Goal: Complete application form: Complete application form

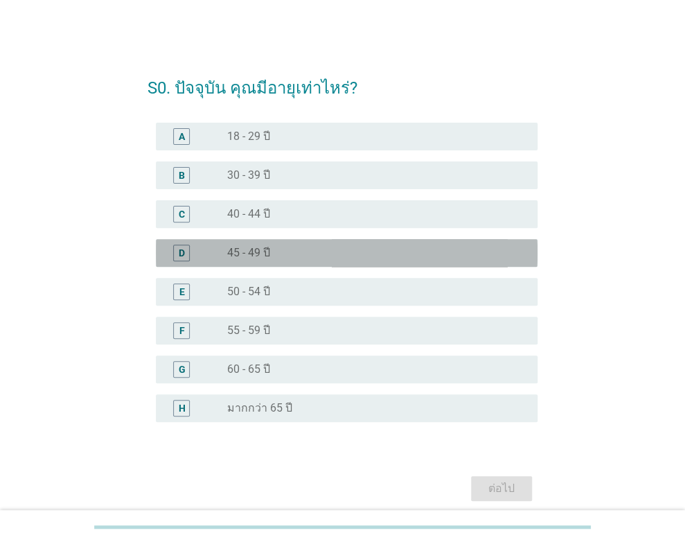
click at [256, 253] on label "45 - 49 ปี" at bounding box center [248, 253] width 43 height 14
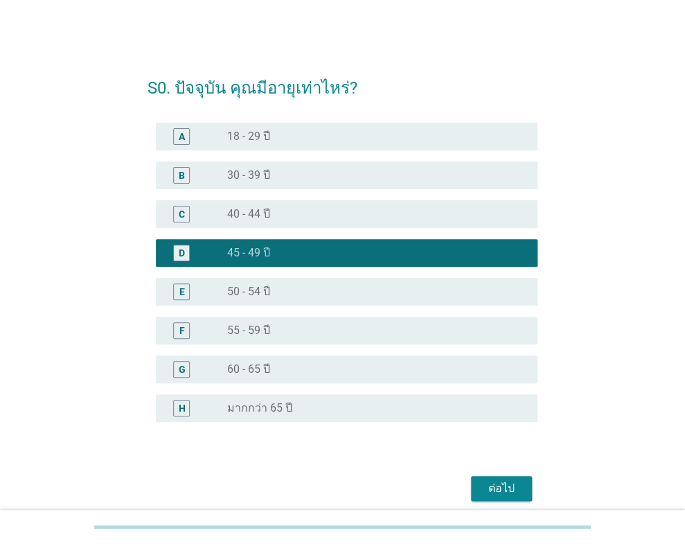
click at [495, 492] on div "ต่อไป" at bounding box center [501, 488] width 39 height 17
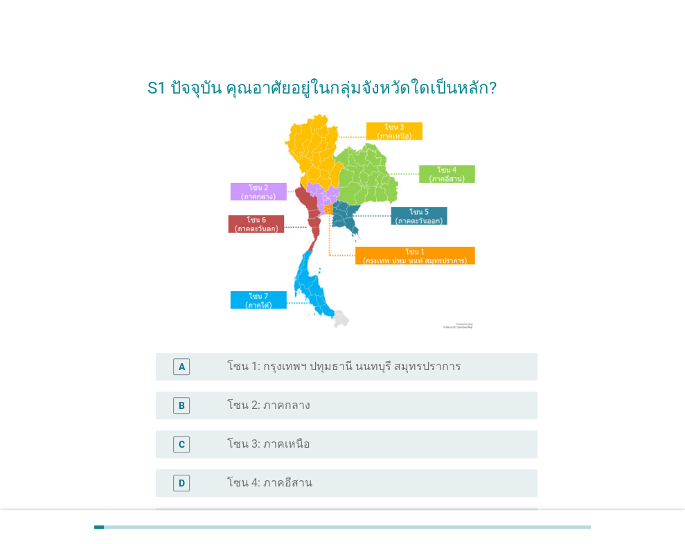
click at [353, 369] on label "โซน 1: กรุงเทพฯ ปทุมธานี นนทบุรี สมุทรปราการ" at bounding box center [344, 367] width 234 height 14
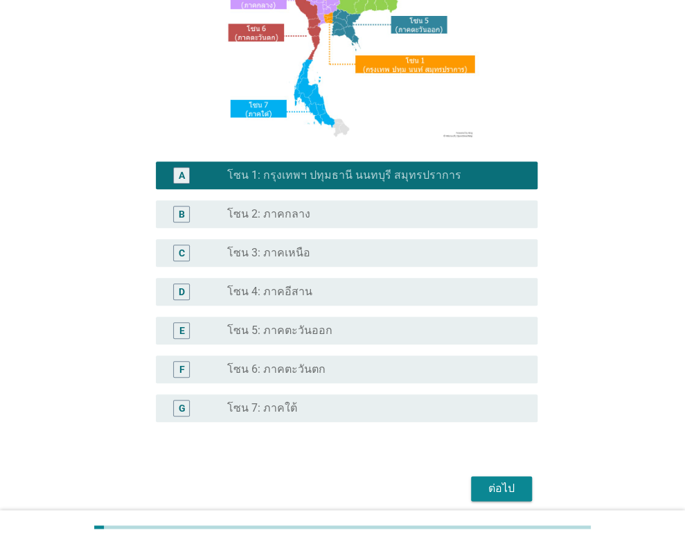
scroll to position [247, 0]
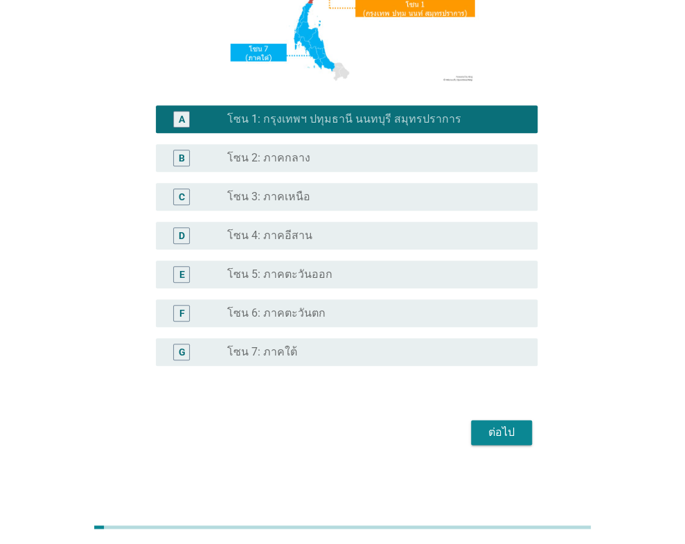
click at [486, 442] on button "ต่อไป" at bounding box center [501, 432] width 61 height 25
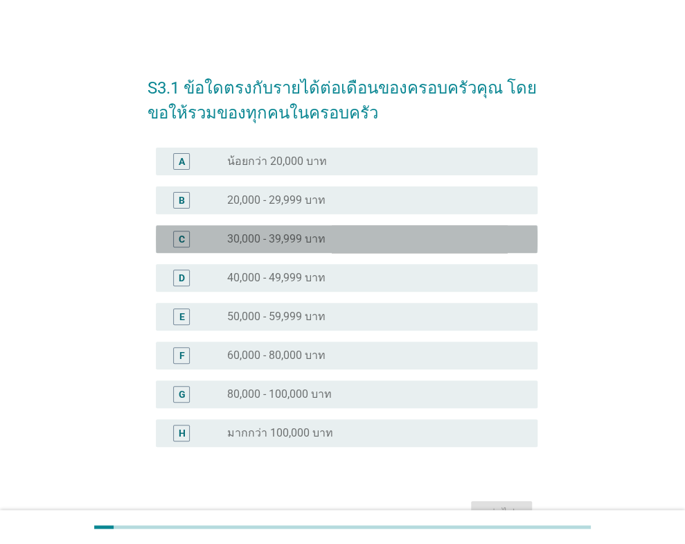
click at [316, 236] on label "30,000 - 39,999 บาท" at bounding box center [276, 239] width 98 height 14
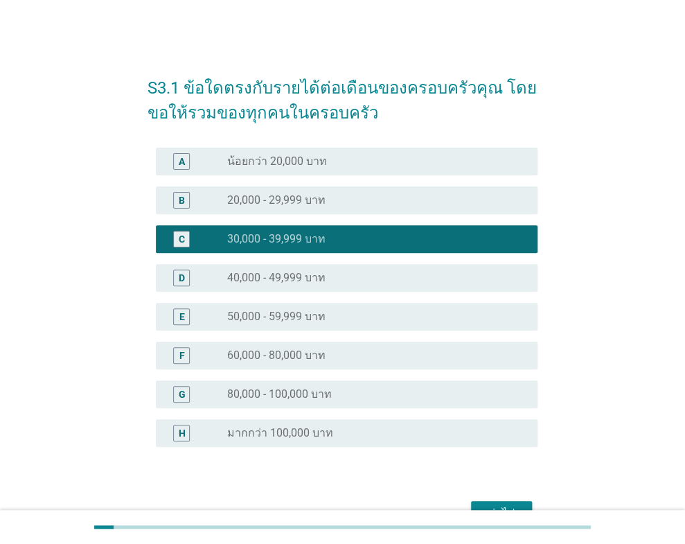
click at [504, 514] on div at bounding box center [342, 527] width 685 height 34
click at [504, 509] on div "ต่อไป" at bounding box center [501, 513] width 39 height 17
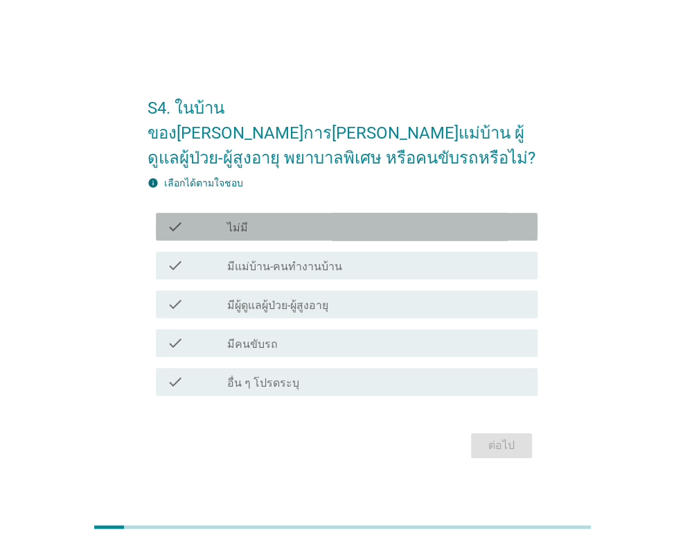
click at [353, 218] on div "check_box_outline_blank ไม่มี" at bounding box center [377, 226] width 300 height 17
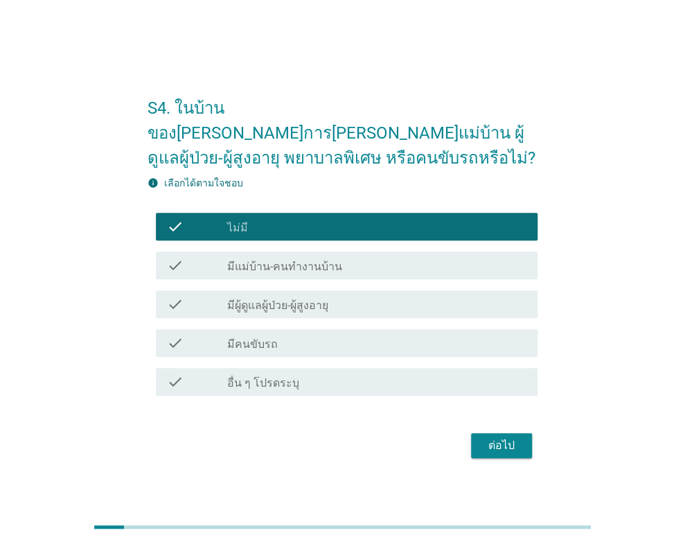
click at [475, 433] on button "ต่อไป" at bounding box center [501, 445] width 61 height 25
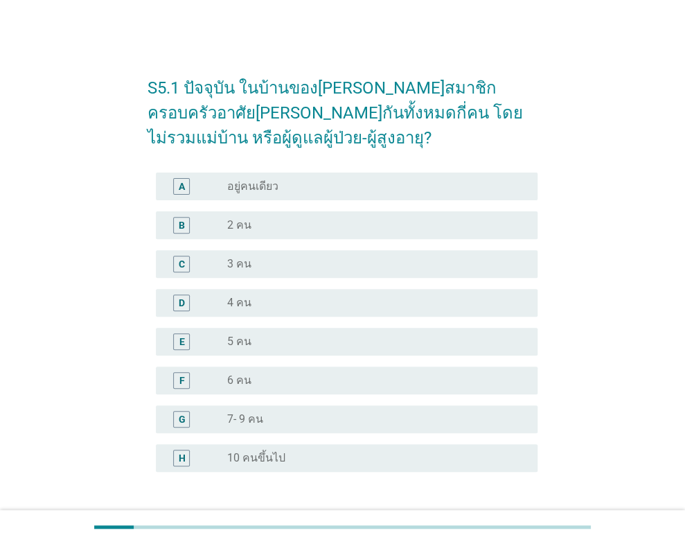
click at [317, 264] on div "radio_button_unchecked 3 คน" at bounding box center [371, 264] width 289 height 14
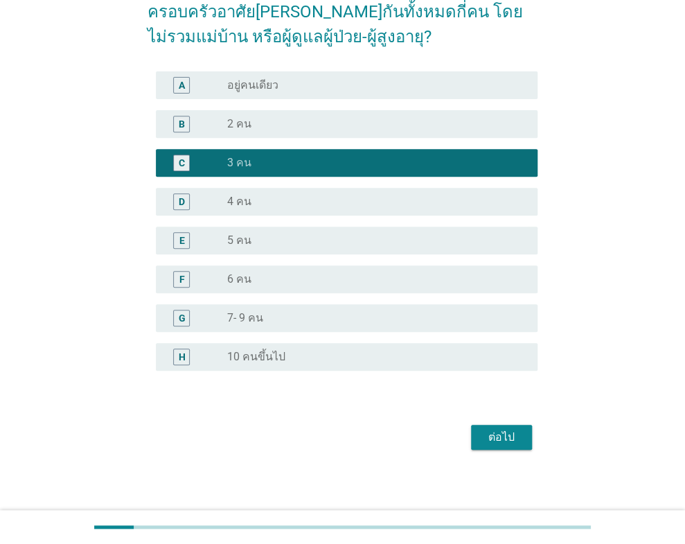
scroll to position [105, 0]
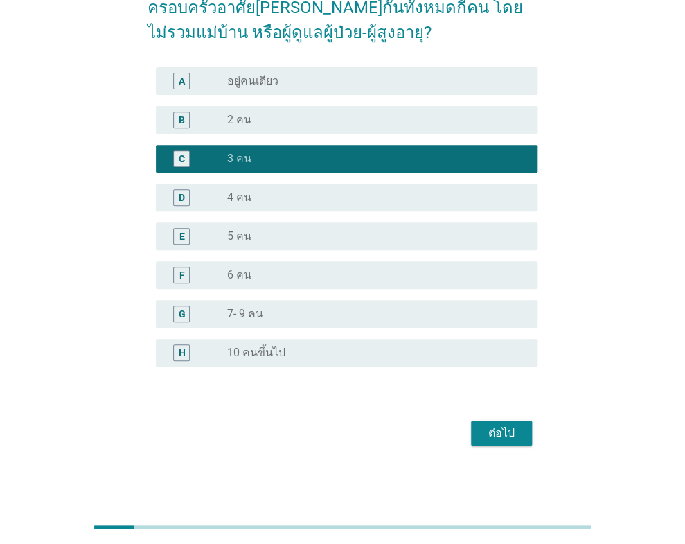
click at [504, 441] on button "ต่อไป" at bounding box center [501, 433] width 61 height 25
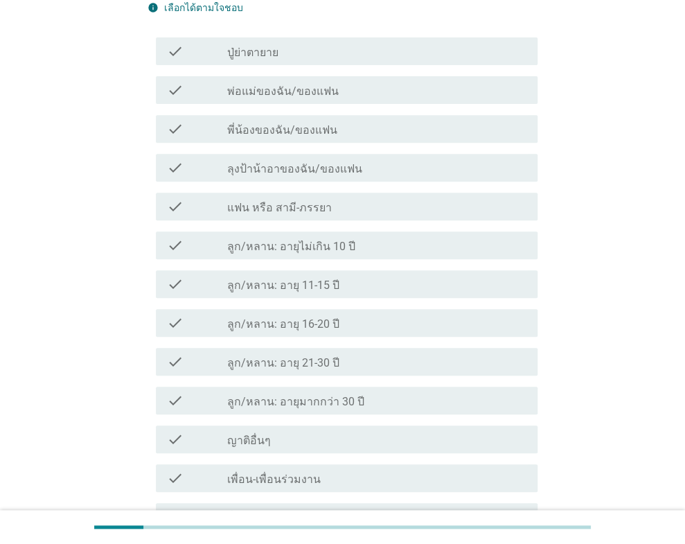
scroll to position [0, 0]
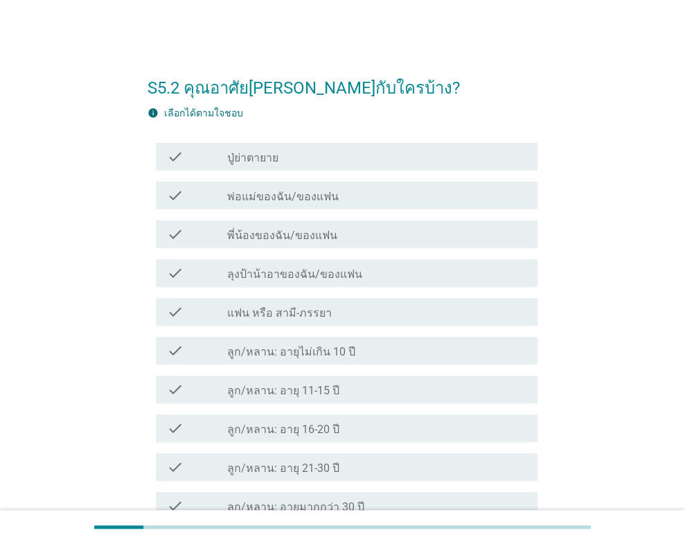
click at [322, 310] on div "check_box_outline_blank แฟน หรือ สามี-ภรรยา" at bounding box center [377, 312] width 300 height 17
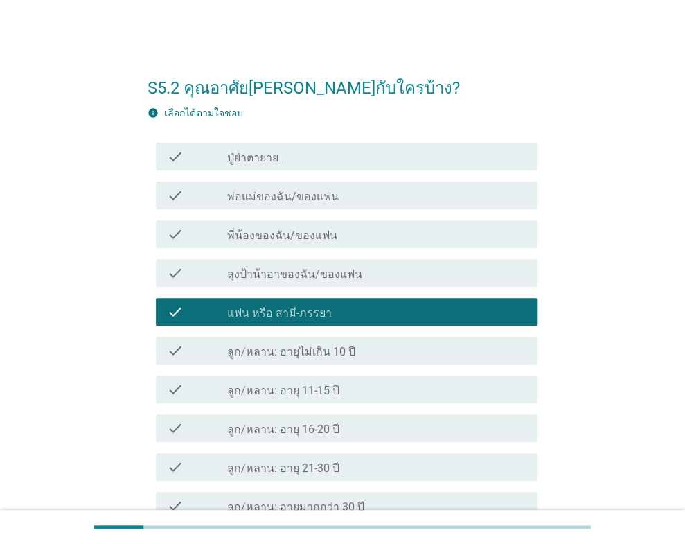
click at [351, 352] on div "check_box_outline_blank ลูก/หลาน: อายุไม่เกิน 10 ปี" at bounding box center [377, 350] width 300 height 17
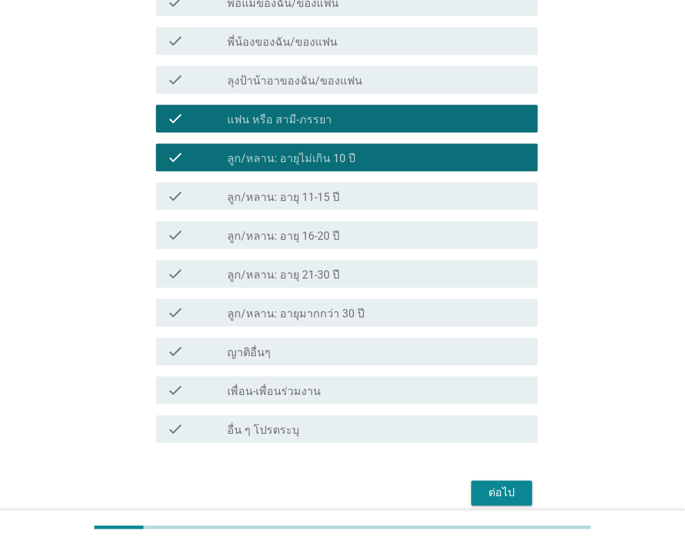
scroll to position [208, 0]
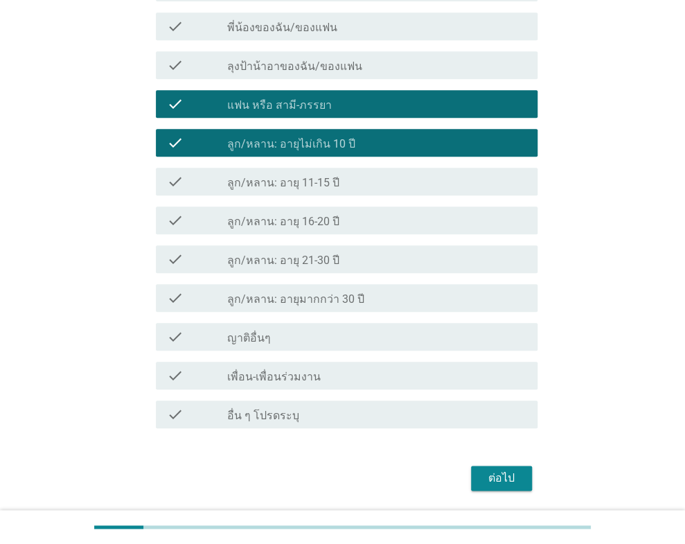
click at [498, 471] on div "ต่อไป" at bounding box center [501, 478] width 39 height 17
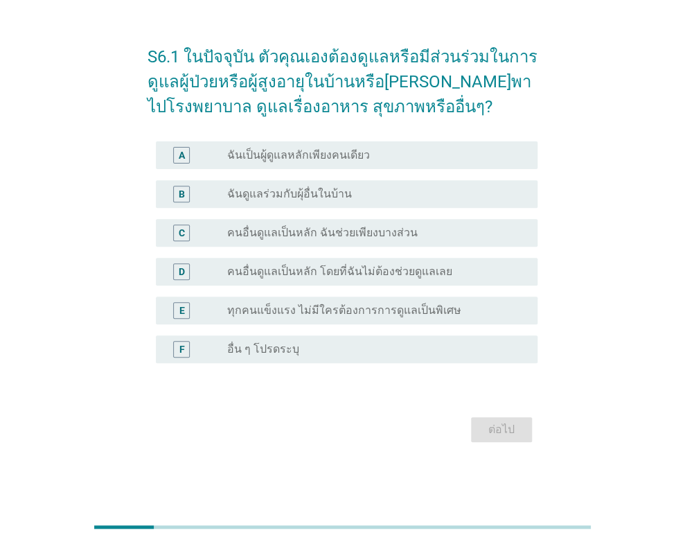
scroll to position [0, 0]
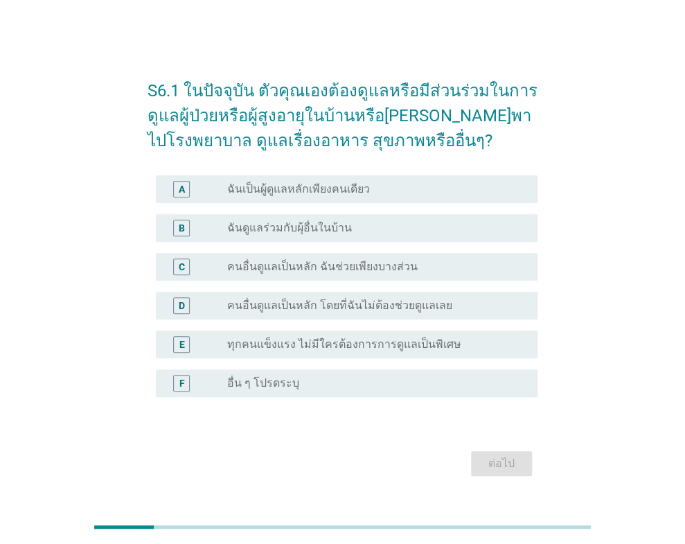
drag, startPoint x: 344, startPoint y: 197, endPoint x: 356, endPoint y: 214, distance: 20.8
click at [344, 197] on div "A radio_button_unchecked ฉันเป็นผู้ดูแลหลักเพียงคนเดียว" at bounding box center [347, 189] width 382 height 28
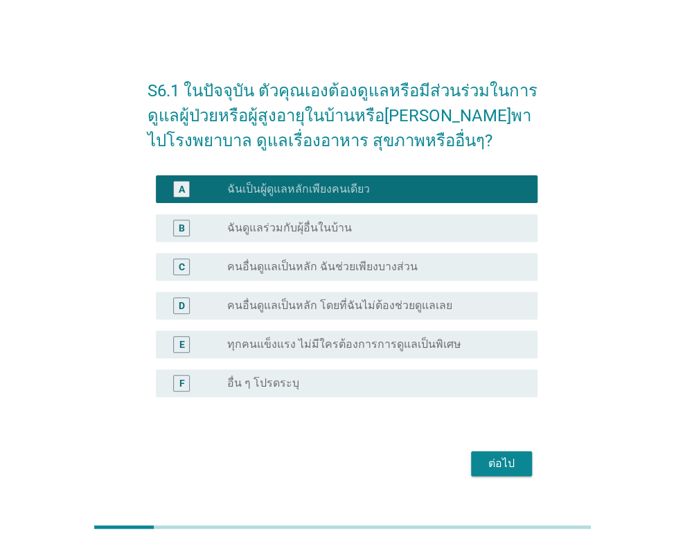
click at [495, 469] on div "ต่อไป" at bounding box center [501, 463] width 39 height 17
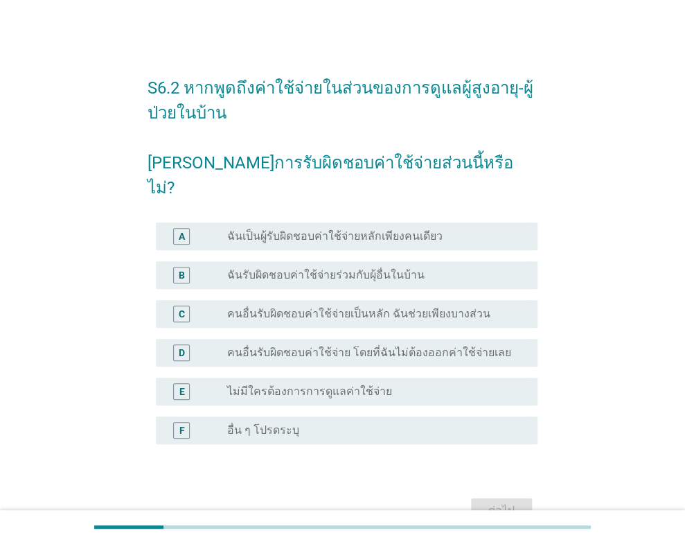
click at [363, 229] on label "ฉันเป็นผู้รับผิดชอบค่าใช้จ่ายหลักเพียงคนเดียว" at bounding box center [335, 236] width 216 height 14
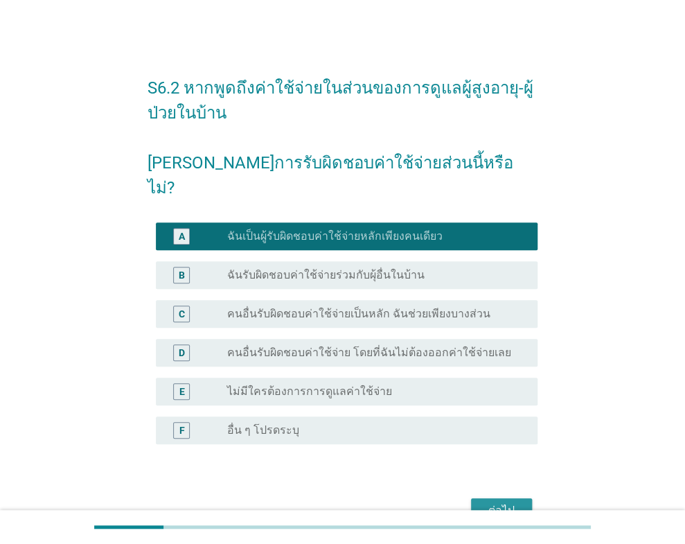
click at [499, 502] on div "ต่อไป" at bounding box center [501, 510] width 39 height 17
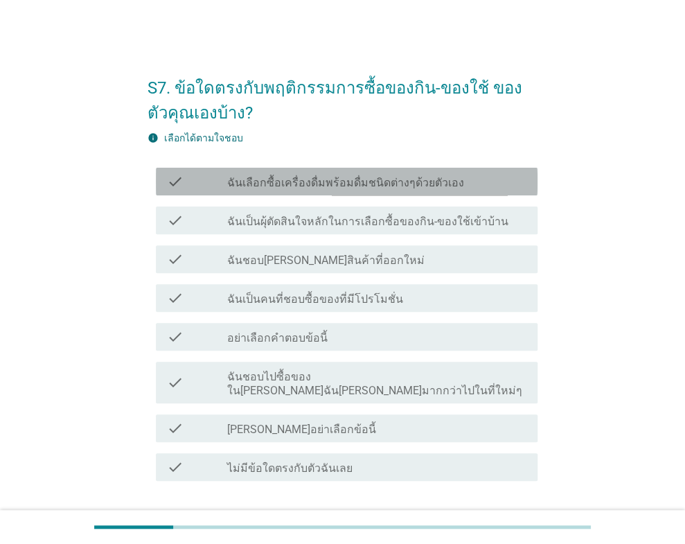
click at [376, 191] on div "check check_box_outline_blank ฉันเลือกซื้อเครื่องดื่มพร้อมดื่มชนิดต่างๆด้วยตัวเ…" at bounding box center [347, 182] width 382 height 28
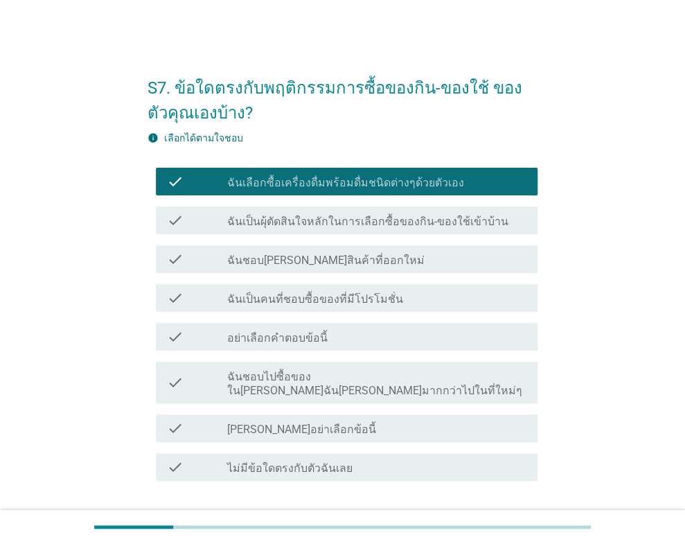
click at [379, 209] on div "check check_box_outline_blank ฉันเป็นผุ้ตัดสินใจหลักในการเลือกซื้อของกิน-ของใช้…" at bounding box center [347, 220] width 382 height 28
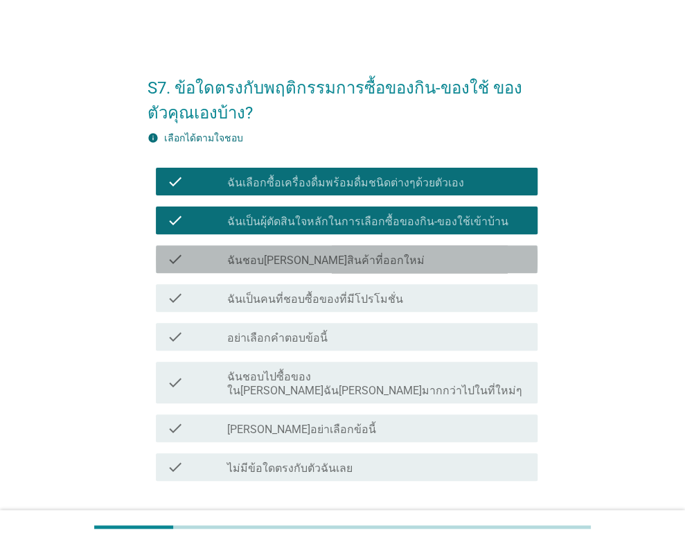
click at [381, 258] on div "check_box_outline_blank ฉันชอบ[PERSON_NAME]สินค้าที่ออกใหม่" at bounding box center [377, 259] width 300 height 17
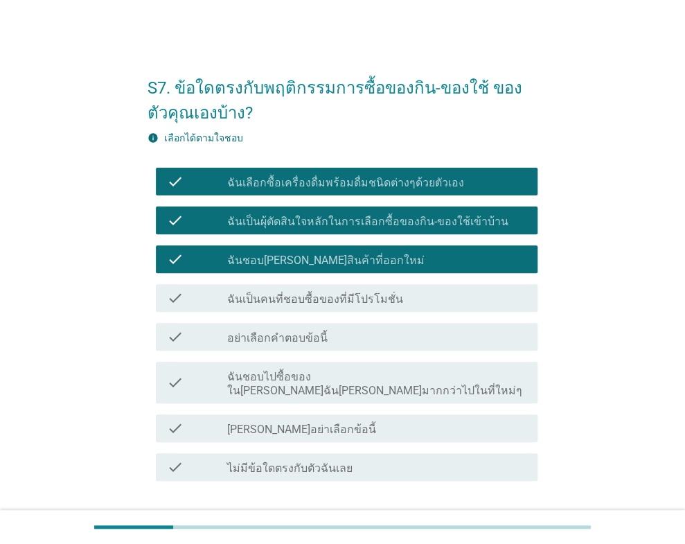
click at [384, 300] on label "ฉันเป็นคนที่ชอบซื้อของที่มีโปรโมชั่น" at bounding box center [315, 299] width 176 height 14
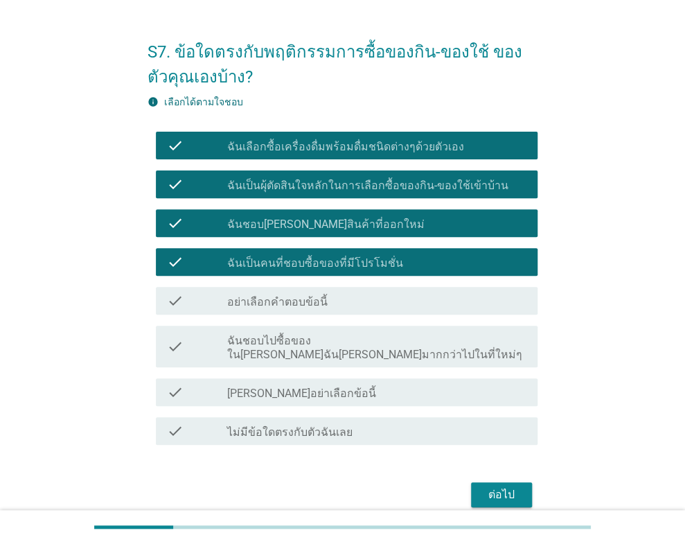
scroll to position [69, 0]
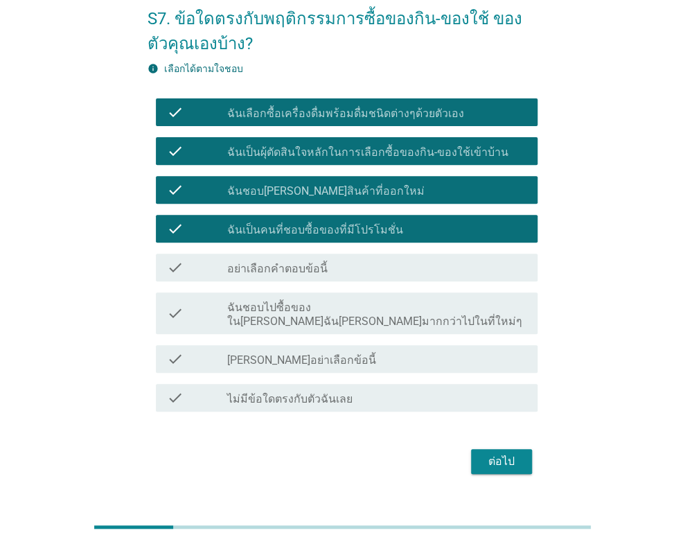
click at [511, 453] on div "ต่อไป" at bounding box center [501, 461] width 39 height 17
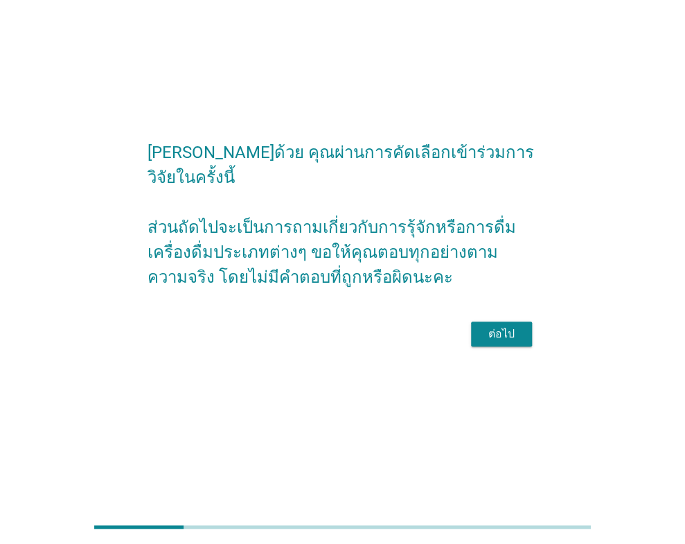
scroll to position [0, 0]
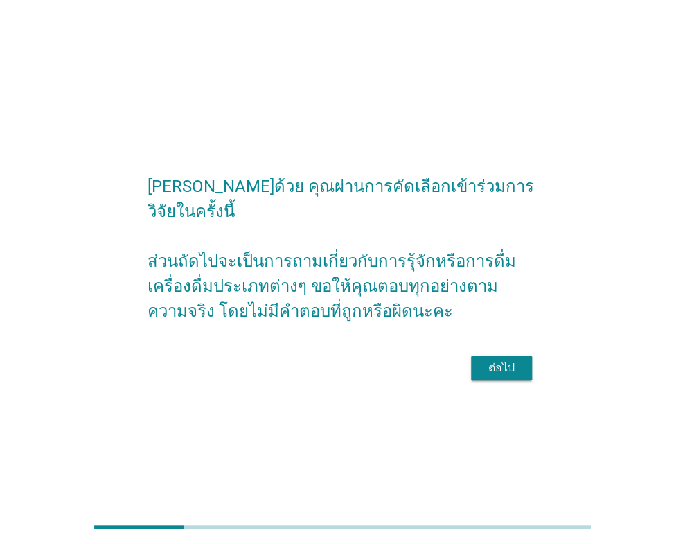
click at [491, 360] on div "ต่อไป" at bounding box center [501, 368] width 39 height 17
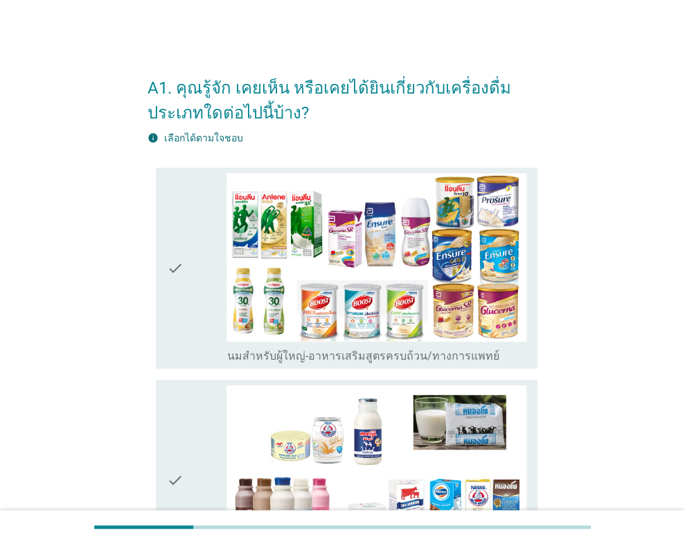
click at [331, 376] on div "check check_box_outline_blank นมวัว: สูตร[PERSON_NAME]" at bounding box center [343, 480] width 390 height 212
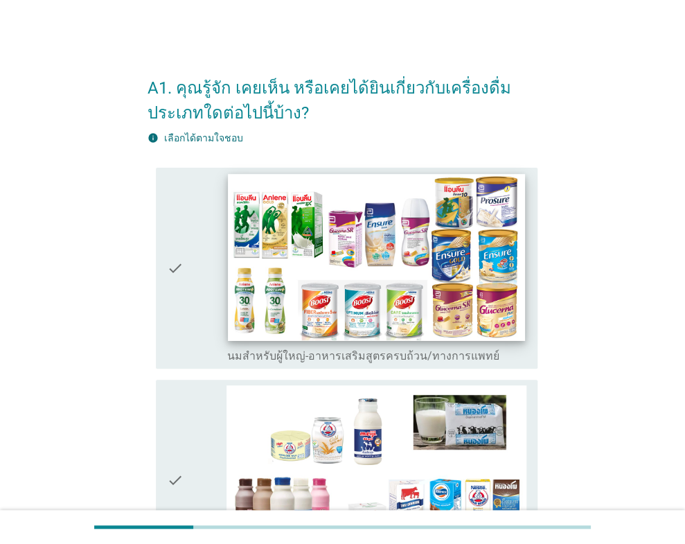
click at [300, 275] on img at bounding box center [377, 257] width 297 height 167
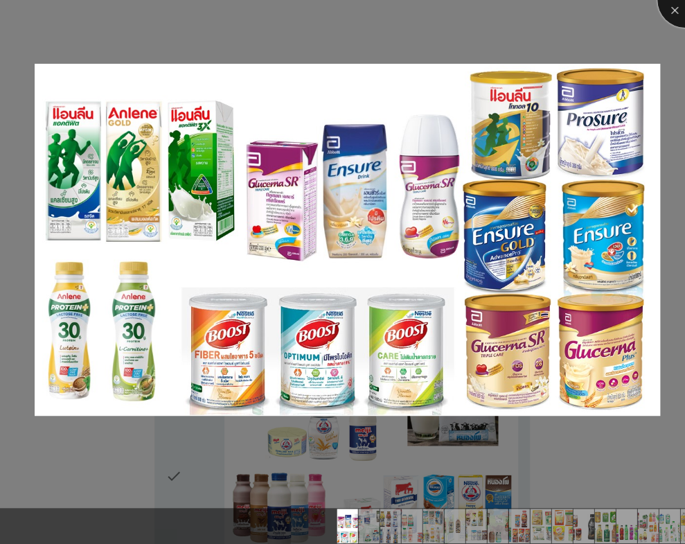
click at [679, 15] on div at bounding box center [685, -1] width 55 height 55
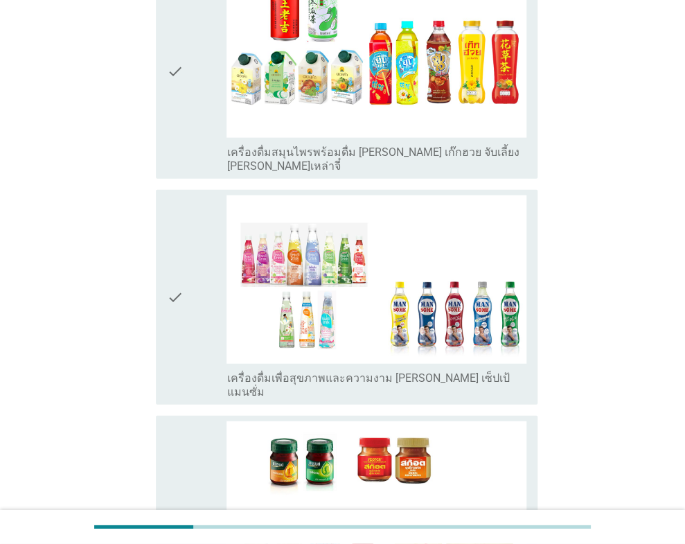
scroll to position [4503, 0]
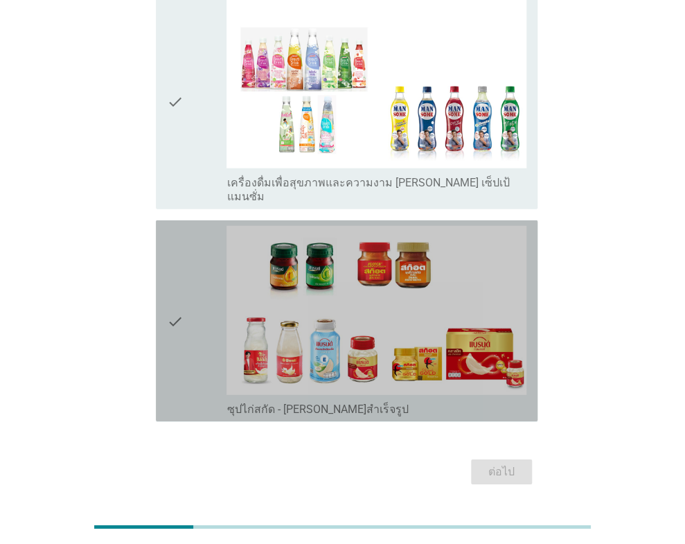
click at [177, 291] on icon "check" at bounding box center [175, 321] width 17 height 190
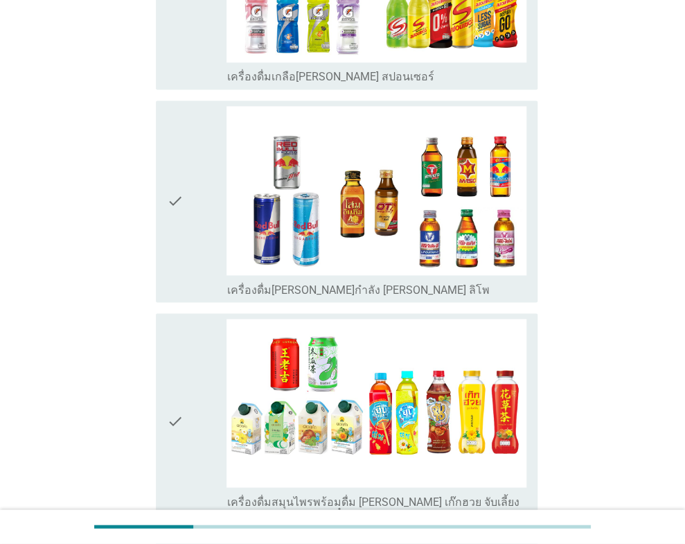
scroll to position [3948, 0]
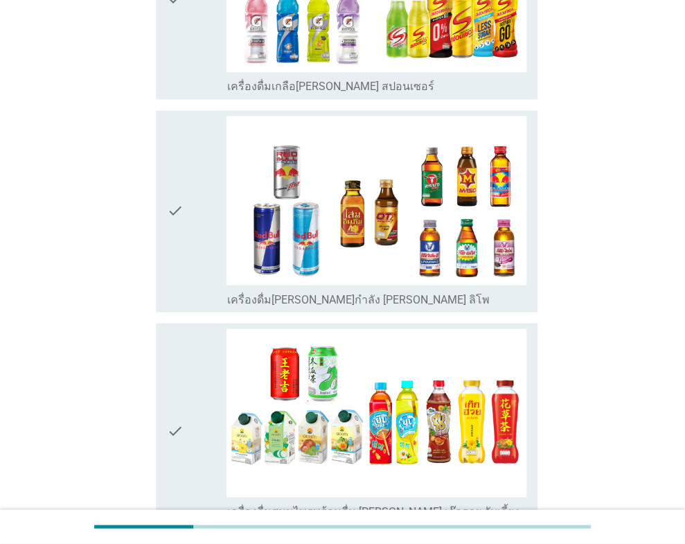
click at [182, 365] on icon "check" at bounding box center [175, 430] width 17 height 204
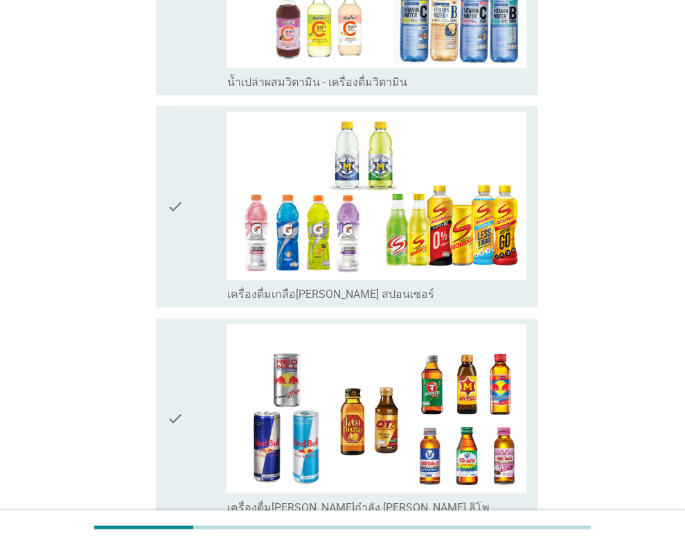
click at [184, 360] on div "check" at bounding box center [197, 419] width 60 height 190
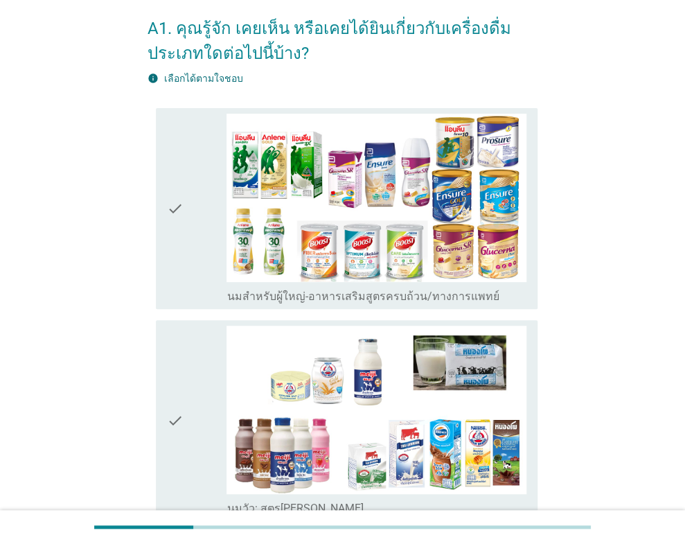
scroll to position [0, 0]
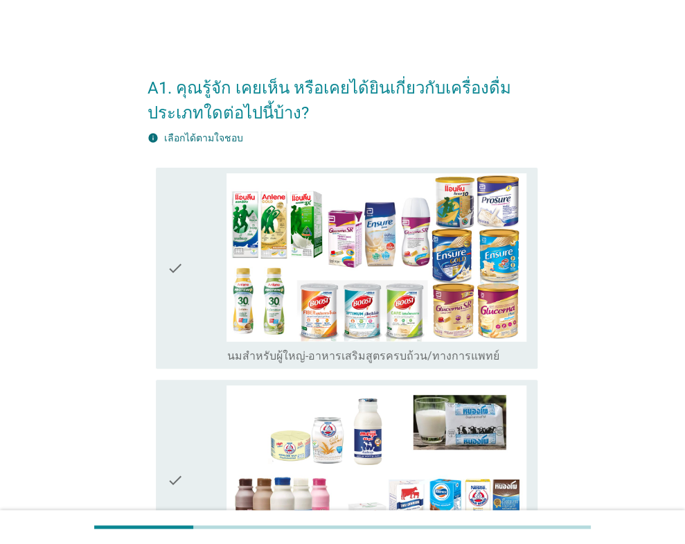
click at [178, 281] on icon "check" at bounding box center [175, 268] width 17 height 190
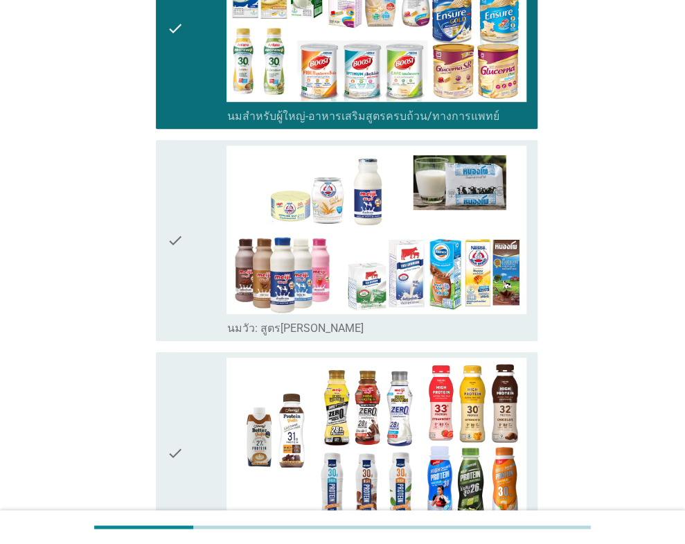
scroll to position [277, 0]
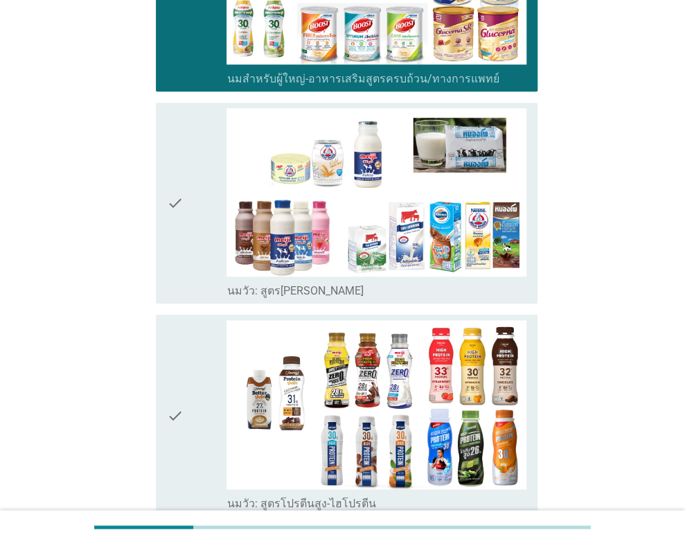
click at [167, 245] on icon "check" at bounding box center [175, 203] width 17 height 190
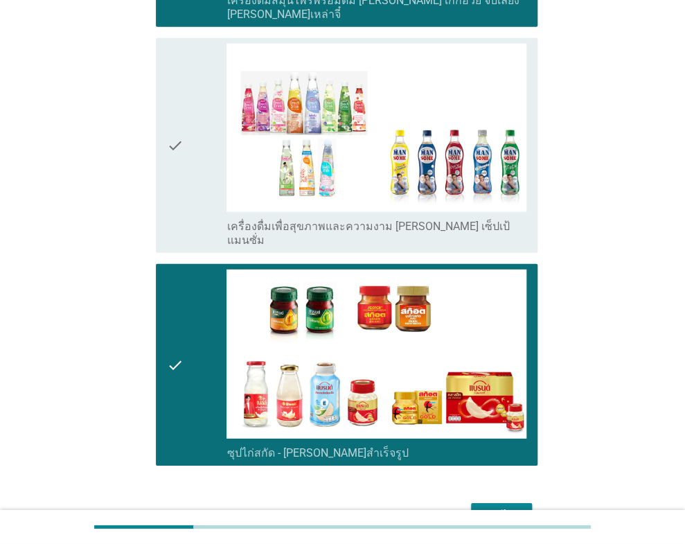
scroll to position [4503, 0]
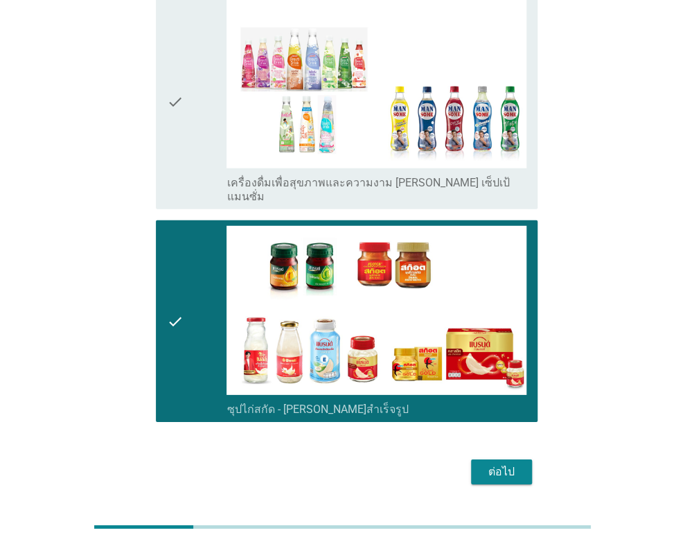
click at [508, 455] on div "ต่อไป" at bounding box center [343, 471] width 390 height 33
click at [509, 455] on div "ต่อไป" at bounding box center [343, 471] width 390 height 33
click at [497, 464] on div "ต่อไป" at bounding box center [501, 472] width 39 height 17
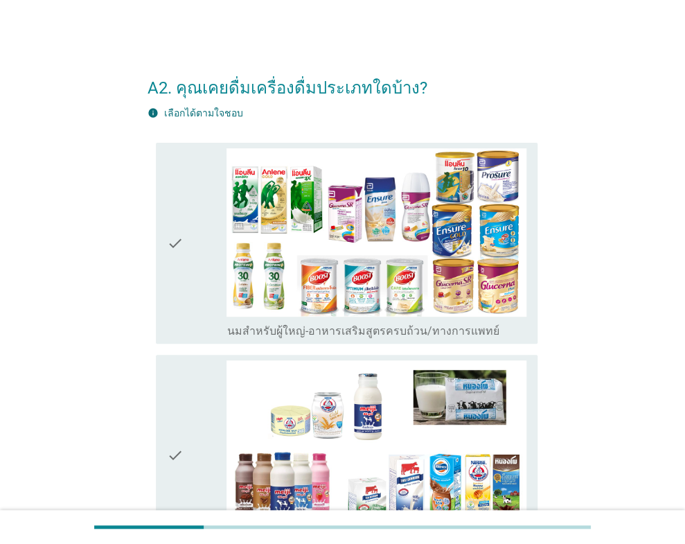
click at [173, 258] on icon "check" at bounding box center [175, 243] width 17 height 190
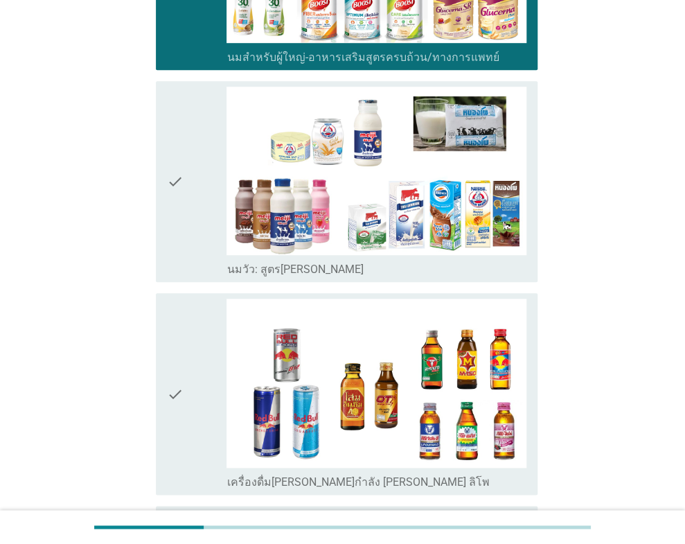
scroll to position [277, 0]
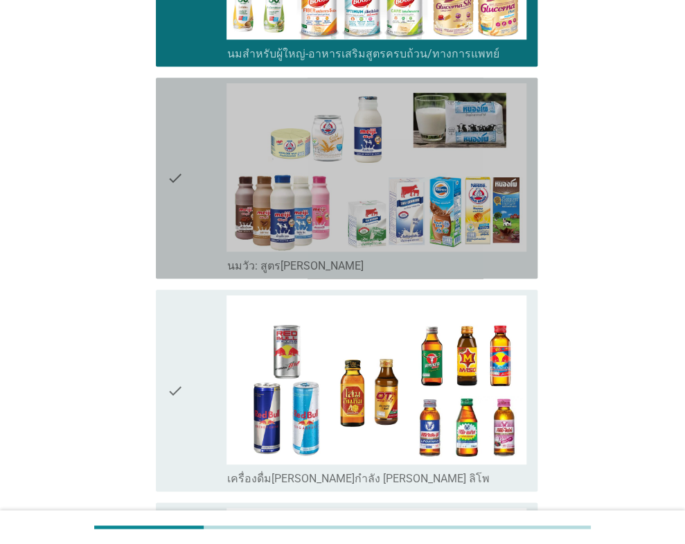
click at [174, 208] on icon "check" at bounding box center [175, 178] width 17 height 190
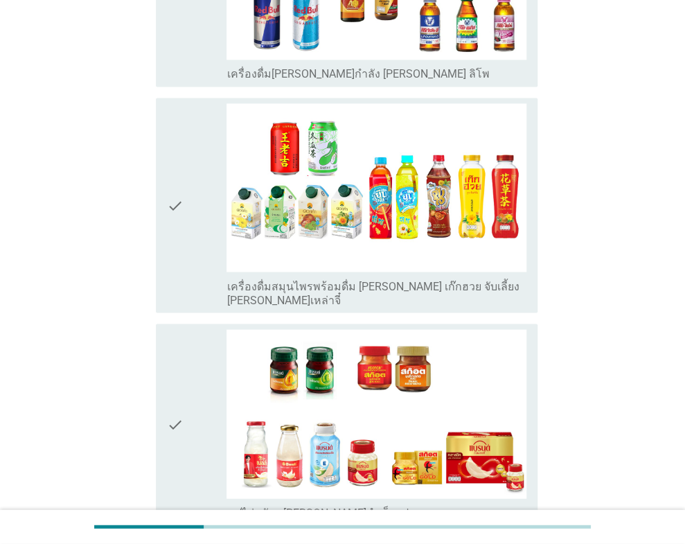
scroll to position [762, 0]
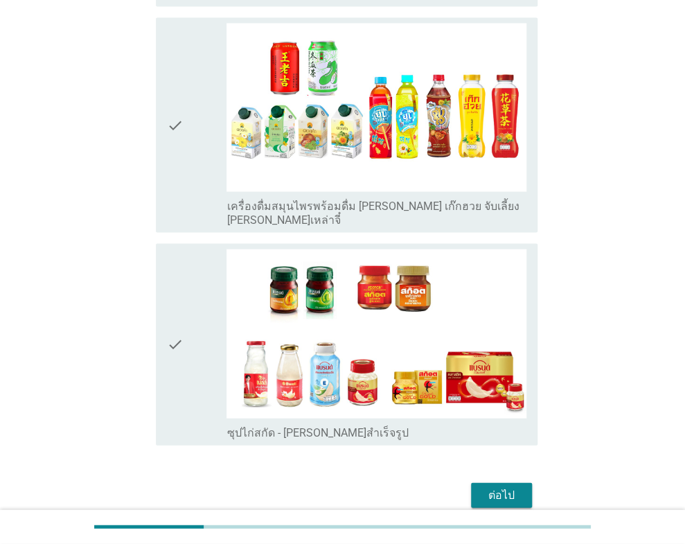
click at [195, 362] on div "check" at bounding box center [197, 344] width 60 height 190
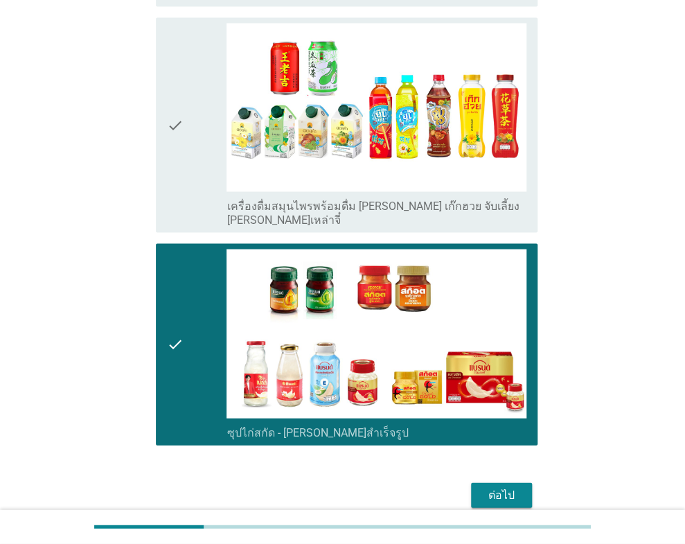
click at [493, 486] on div "ต่อไป" at bounding box center [501, 494] width 39 height 17
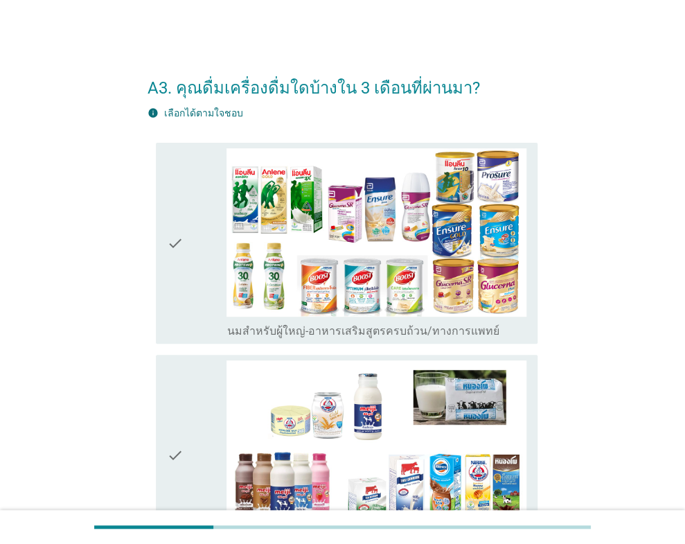
click at [167, 250] on icon "check" at bounding box center [175, 243] width 17 height 190
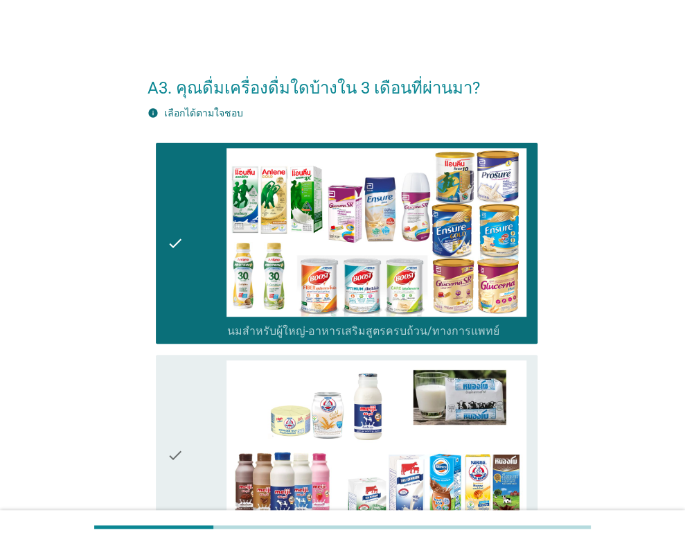
click at [196, 424] on div "check" at bounding box center [197, 455] width 60 height 190
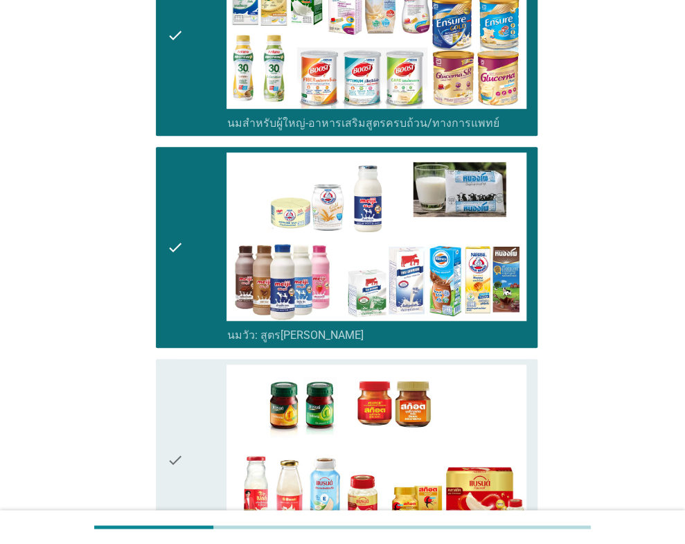
click at [182, 420] on icon "check" at bounding box center [175, 459] width 17 height 190
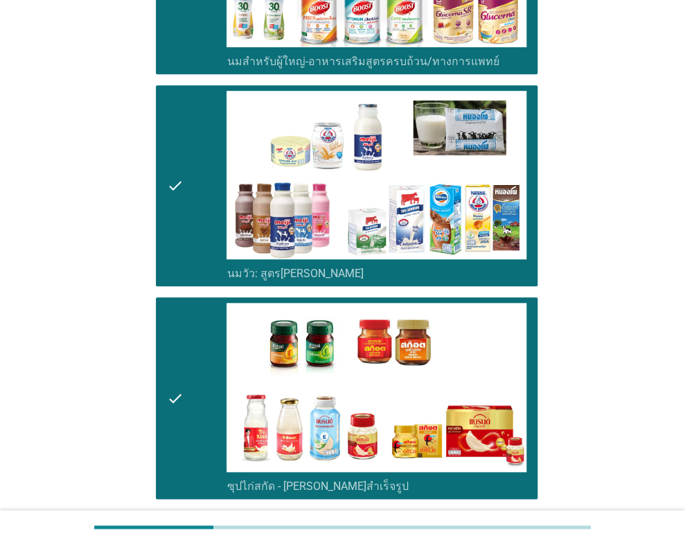
scroll to position [386, 0]
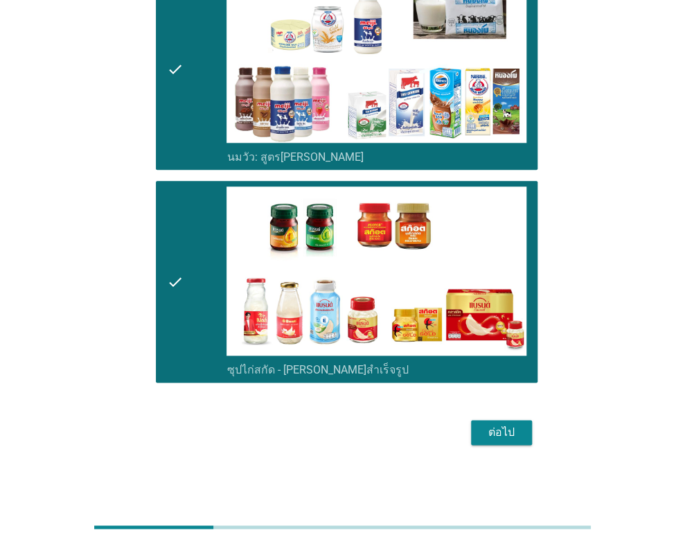
click at [502, 428] on div "ต่อไป" at bounding box center [501, 432] width 39 height 17
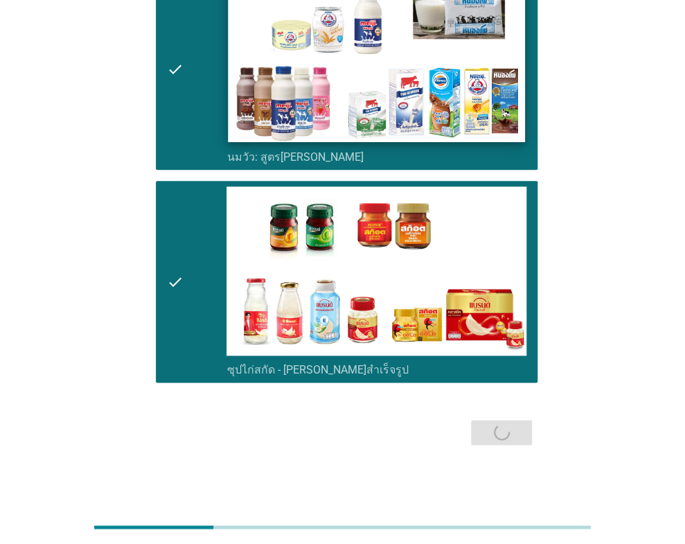
scroll to position [0, 0]
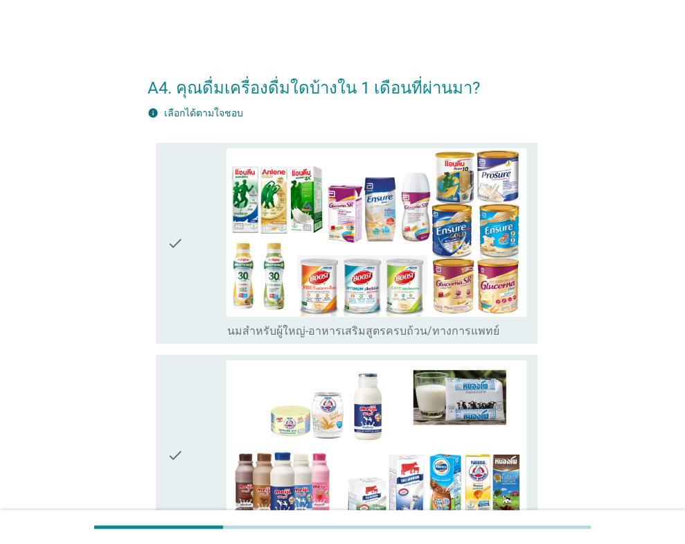
click at [181, 286] on icon "check" at bounding box center [175, 243] width 17 height 190
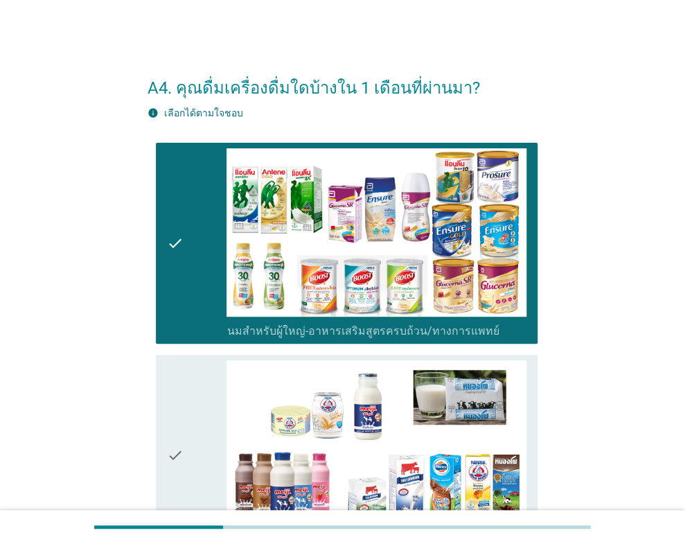
click at [208, 442] on div "check" at bounding box center [197, 455] width 60 height 190
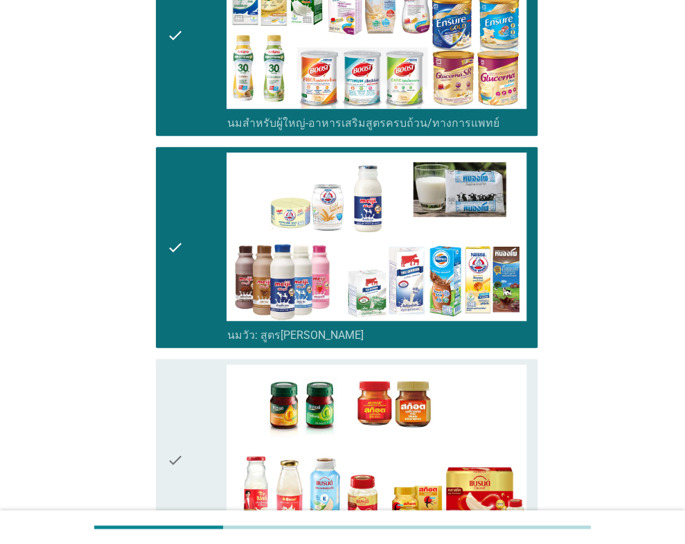
click at [204, 442] on div "check" at bounding box center [197, 459] width 60 height 190
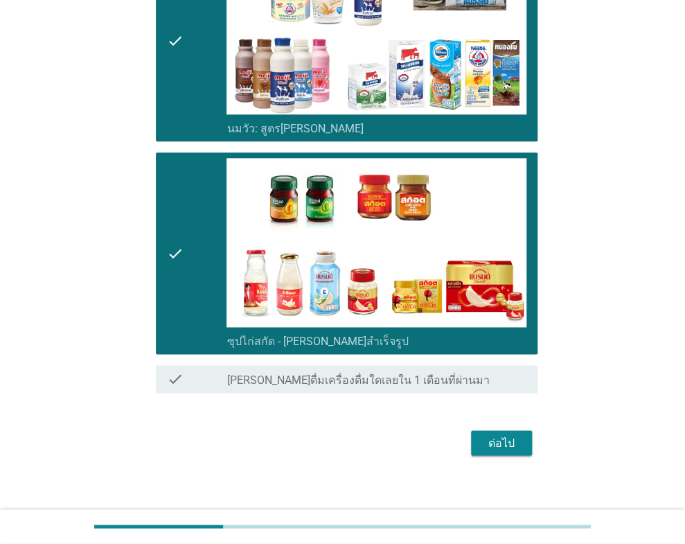
scroll to position [416, 0]
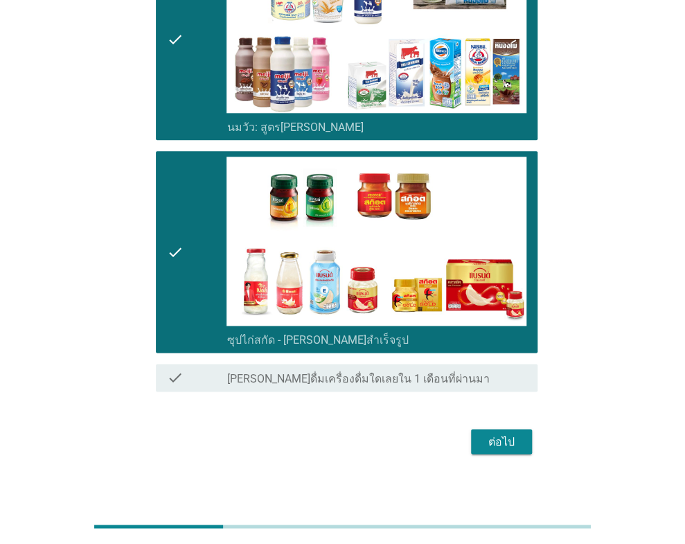
click at [489, 450] on div "ต่อไป" at bounding box center [501, 441] width 39 height 17
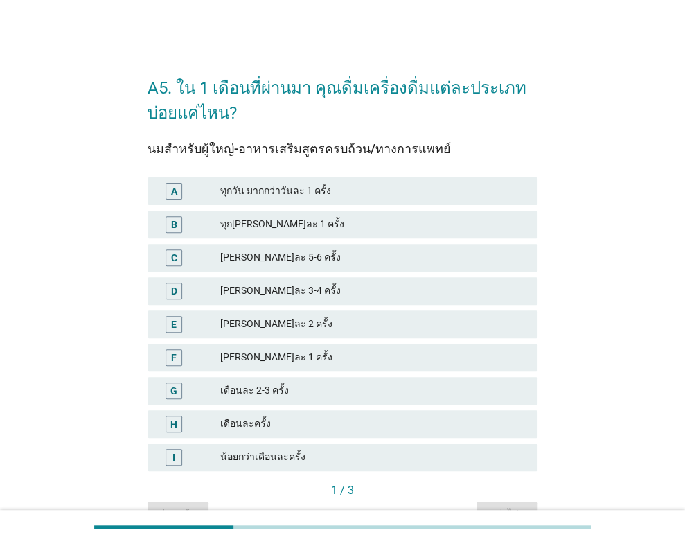
click at [254, 255] on div "[PERSON_NAME]ละ 5-6 ครั้ง" at bounding box center [373, 257] width 307 height 17
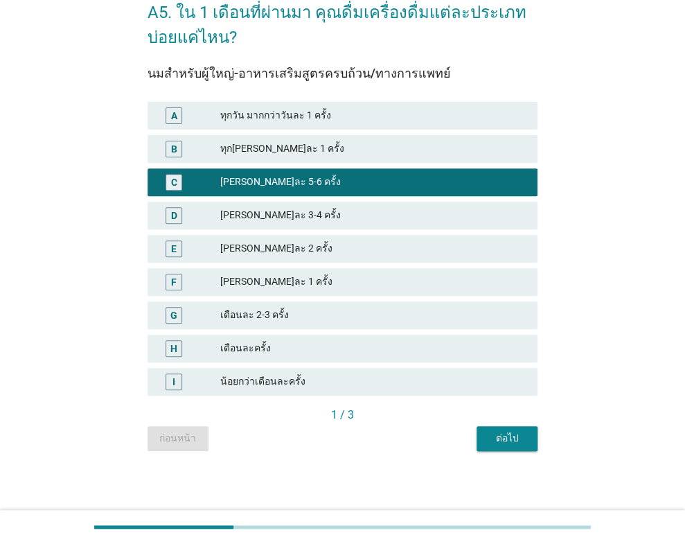
scroll to position [77, 0]
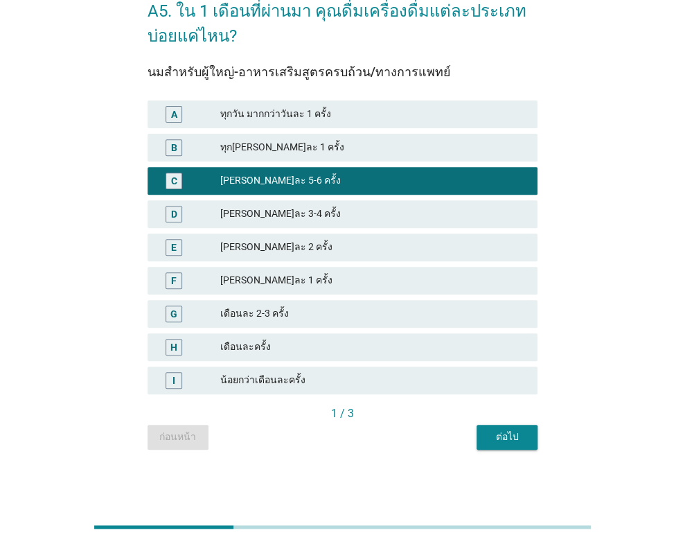
click at [500, 439] on div "ต่อไป" at bounding box center [507, 437] width 39 height 15
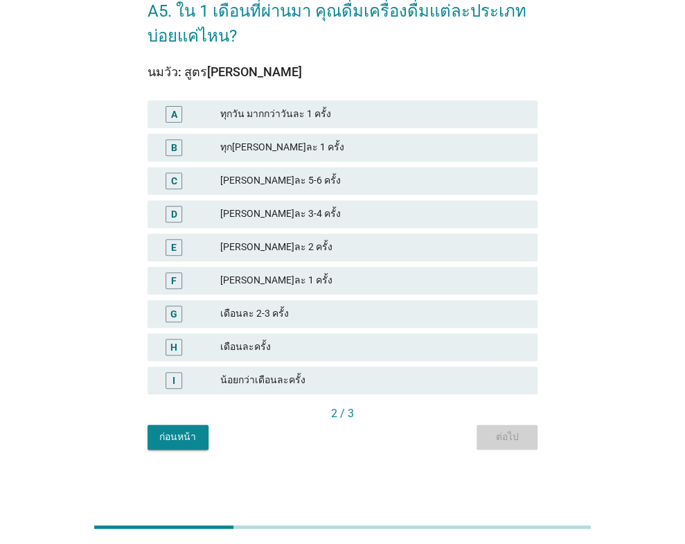
scroll to position [0, 0]
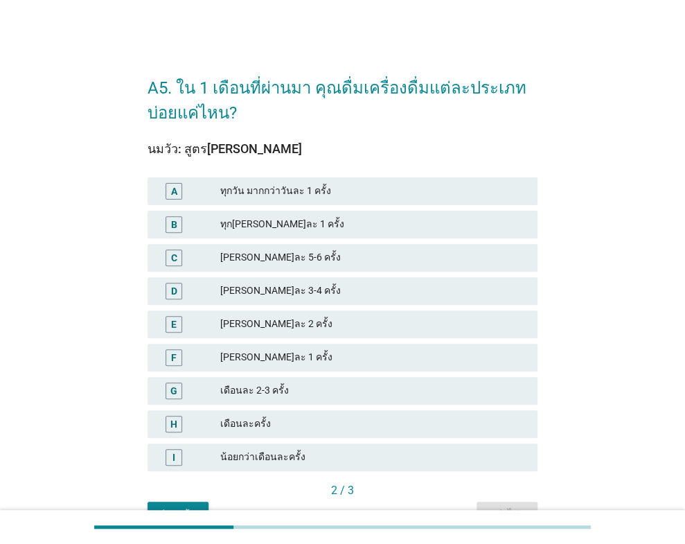
click at [308, 263] on div "[PERSON_NAME]ละ 5-6 ครั้ง" at bounding box center [373, 257] width 307 height 17
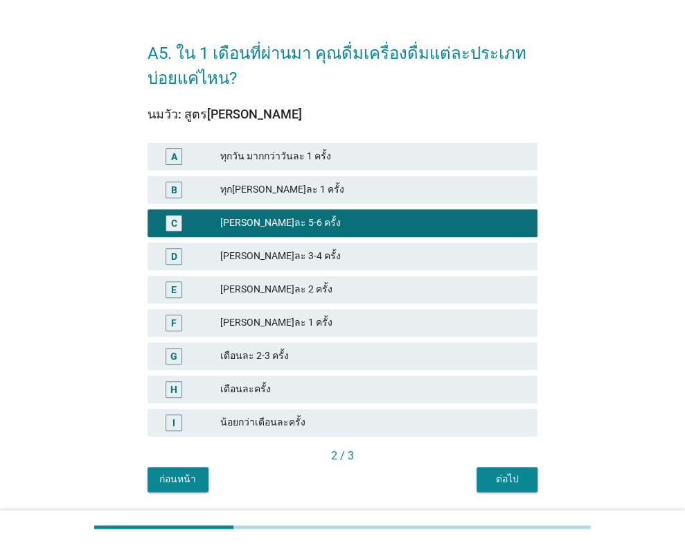
scroll to position [69, 0]
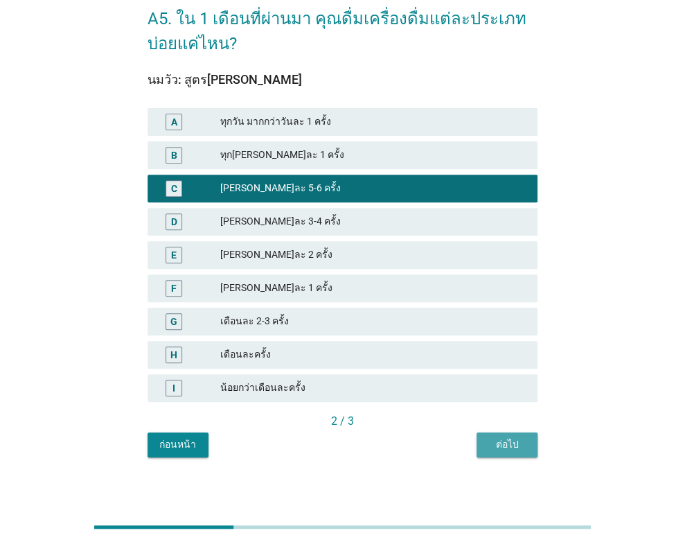
click at [500, 449] on div "ต่อไป" at bounding box center [507, 444] width 39 height 15
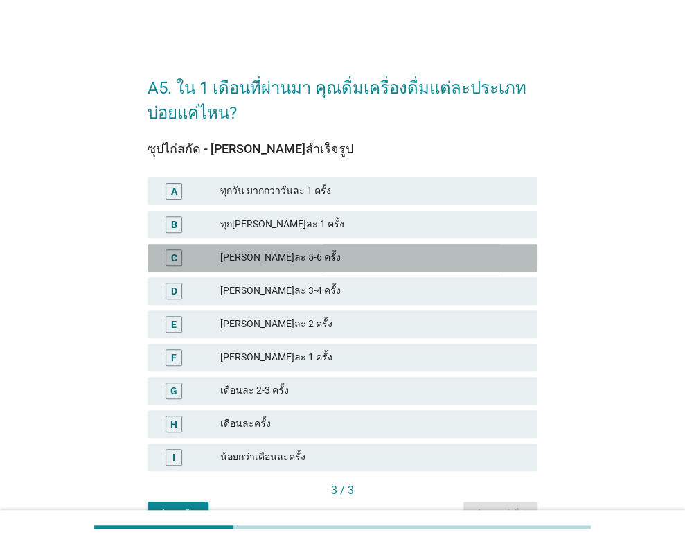
click at [234, 256] on div "[PERSON_NAME]ละ 5-6 ครั้ง" at bounding box center [373, 257] width 307 height 17
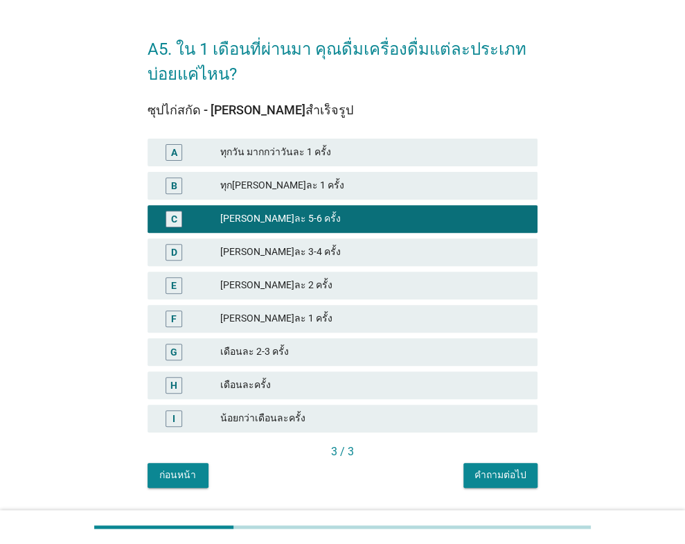
scroll to position [77, 0]
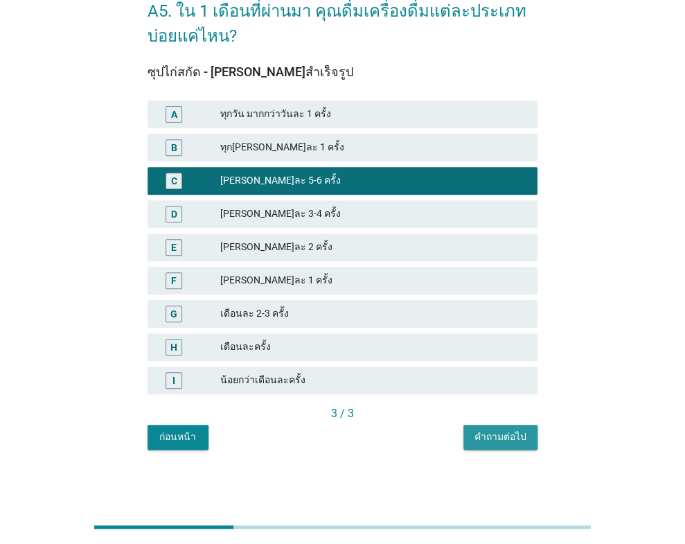
click at [481, 441] on div "คำถามต่อไป" at bounding box center [501, 437] width 52 height 15
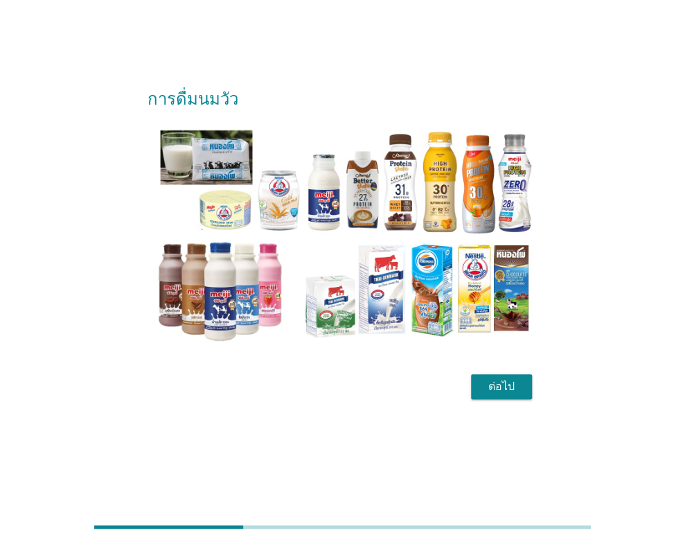
scroll to position [0, 0]
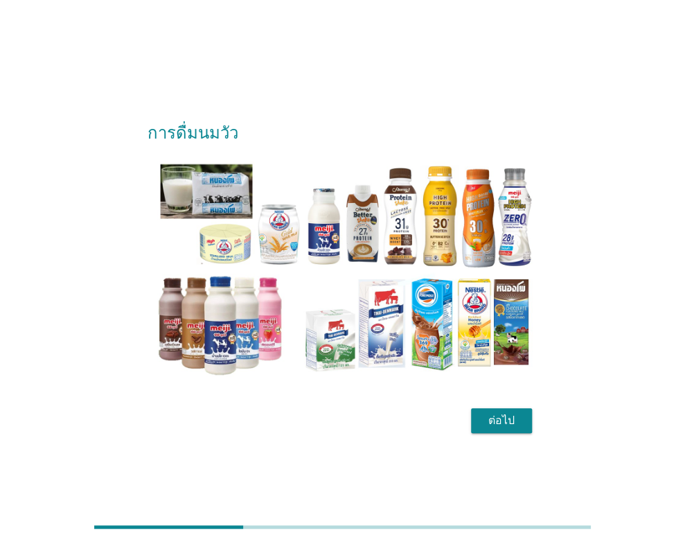
click at [507, 427] on div "ต่อไป" at bounding box center [501, 420] width 39 height 17
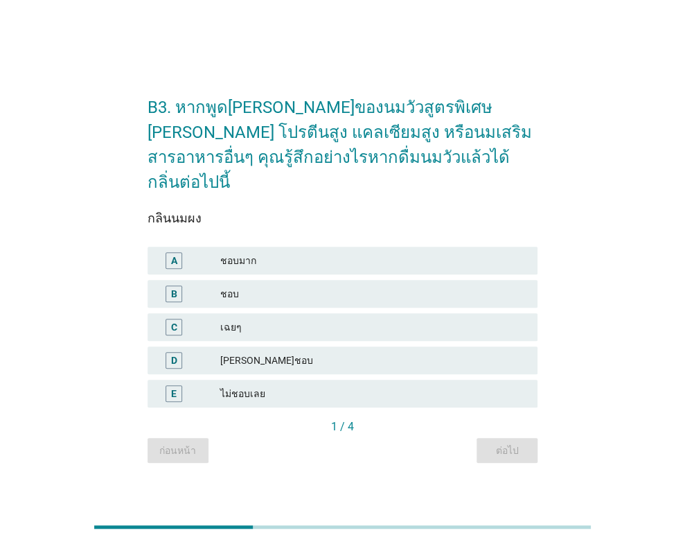
click at [325, 285] on div "ชอบ" at bounding box center [373, 293] width 307 height 17
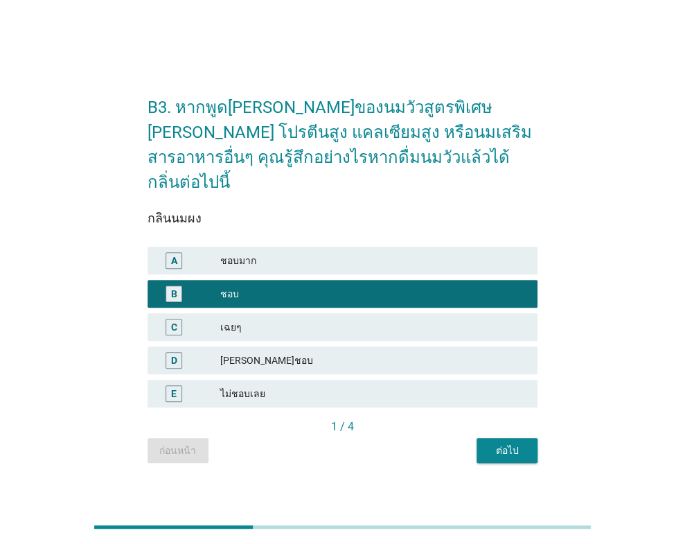
click at [522, 443] on div "ต่อไป" at bounding box center [507, 450] width 39 height 15
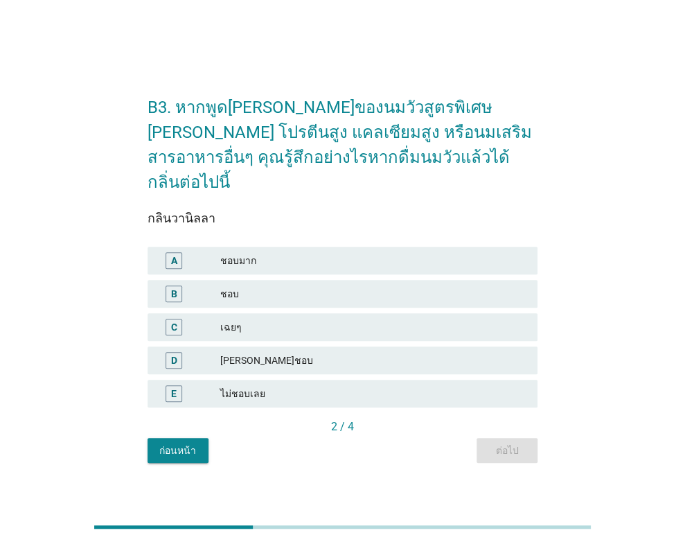
click at [267, 285] on div "ชอบ" at bounding box center [373, 293] width 307 height 17
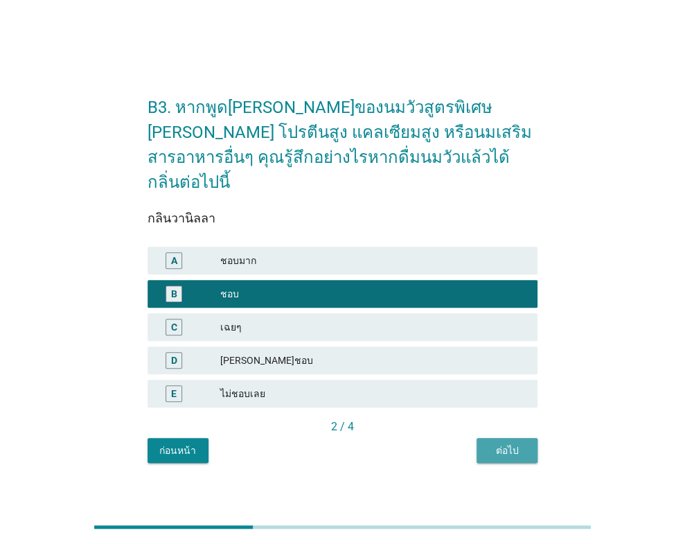
click at [494, 443] on div "ต่อไป" at bounding box center [507, 450] width 39 height 15
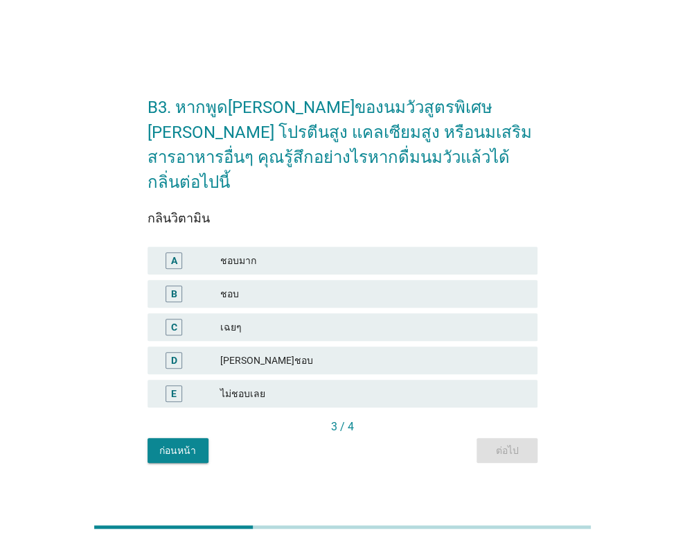
click at [331, 285] on div "ชอบ" at bounding box center [373, 293] width 307 height 17
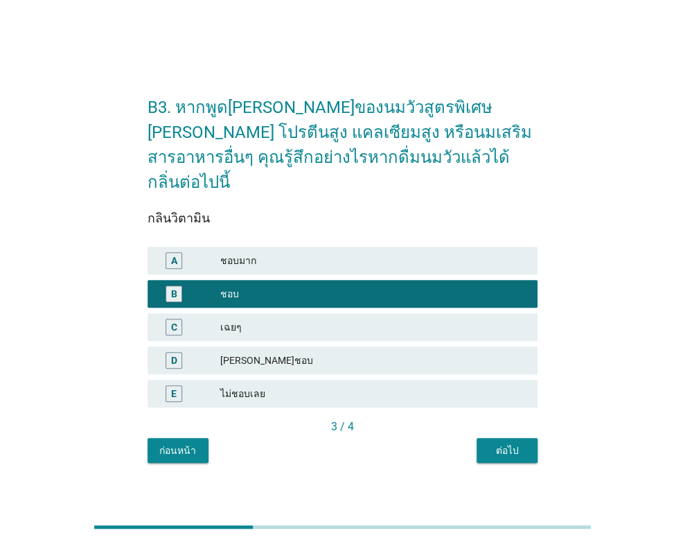
click at [493, 438] on button "ต่อไป" at bounding box center [507, 450] width 61 height 25
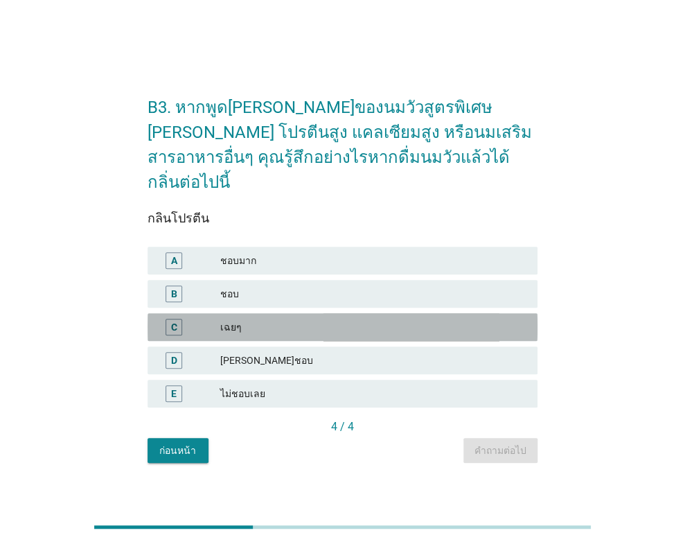
click at [294, 319] on div "เฉยๆ" at bounding box center [373, 327] width 307 height 17
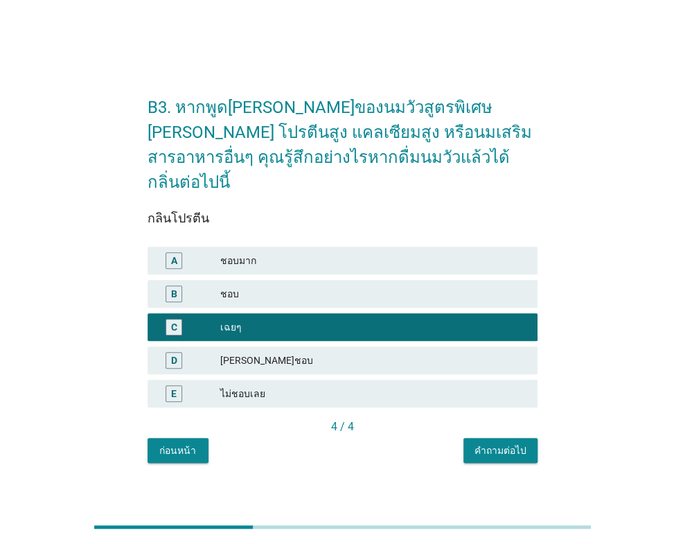
click at [486, 443] on div "คำถามต่อไป" at bounding box center [501, 450] width 52 height 15
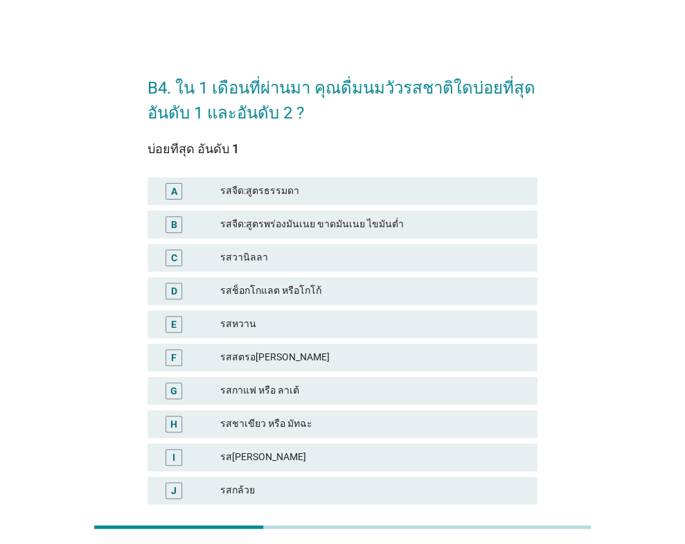
click at [301, 193] on div "รสจืด:สูตรธรรมดา" at bounding box center [373, 191] width 307 height 17
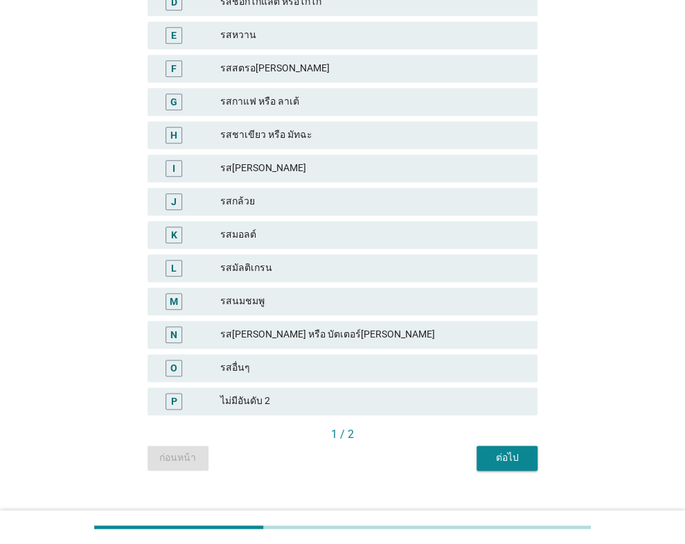
scroll to position [310, 0]
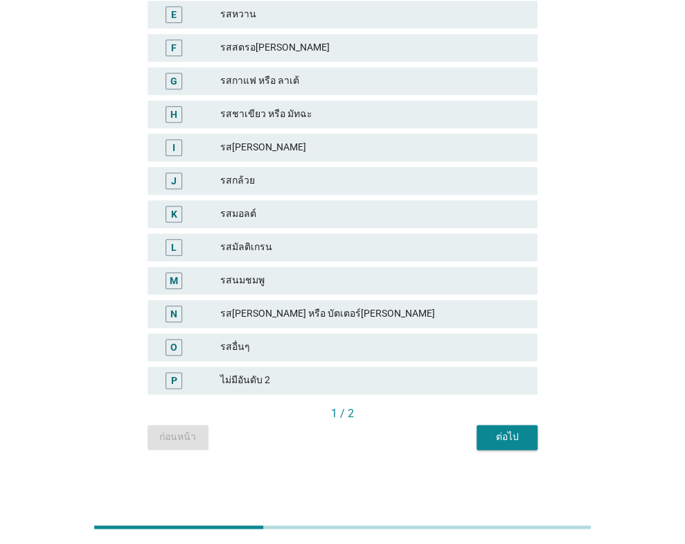
click at [494, 437] on div "ต่อไป" at bounding box center [507, 437] width 39 height 15
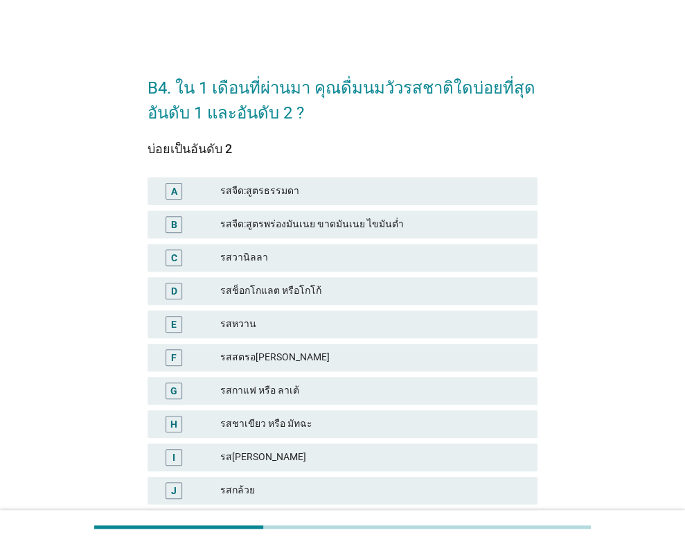
click at [281, 196] on div "รสจืด:สูตรธรรมดา" at bounding box center [373, 191] width 307 height 17
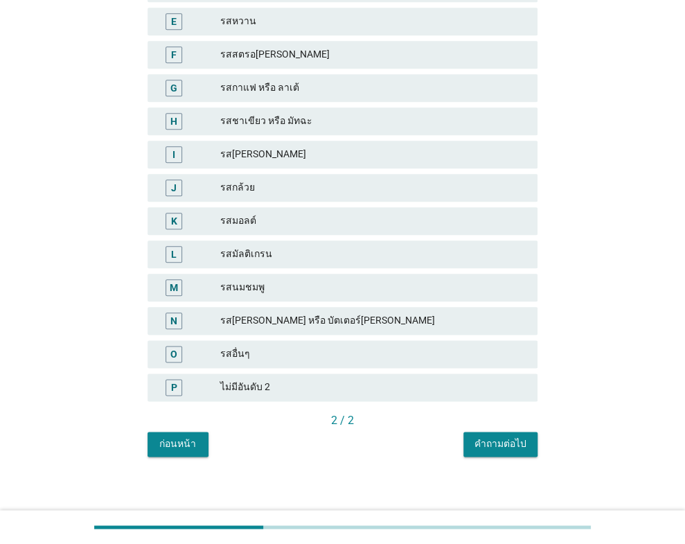
scroll to position [310, 0]
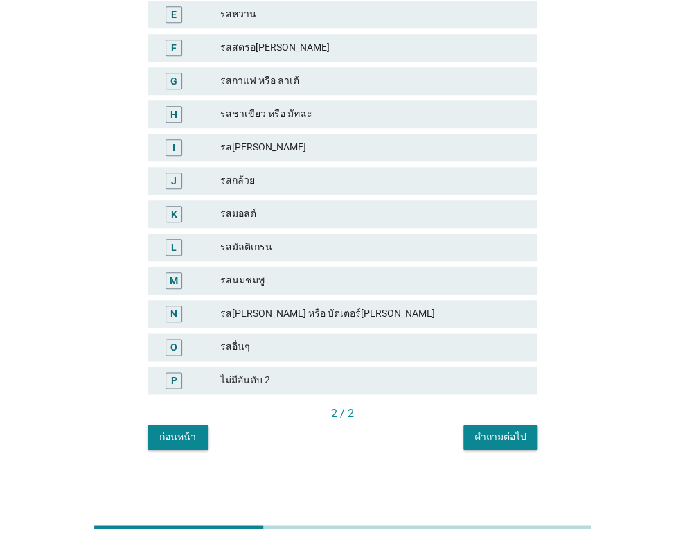
click at [486, 452] on div "B4. ใน 1 เดือนที่ผ่านมา คุณดื่มนมวัวรสชาติใดบ่อยที่สุดอันดับ 1 และอันดับ 2 ? บ่…" at bounding box center [343, 101] width 412 height 720
click at [488, 442] on div "คำถามต่อไป" at bounding box center [501, 437] width 52 height 15
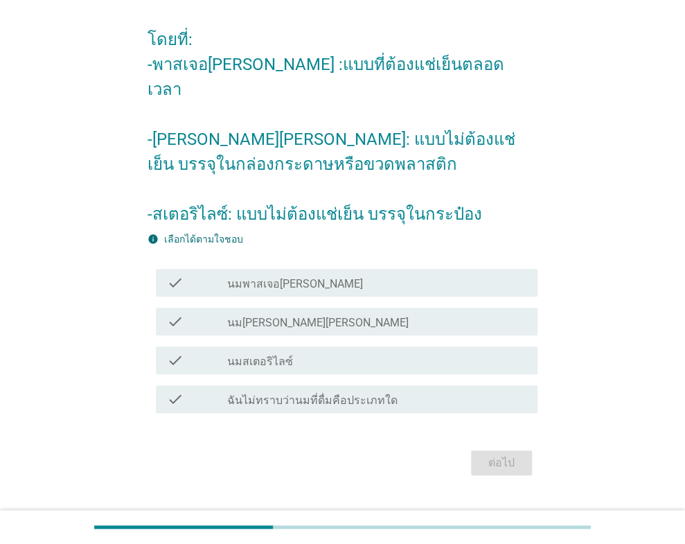
scroll to position [128, 0]
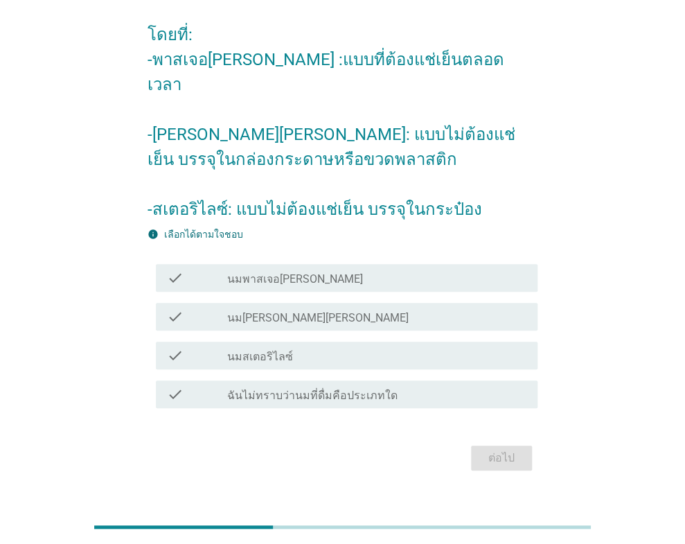
click at [287, 308] on div "check_box_outline_blank นม[PERSON_NAME][PERSON_NAME]" at bounding box center [377, 316] width 300 height 17
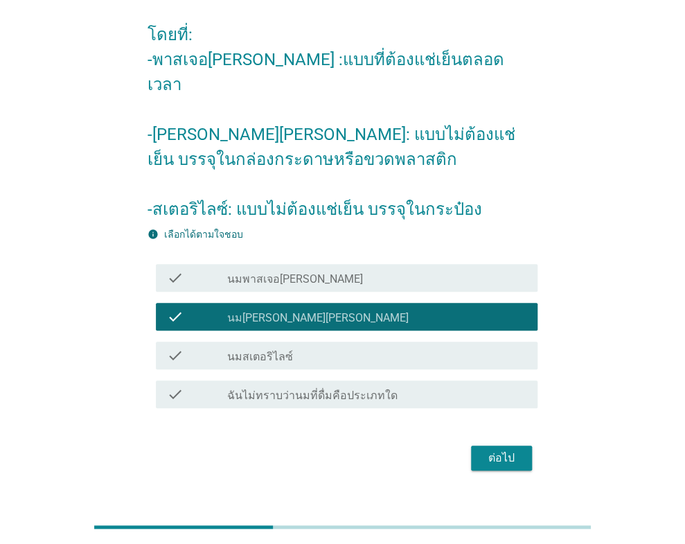
click at [490, 450] on div "ต่อไป" at bounding box center [501, 458] width 39 height 17
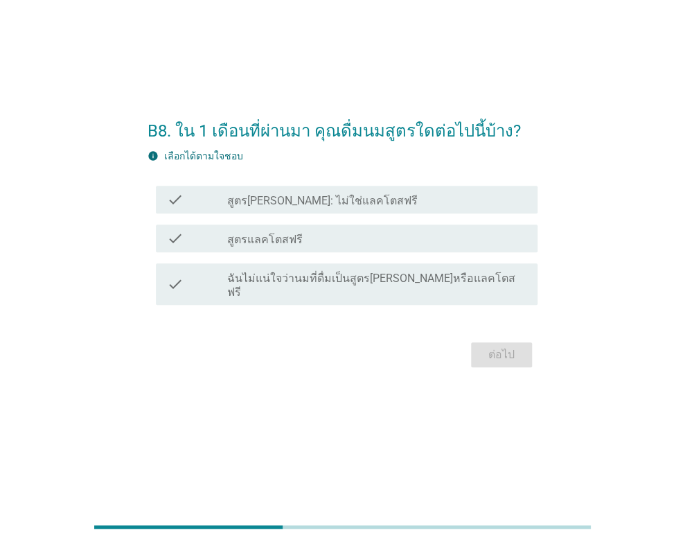
scroll to position [0, 0]
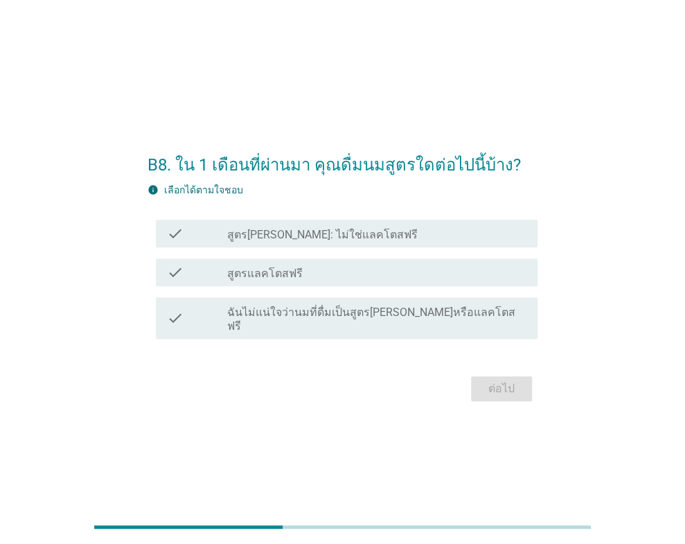
click at [310, 242] on label "สูตร[PERSON_NAME]: ไม่ใช่แลคโตสฟรี" at bounding box center [322, 235] width 191 height 14
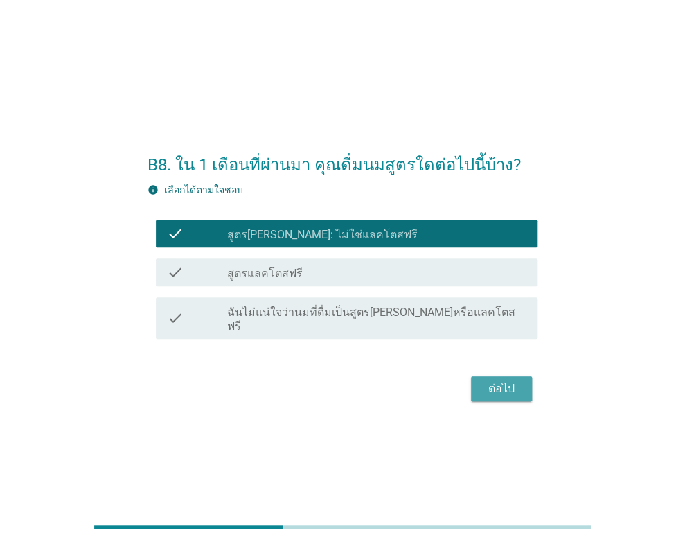
click at [484, 380] on div "ต่อไป" at bounding box center [501, 388] width 39 height 17
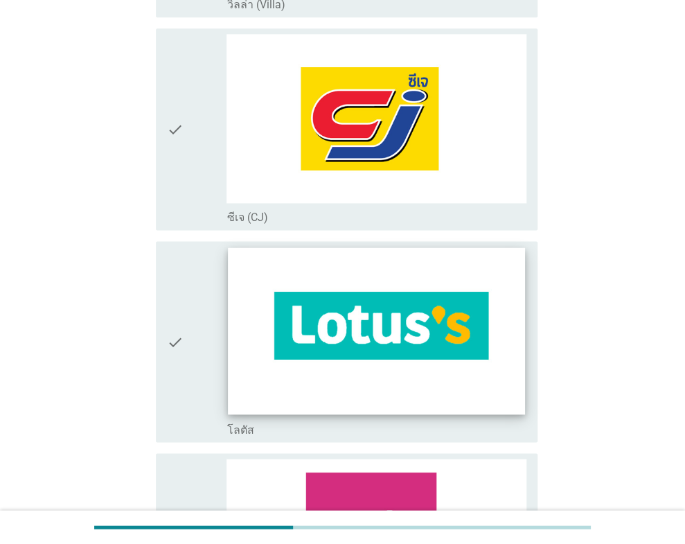
scroll to position [693, 0]
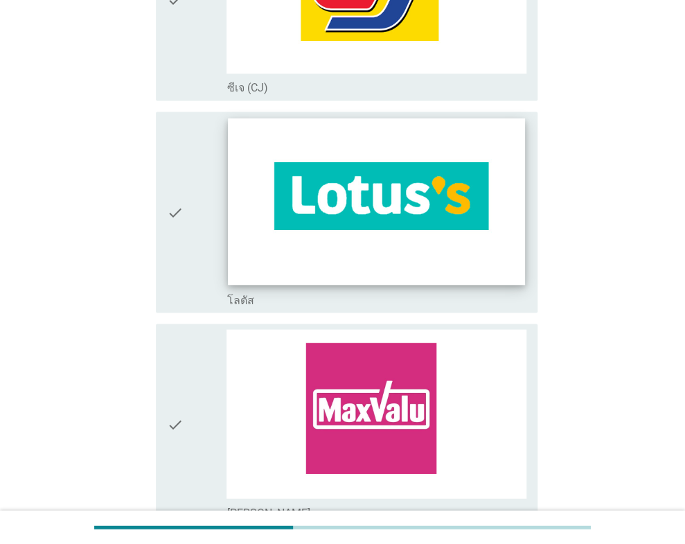
click at [383, 242] on img at bounding box center [377, 201] width 297 height 167
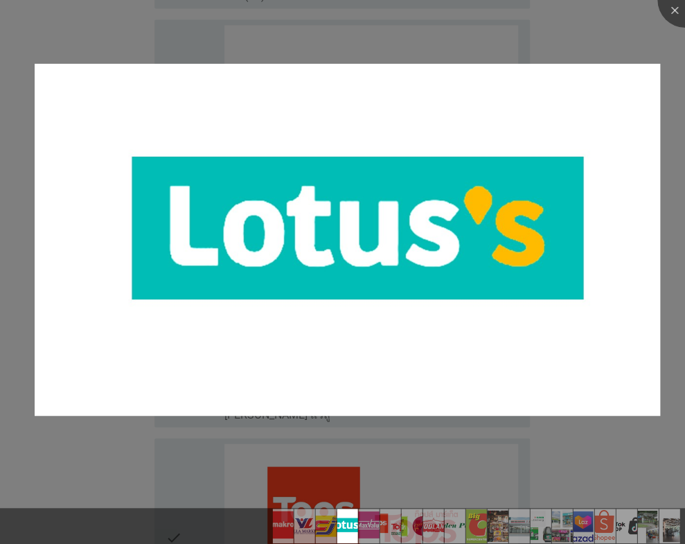
scroll to position [970, 0]
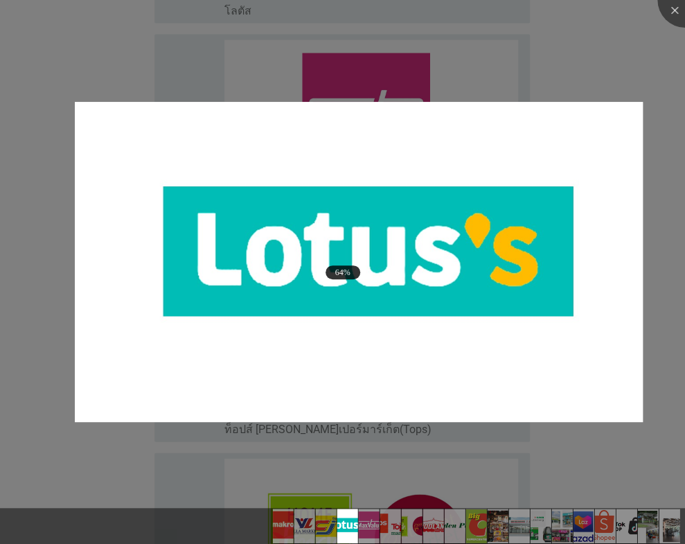
click at [432, 433] on div at bounding box center [342, 272] width 685 height 544
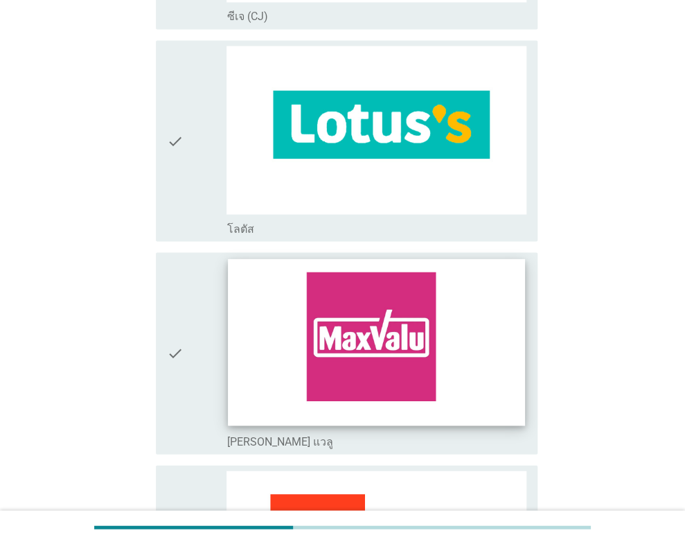
scroll to position [762, 0]
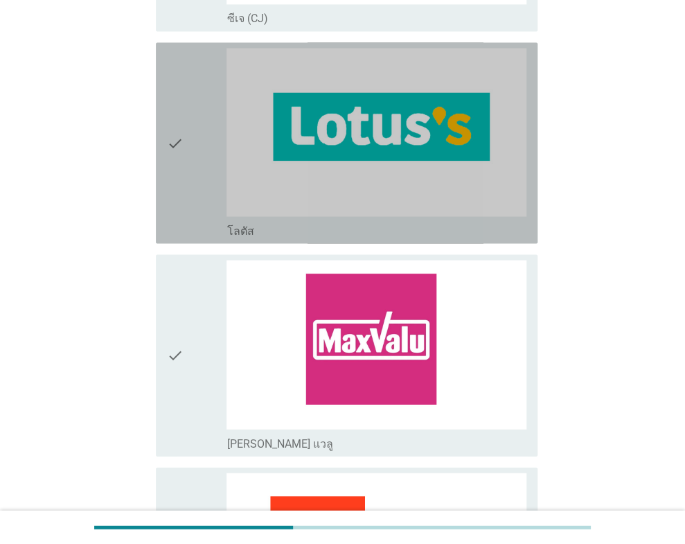
click at [166, 164] on div "check check_box_outline_blank โลตัส" at bounding box center [347, 142] width 382 height 201
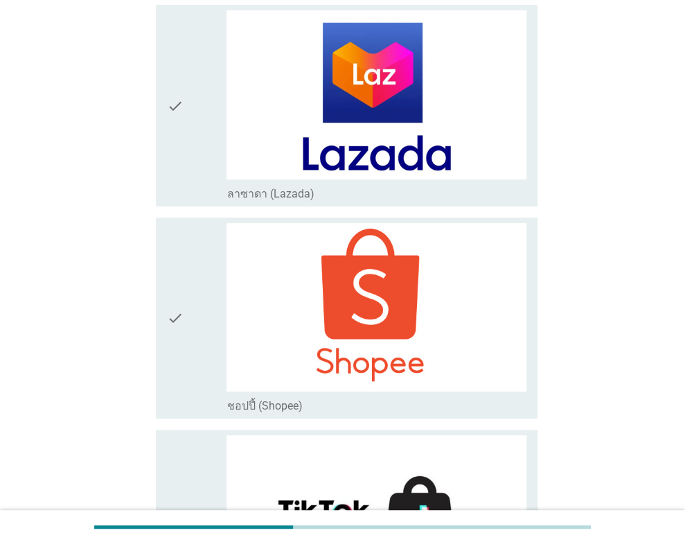
scroll to position [4002, 0]
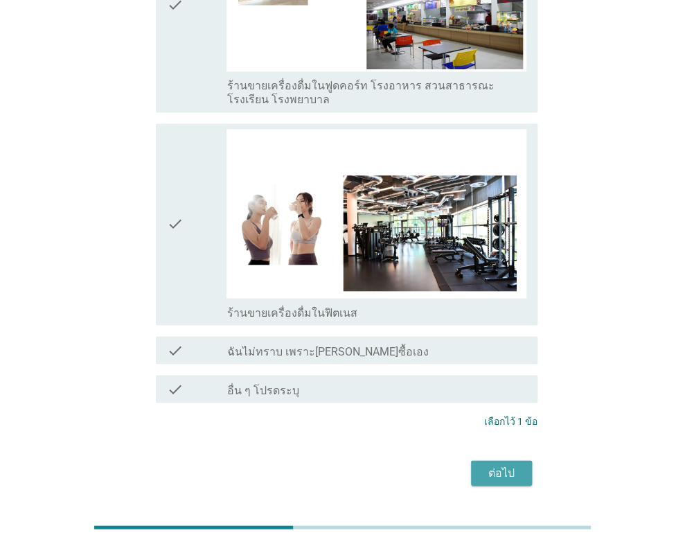
click at [495, 464] on div "ต่อไป" at bounding box center [501, 472] width 39 height 17
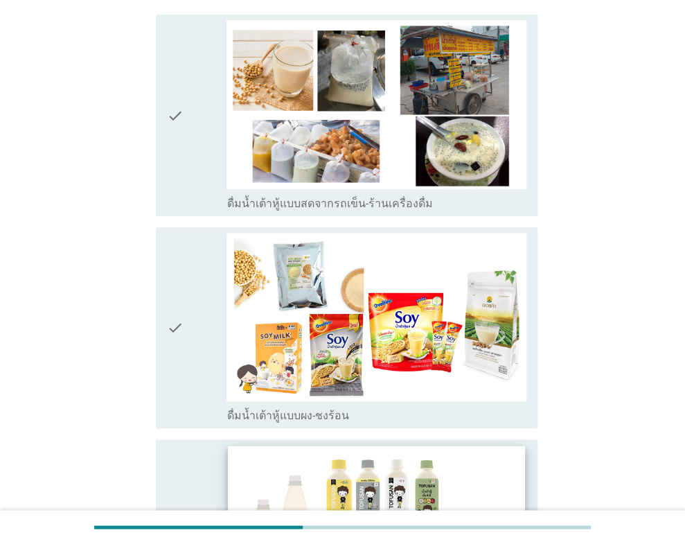
scroll to position [485, 0]
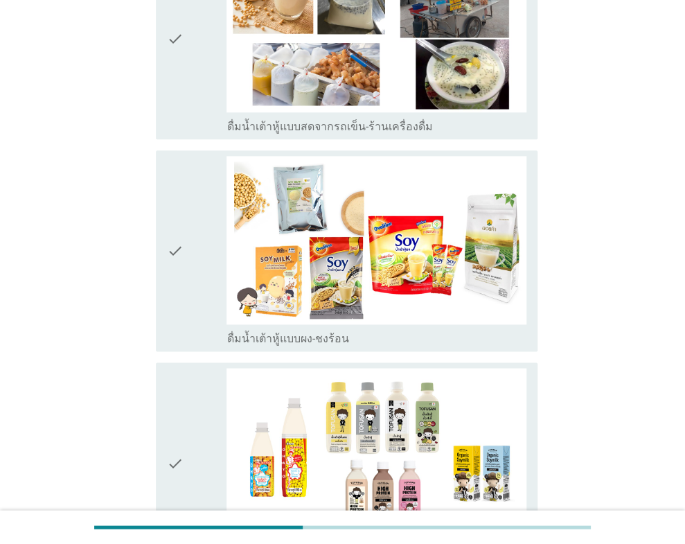
click at [193, 294] on div "check" at bounding box center [197, 251] width 60 height 190
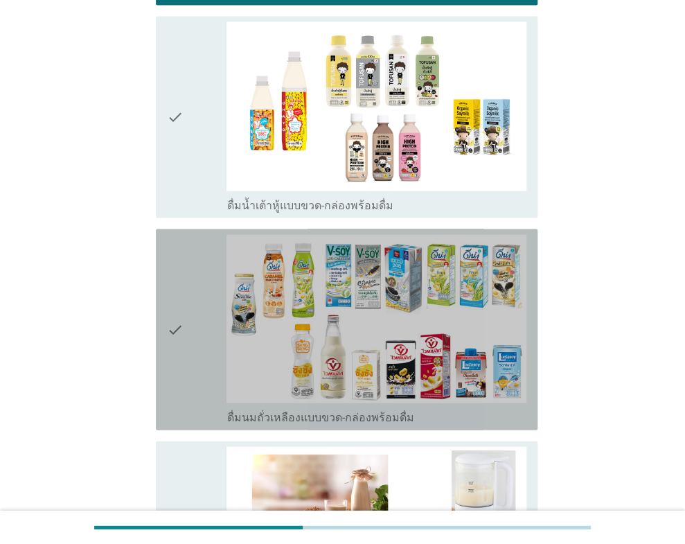
click at [174, 335] on icon "check" at bounding box center [175, 329] width 17 height 190
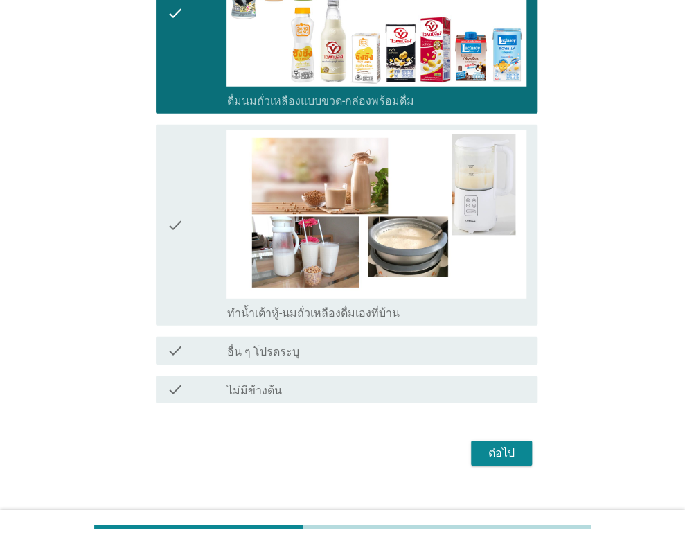
scroll to position [1168, 0]
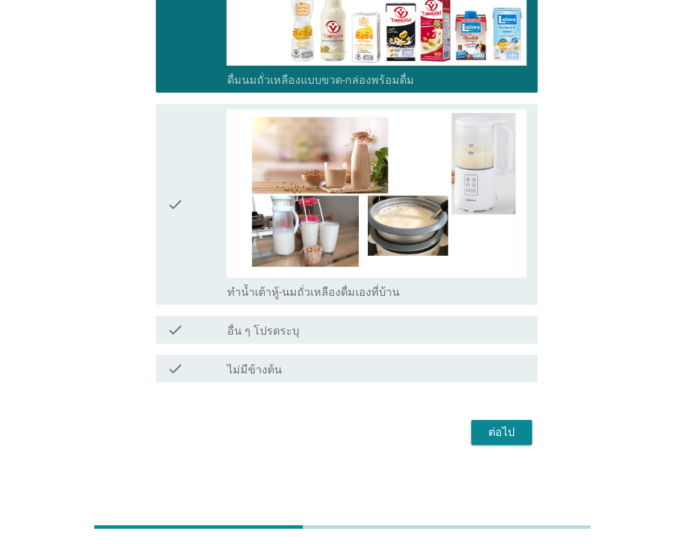
click at [498, 434] on div "ต่อไป" at bounding box center [501, 432] width 39 height 17
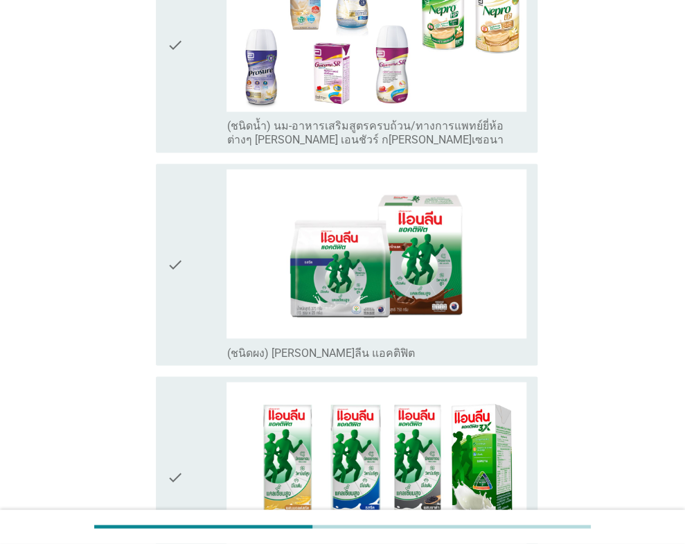
scroll to position [554, 0]
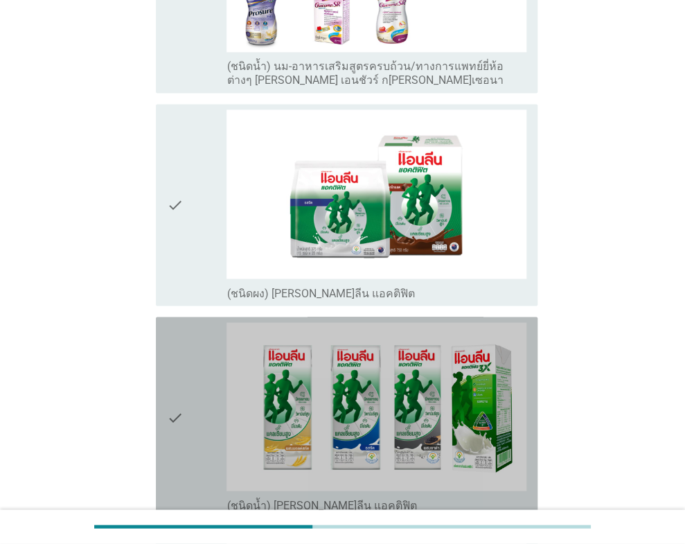
click at [199, 363] on div "check" at bounding box center [197, 417] width 60 height 190
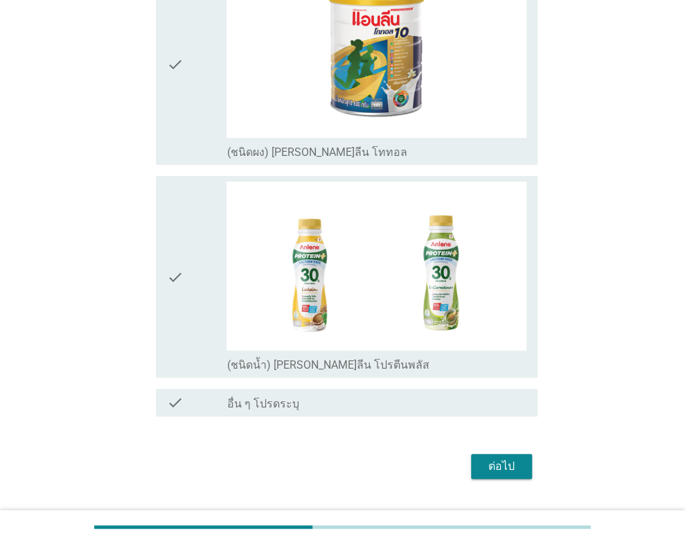
scroll to position [1564, 0]
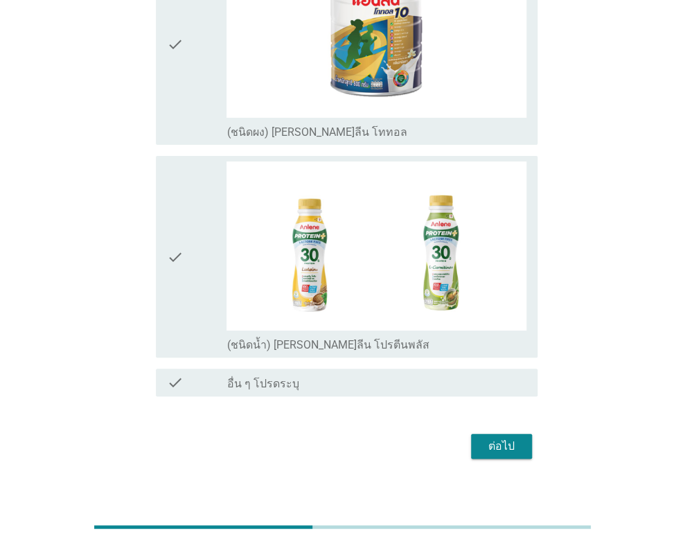
click at [514, 440] on div "ต่อไป" at bounding box center [501, 446] width 39 height 17
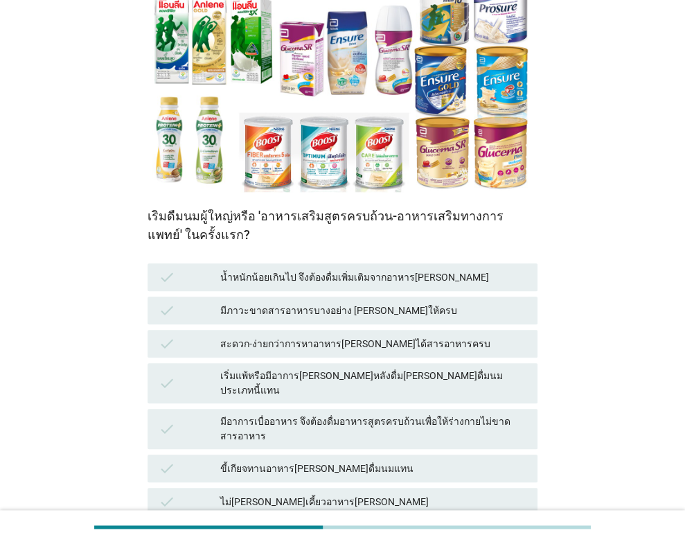
scroll to position [139, 0]
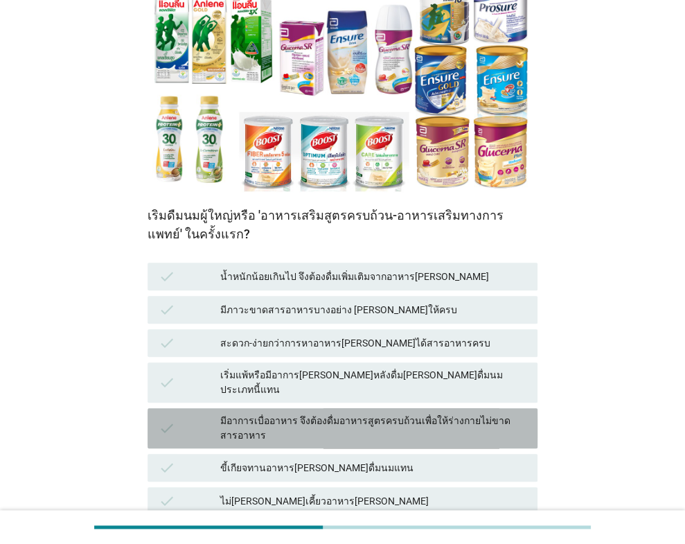
click at [282, 416] on div "มีอาการเบื่ออาหาร จึงต้องดื่มอาหารสูตรครบถ้วนเพื่อให้ร่างกายไม่ขาดสารอาหาร" at bounding box center [373, 428] width 307 height 29
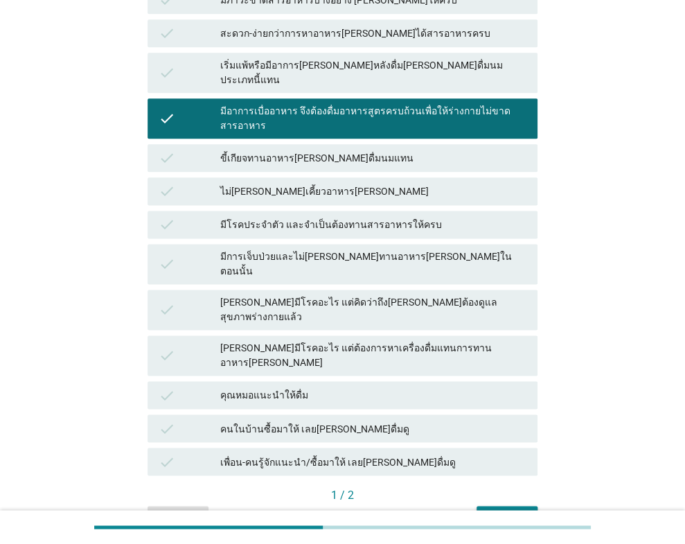
scroll to position [480, 0]
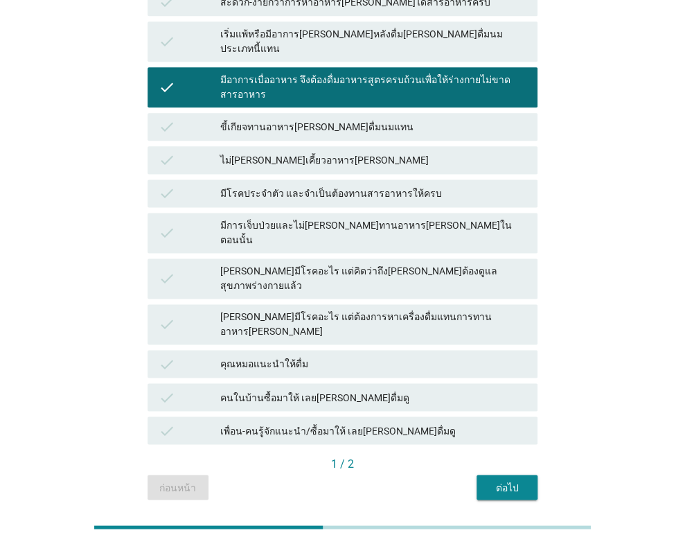
click at [486, 475] on button "ต่อไป" at bounding box center [507, 487] width 61 height 25
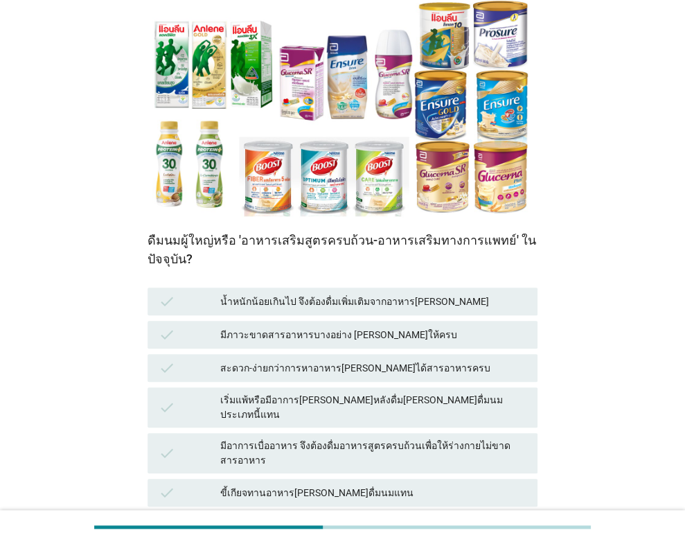
scroll to position [139, 0]
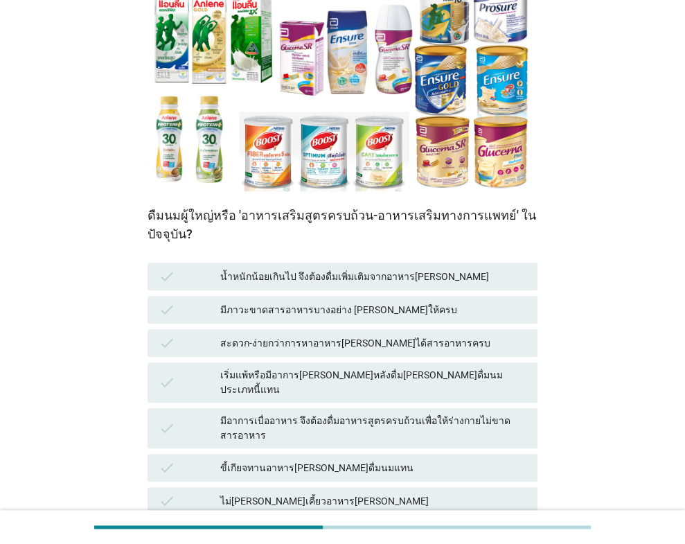
click at [315, 378] on div "เริ่มแพ้หรือมีอาการ[PERSON_NAME]หลังดื่ม[PERSON_NAME]ดื่มนมประเภทนี้แทน" at bounding box center [373, 382] width 307 height 29
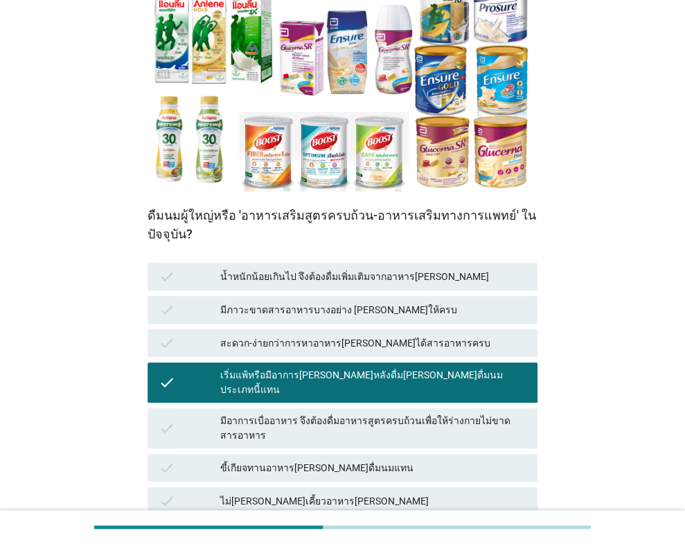
click at [326, 405] on div "check มีอาการเบื่ออาหาร จึงต้องดื่มอาหารสูตรครบถ้วนเพื่อให้ร่างกายไม่ขาดสารอาหาร" at bounding box center [343, 428] width 396 height 46
click at [306, 414] on div "มีอาการเบื่ออาหาร จึงต้องดื่มอาหารสูตรครบถ้วนเพื่อให้ร่างกายไม่ขาดสารอาหาร" at bounding box center [373, 428] width 307 height 29
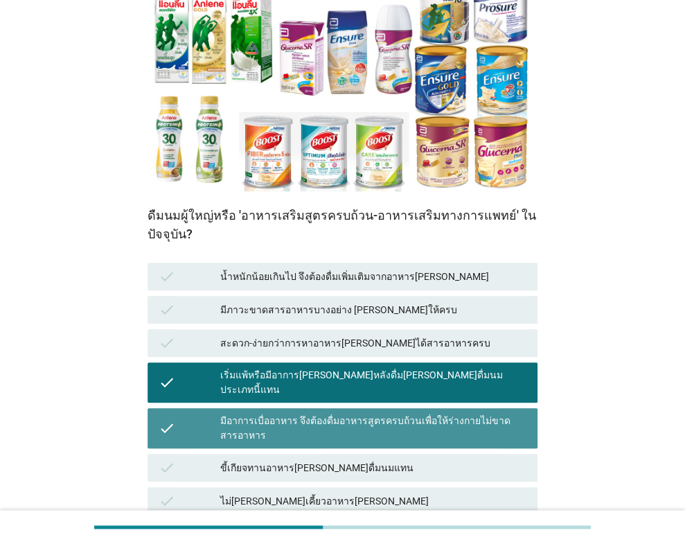
click at [325, 372] on div "เริ่มแพ้หรือมีอาการ[PERSON_NAME]หลังดื่ม[PERSON_NAME]ดื่มนมประเภทนี้แทน" at bounding box center [373, 382] width 307 height 29
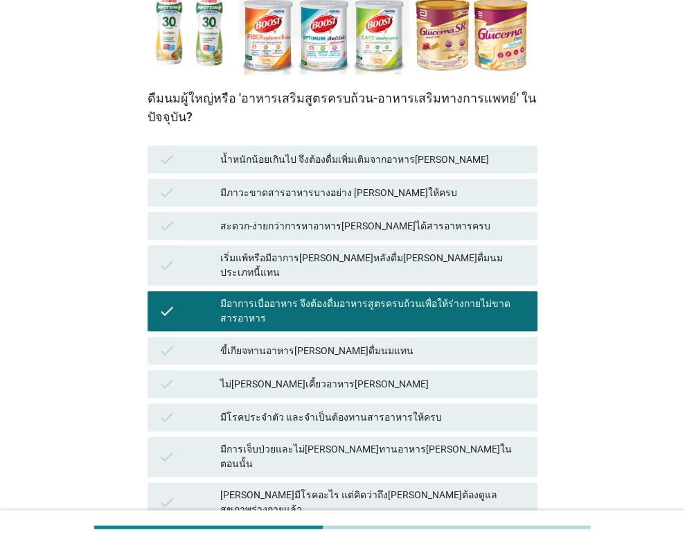
scroll to position [480, 0]
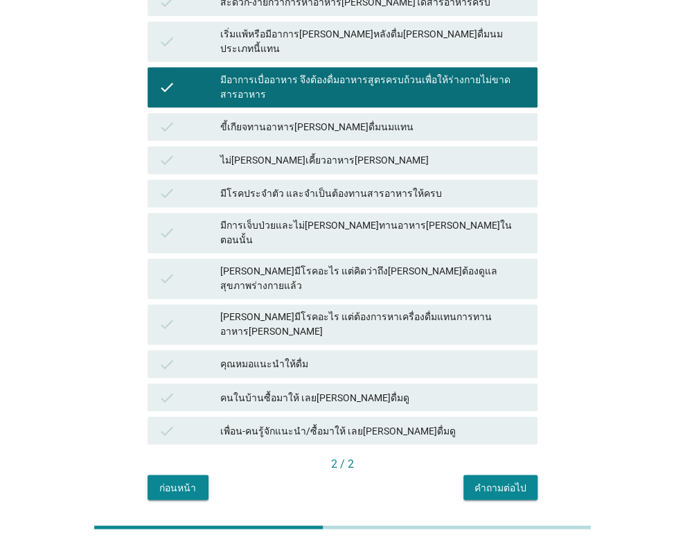
click at [504, 475] on button "คำถามต่อไป" at bounding box center [501, 487] width 74 height 25
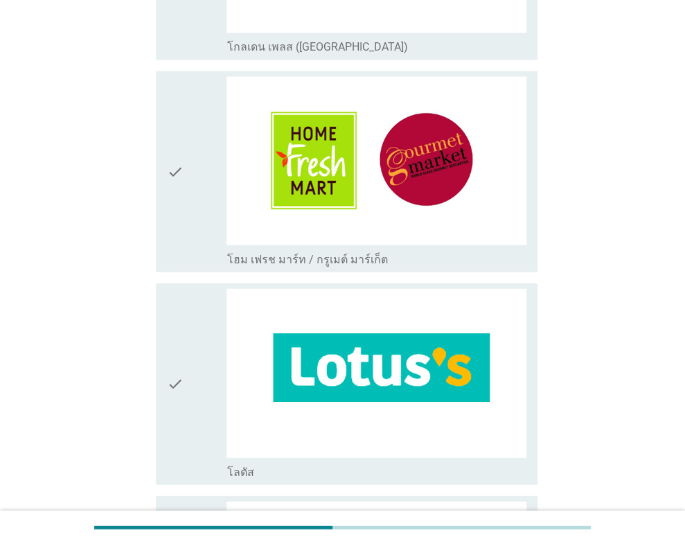
scroll to position [970, 0]
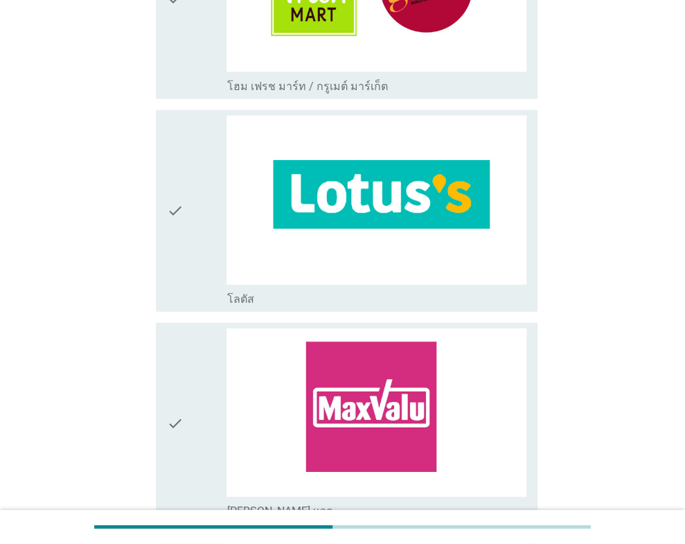
click at [179, 230] on icon "check" at bounding box center [175, 211] width 17 height 190
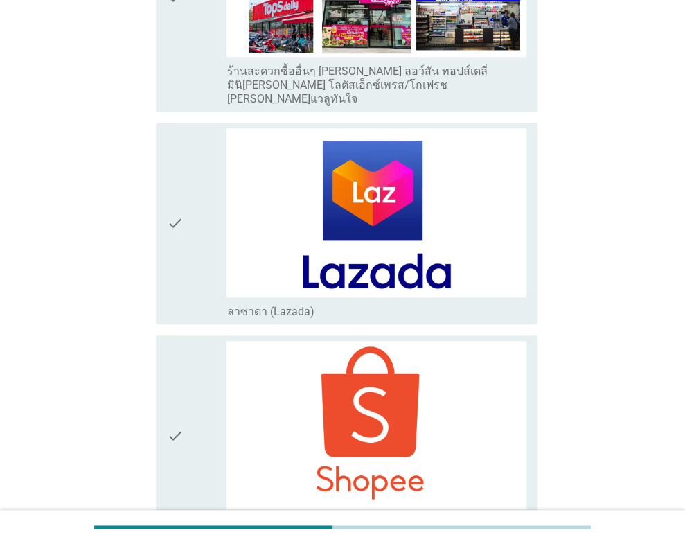
scroll to position [4052, 0]
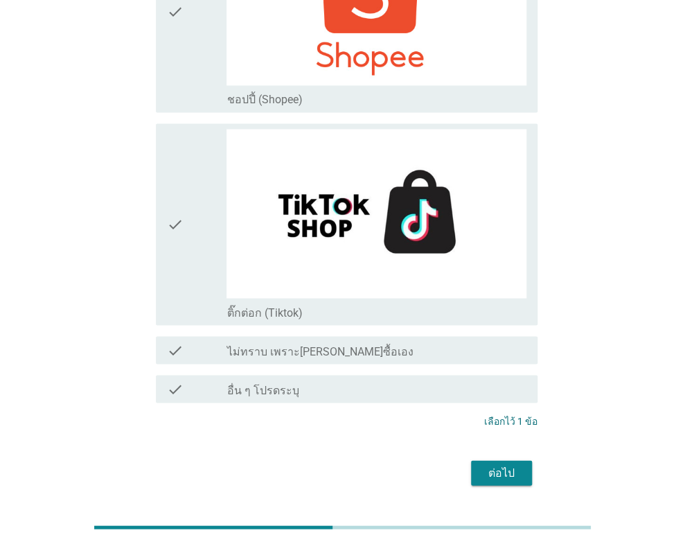
click at [493, 464] on div "ต่อไป" at bounding box center [501, 472] width 39 height 17
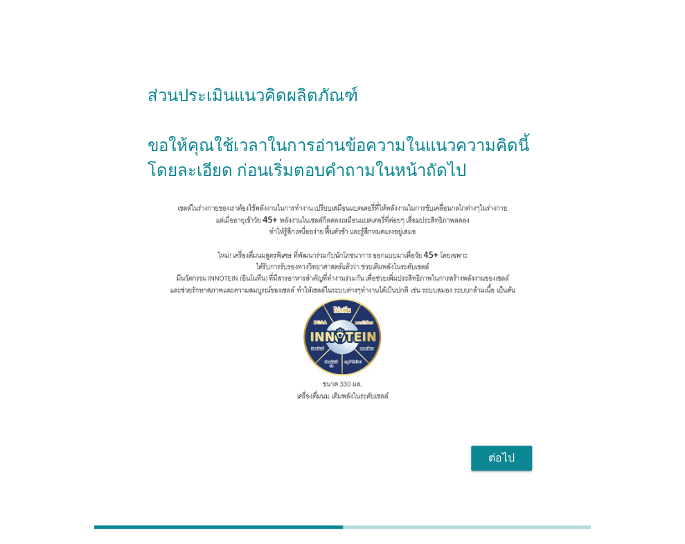
scroll to position [0, 0]
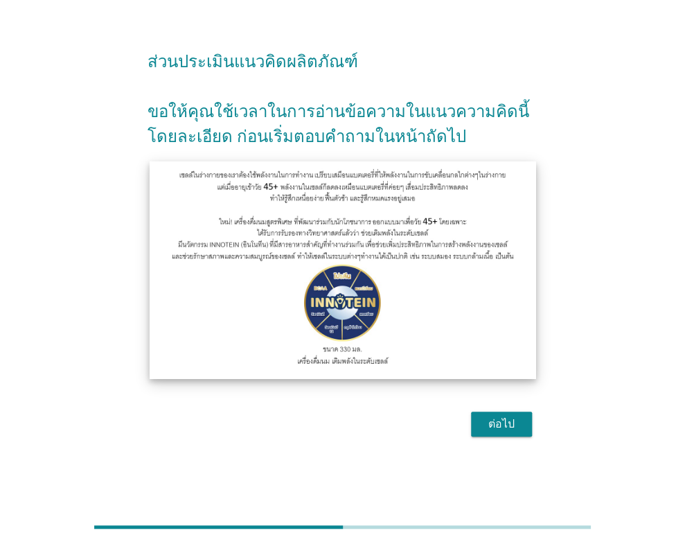
click at [326, 304] on img at bounding box center [343, 270] width 387 height 218
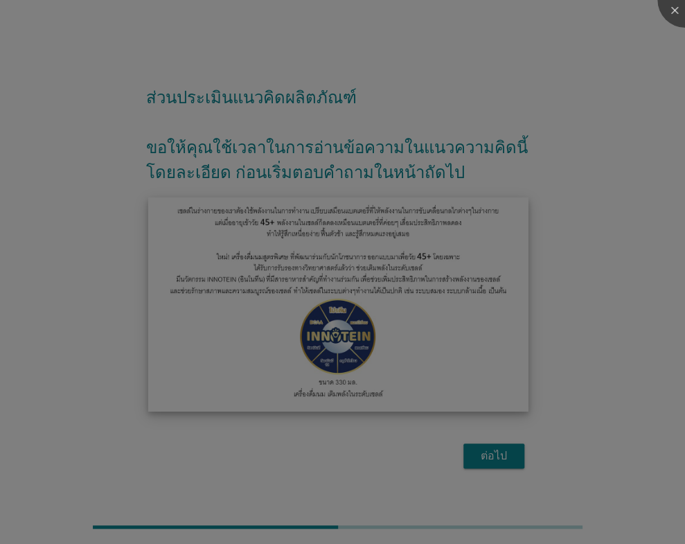
scroll to position [5, 0]
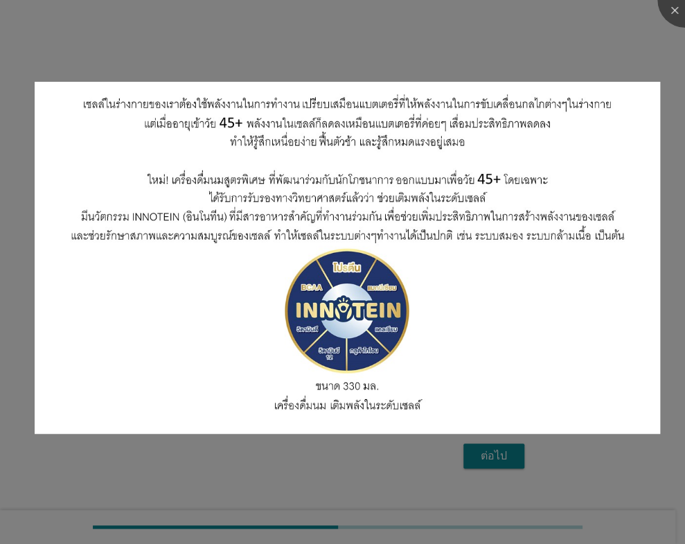
click at [400, 457] on div at bounding box center [342, 272] width 685 height 544
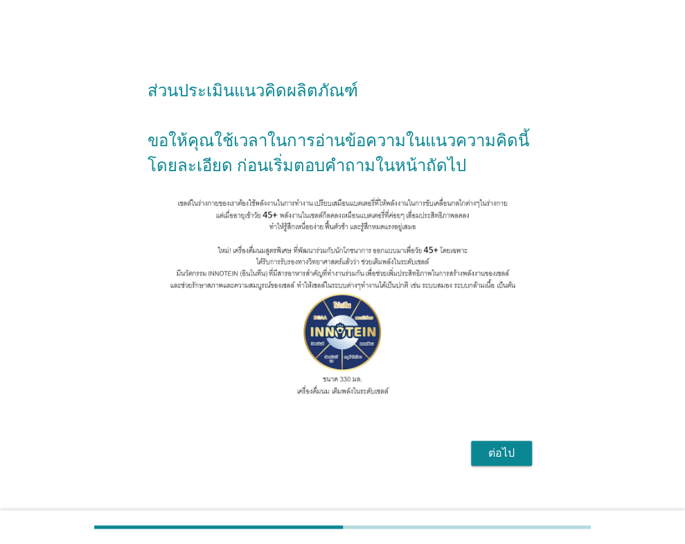
click at [491, 462] on div "ต่อไป" at bounding box center [501, 453] width 39 height 17
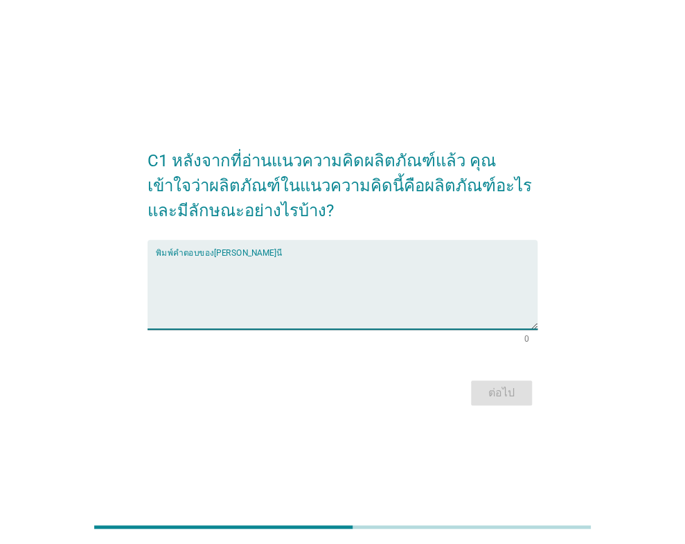
click at [378, 274] on textarea "พิมพ์คำตอบของคุณ ที่นี่" at bounding box center [347, 292] width 382 height 73
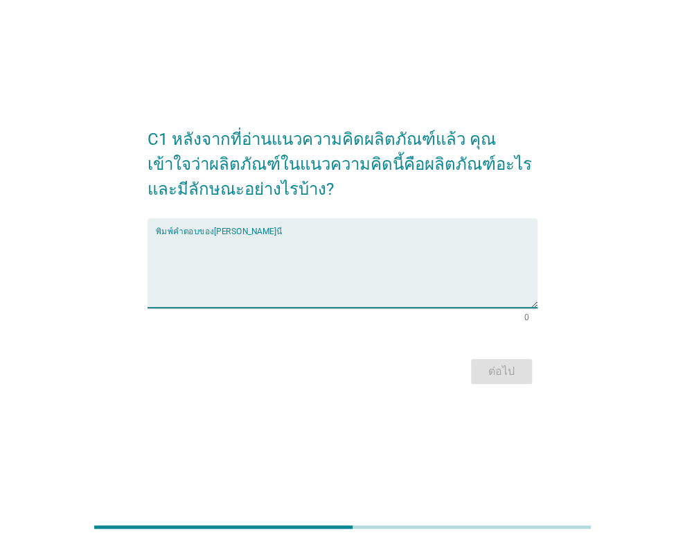
scroll to position [34, 0]
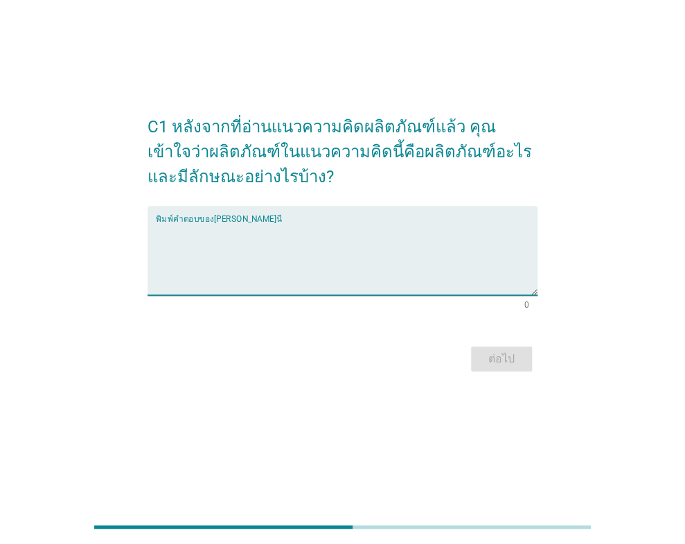
type textarea "d"
type textarea "ล"
type textarea "ข"
type textarea "[PERSON_NAME]ร่างกาย"
click at [490, 367] on div "ต่อไป" at bounding box center [501, 359] width 39 height 17
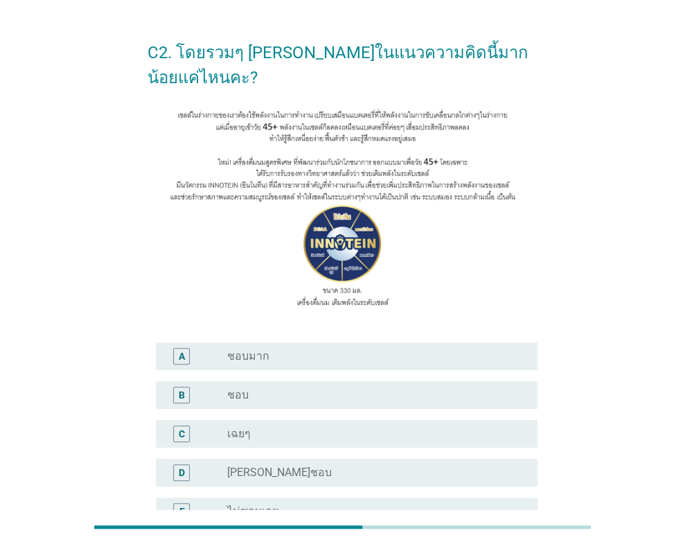
scroll to position [69, 0]
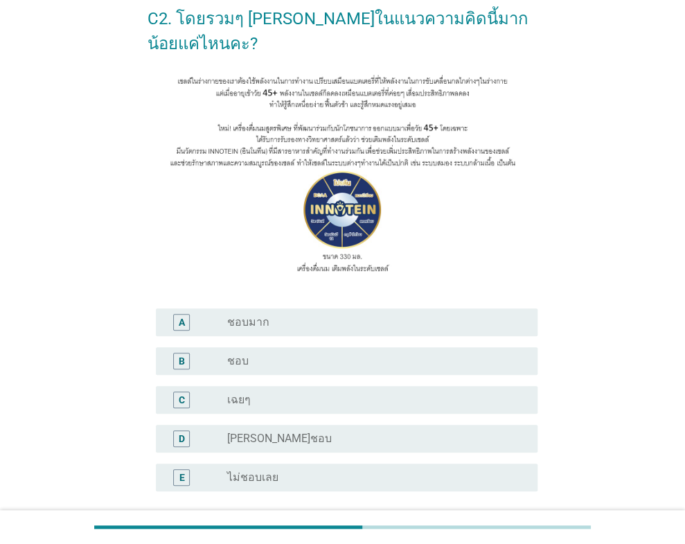
click at [299, 361] on div "radio_button_unchecked ชอบ" at bounding box center [371, 361] width 289 height 14
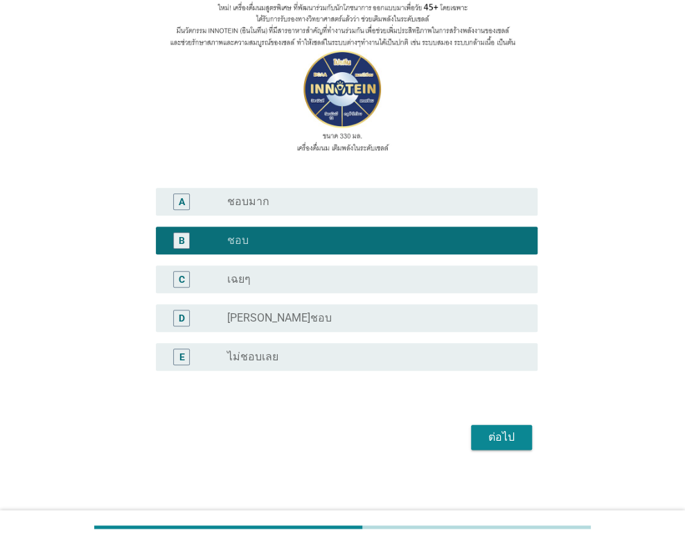
scroll to position [195, 0]
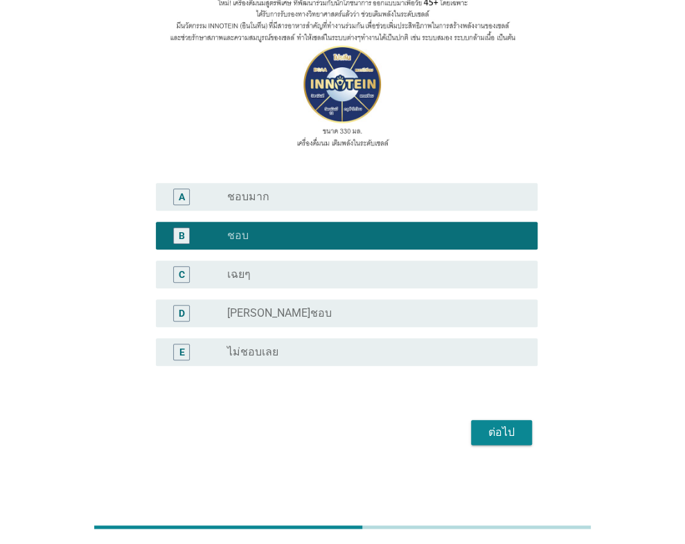
click at [484, 431] on div "ต่อไป" at bounding box center [501, 432] width 39 height 17
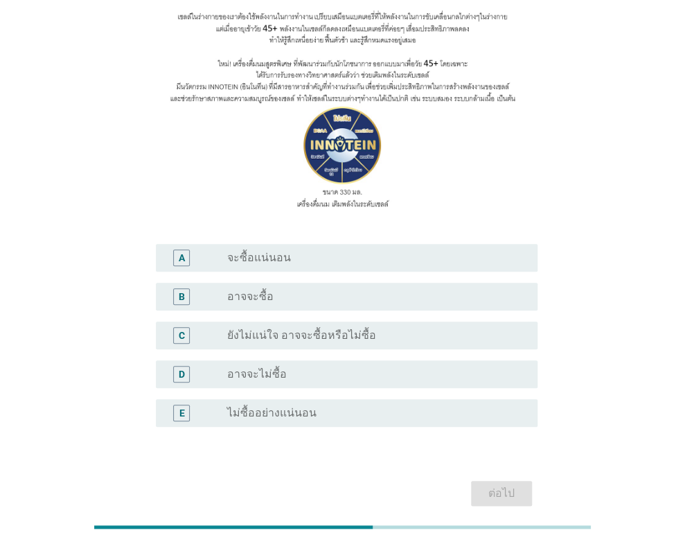
scroll to position [139, 0]
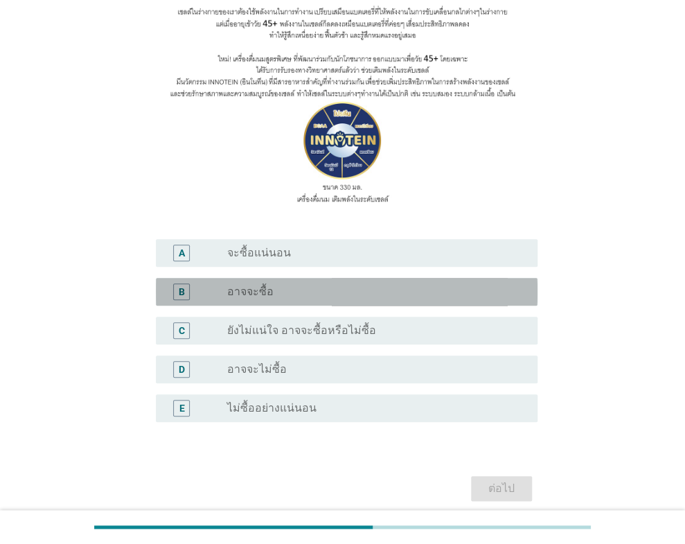
click at [297, 299] on div "radio_button_unchecked อาจจะซื้อ" at bounding box center [377, 291] width 300 height 17
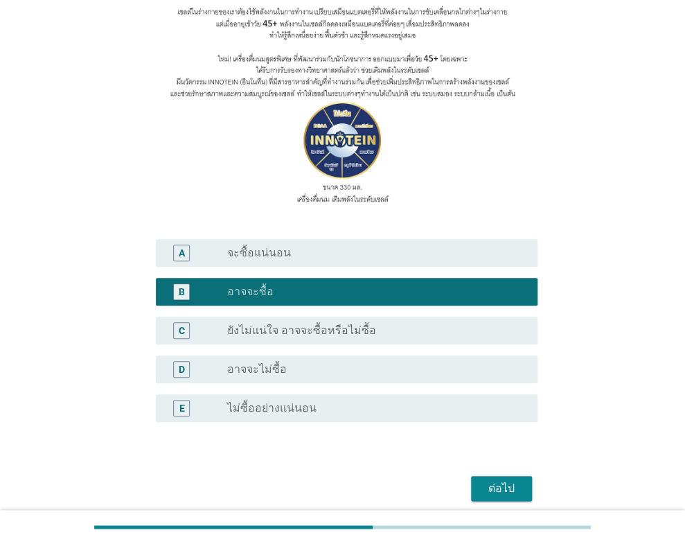
click at [489, 487] on div "ต่อไป" at bounding box center [501, 488] width 39 height 17
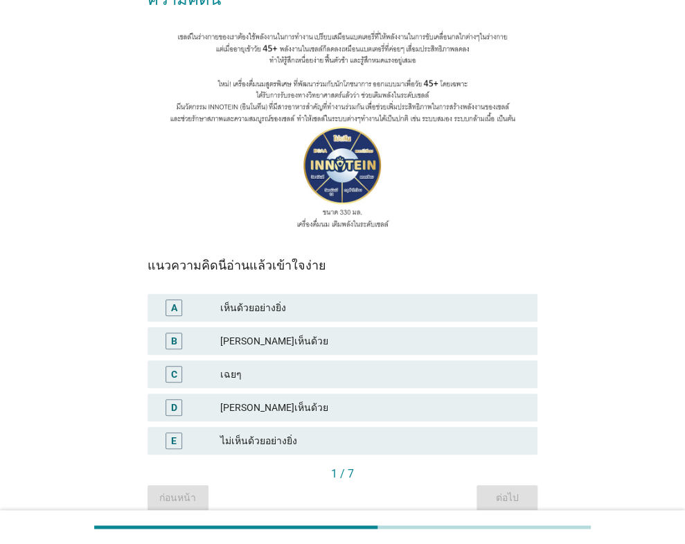
click at [302, 333] on div "[PERSON_NAME]เห็นด้วย" at bounding box center [373, 341] width 307 height 17
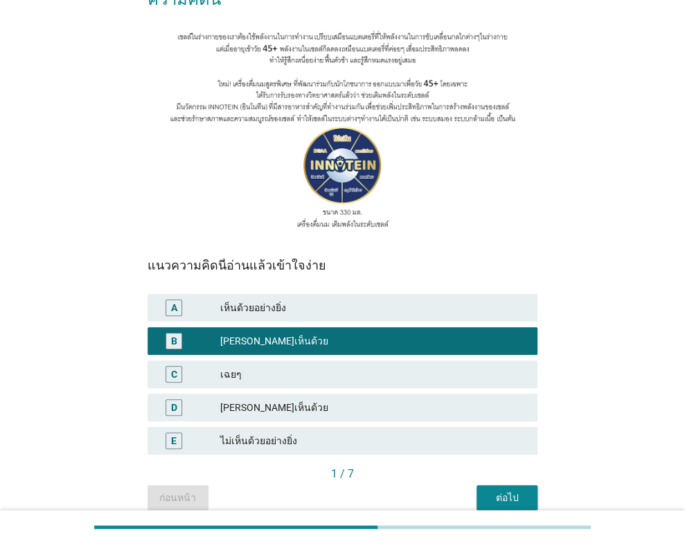
click at [500, 491] on div "ต่อไป" at bounding box center [507, 498] width 39 height 15
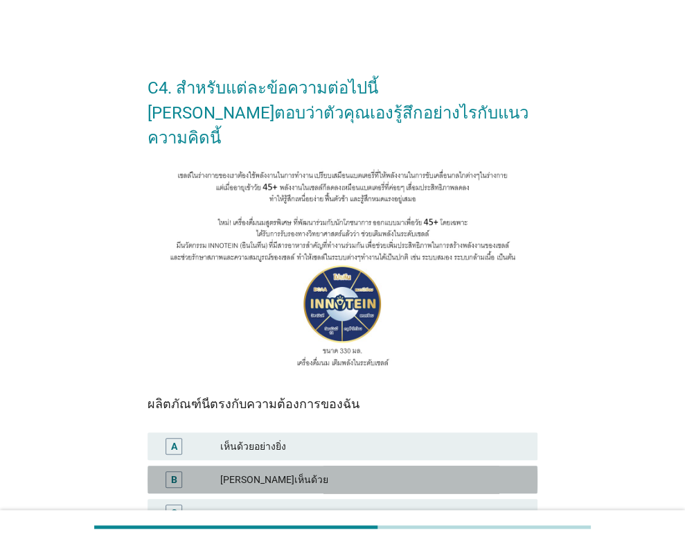
click at [342, 471] on div "[PERSON_NAME]เห็นด้วย" at bounding box center [373, 479] width 307 height 17
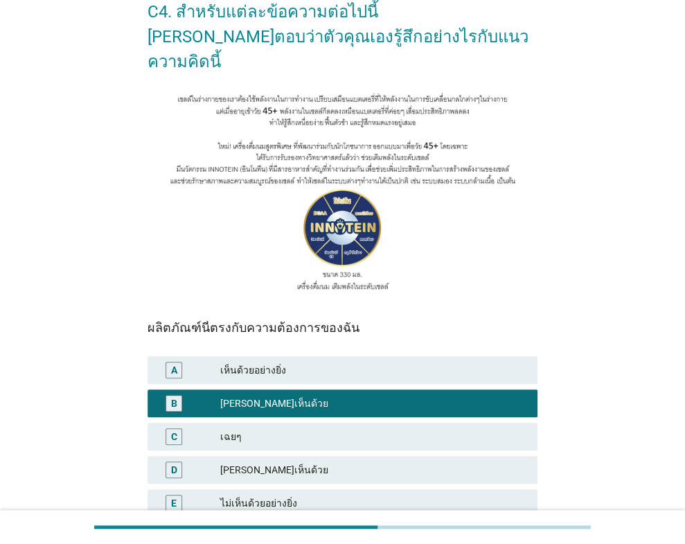
scroll to position [139, 0]
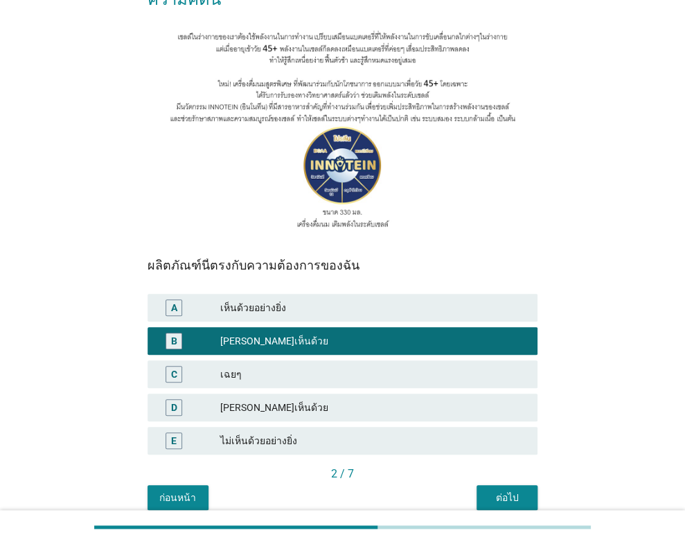
click at [504, 466] on div "2 / 7" at bounding box center [343, 474] width 390 height 17
click at [475, 485] on div "ก่อนหน้า ต่อไป" at bounding box center [343, 497] width 390 height 25
click at [504, 491] on div "ต่อไป" at bounding box center [507, 498] width 39 height 15
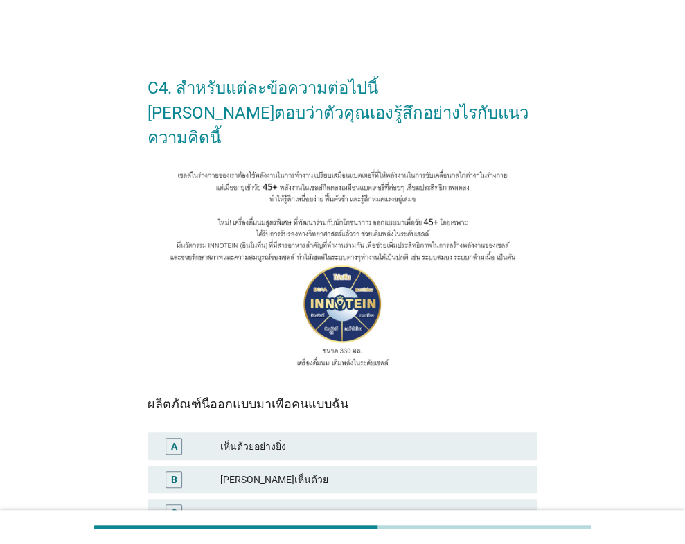
click at [319, 471] on div "[PERSON_NAME]เห็นด้วย" at bounding box center [373, 479] width 307 height 17
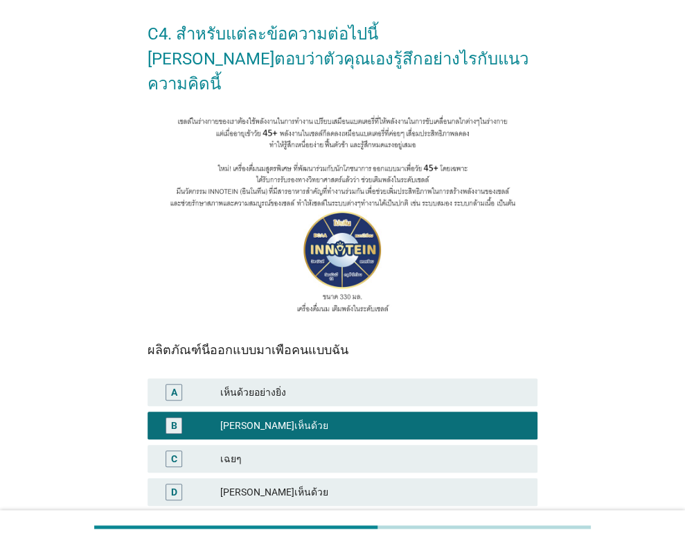
scroll to position [139, 0]
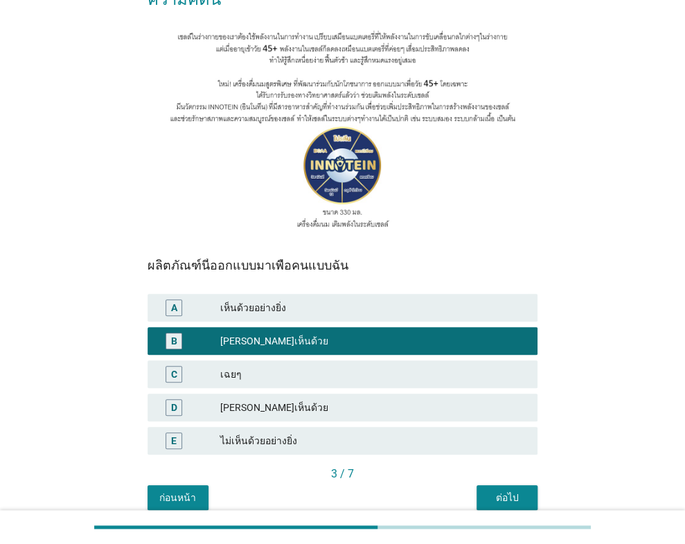
click at [527, 485] on button "ต่อไป" at bounding box center [507, 497] width 61 height 25
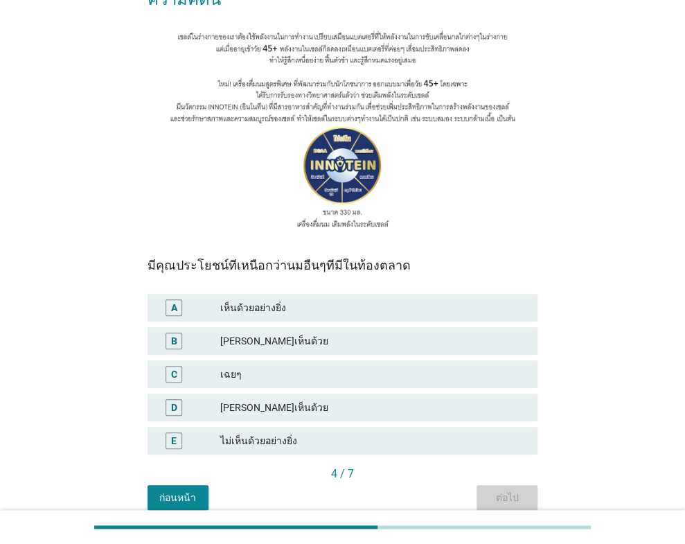
scroll to position [0, 0]
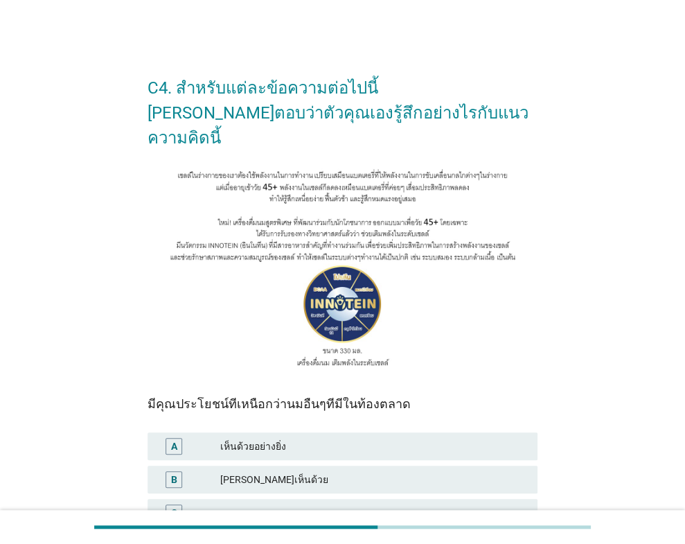
click at [391, 471] on div "[PERSON_NAME]เห็นด้วย" at bounding box center [373, 479] width 307 height 17
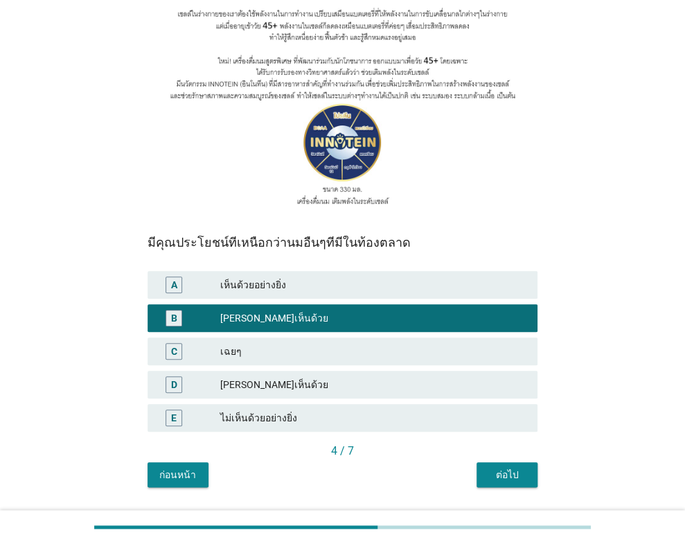
scroll to position [175, 0]
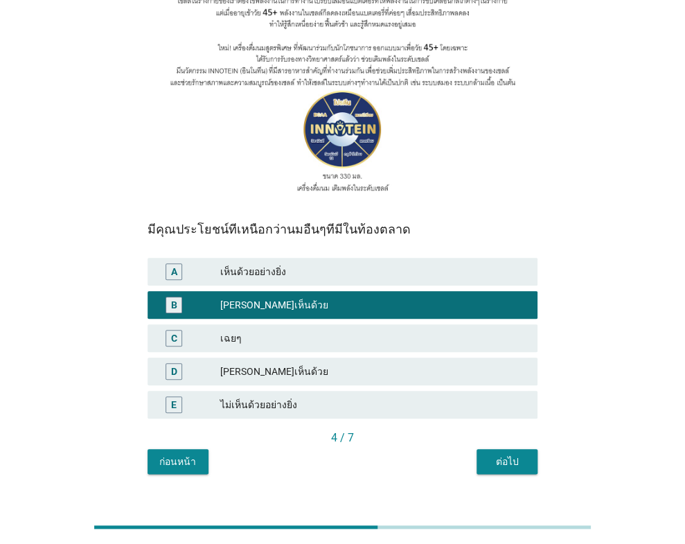
click at [514, 449] on button "ต่อไป" at bounding box center [507, 461] width 61 height 25
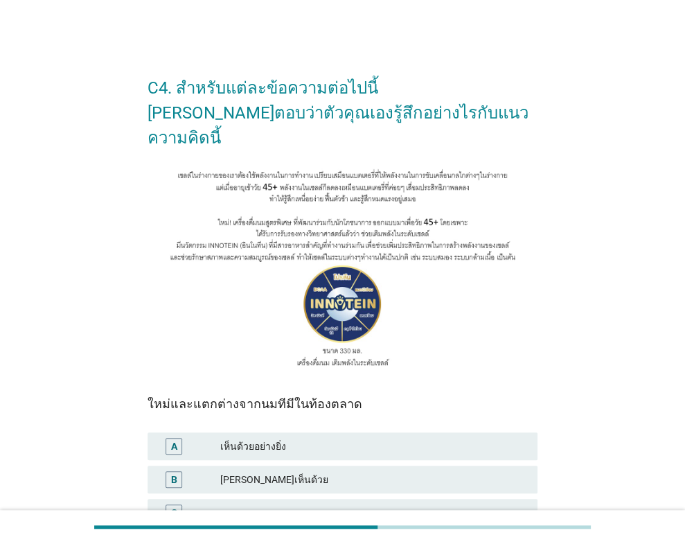
drag, startPoint x: 337, startPoint y: 453, endPoint x: 344, endPoint y: 458, distance: 8.5
click at [339, 471] on div "[PERSON_NAME]เห็นด้วย" at bounding box center [373, 479] width 307 height 17
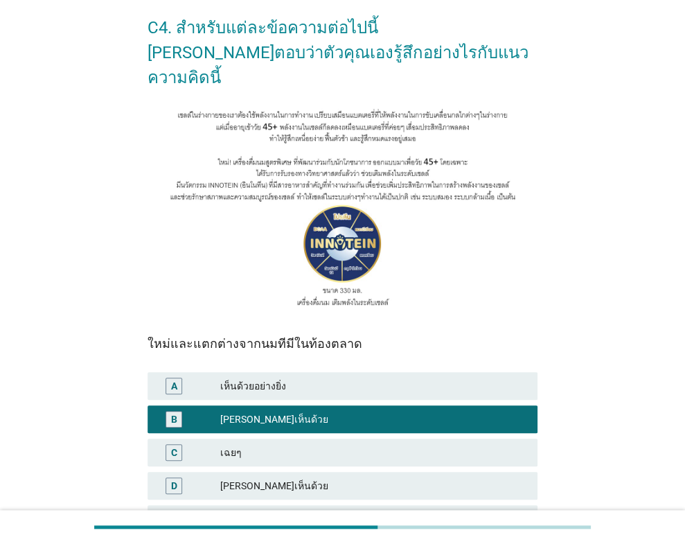
scroll to position [175, 0]
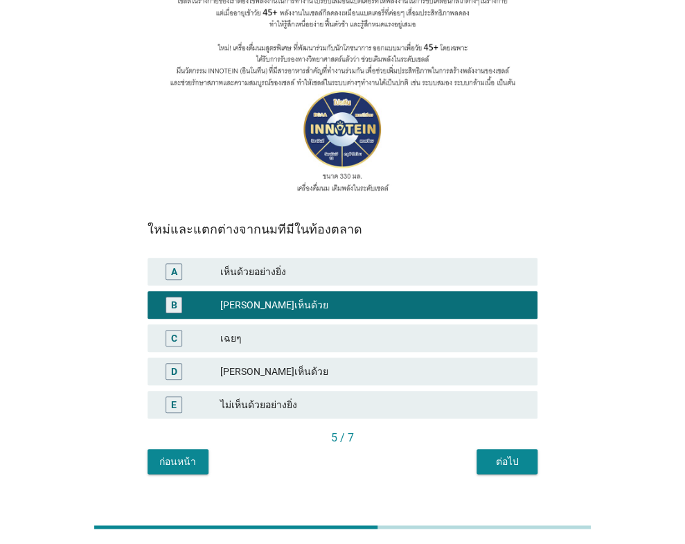
click at [522, 449] on button "ต่อไป" at bounding box center [507, 461] width 61 height 25
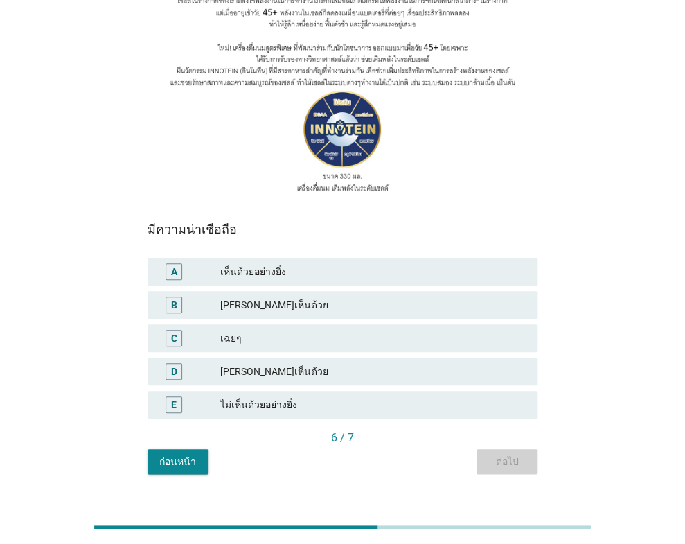
scroll to position [0, 0]
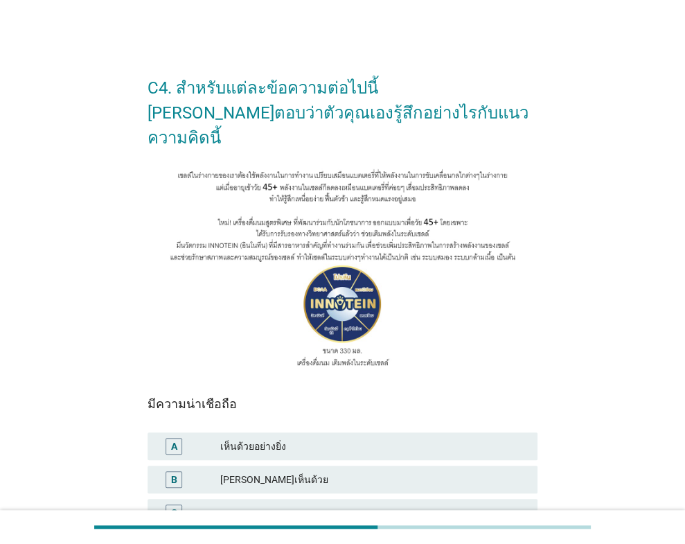
click at [407, 471] on div "[PERSON_NAME]เห็นด้วย" at bounding box center [373, 479] width 307 height 17
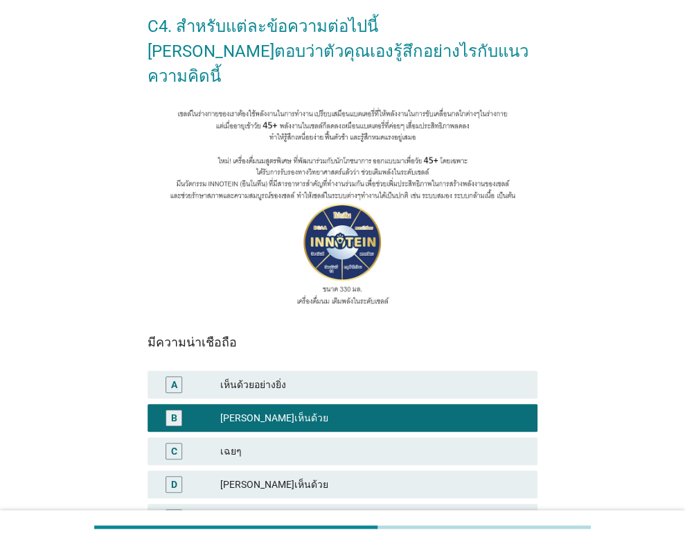
scroll to position [139, 0]
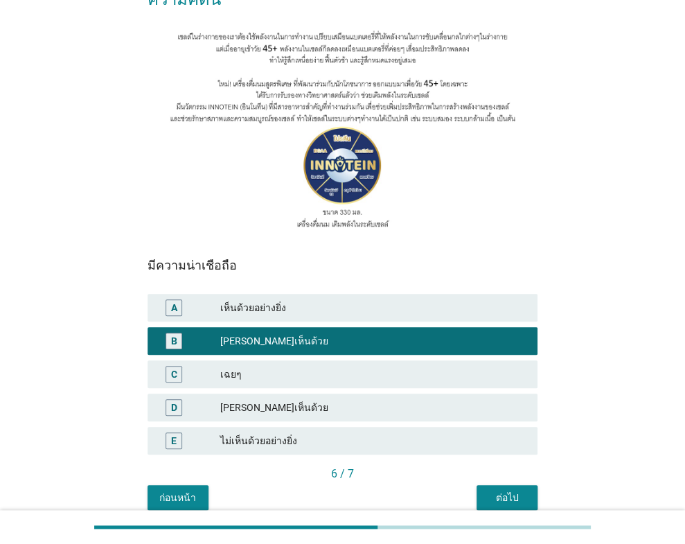
click at [531, 485] on button "ต่อไป" at bounding box center [507, 497] width 61 height 25
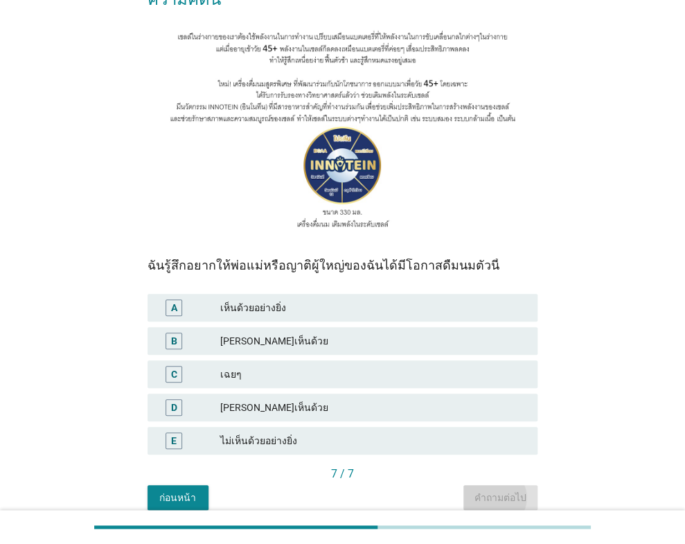
scroll to position [0, 0]
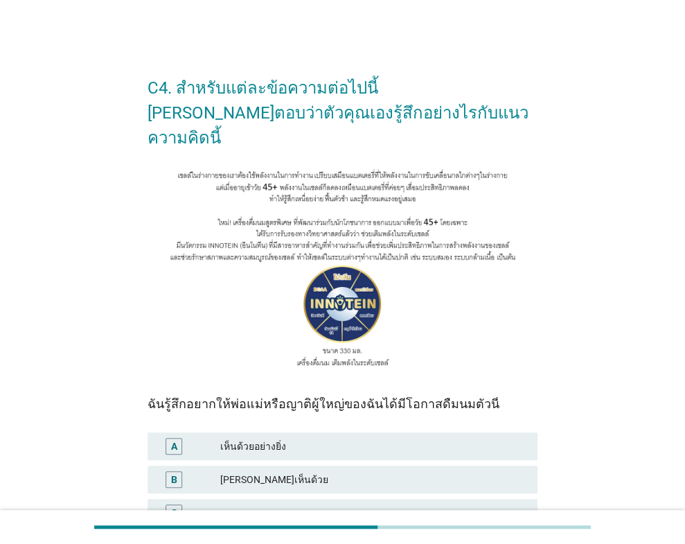
click at [405, 471] on div "[PERSON_NAME]เห็นด้วย" at bounding box center [373, 479] width 307 height 17
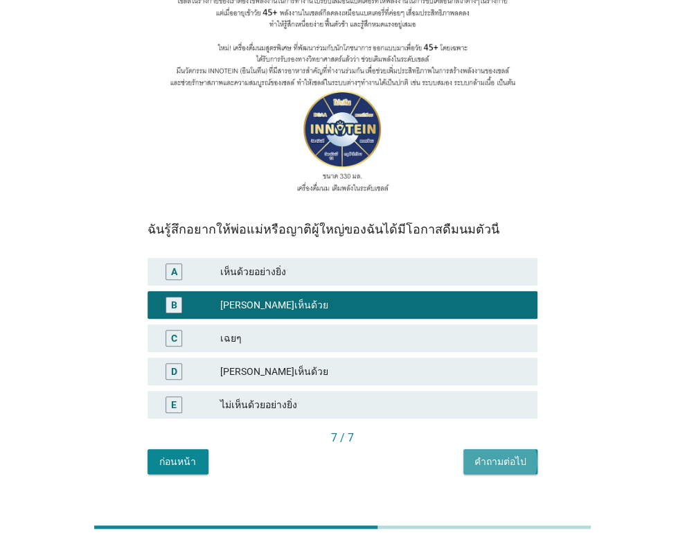
click at [516, 455] on div "คำถามต่อไป" at bounding box center [501, 462] width 52 height 15
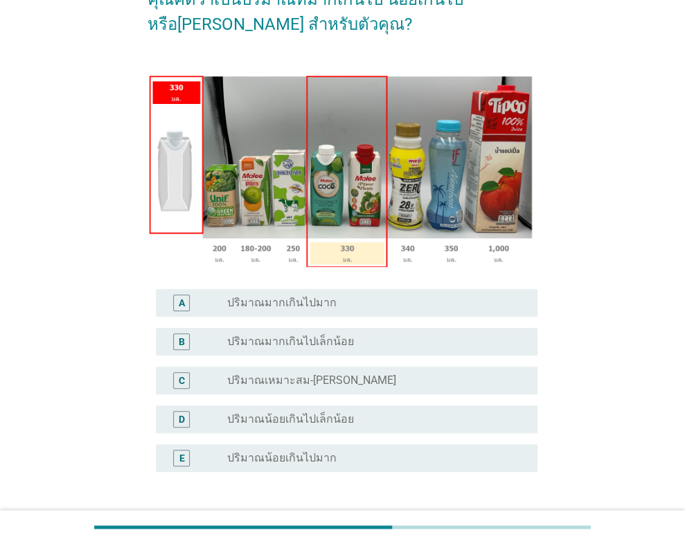
click at [323, 339] on label "ปริมาณมากเกินไปเล็กน้อย" at bounding box center [290, 342] width 127 height 14
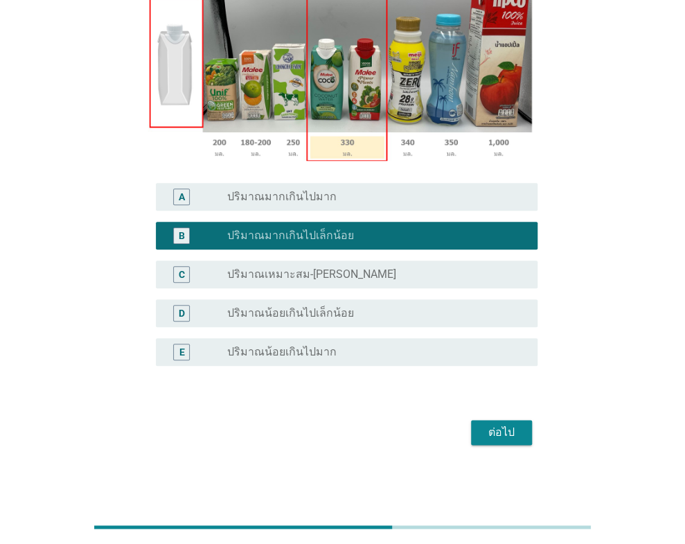
click at [490, 437] on div "ต่อไป" at bounding box center [501, 432] width 39 height 17
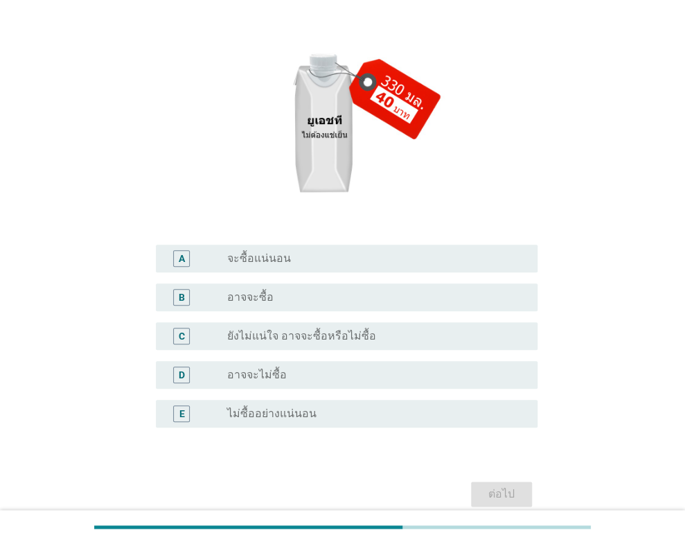
click at [308, 368] on div "radio_button_unchecked อาจจะไม่ซื้อ" at bounding box center [371, 375] width 289 height 14
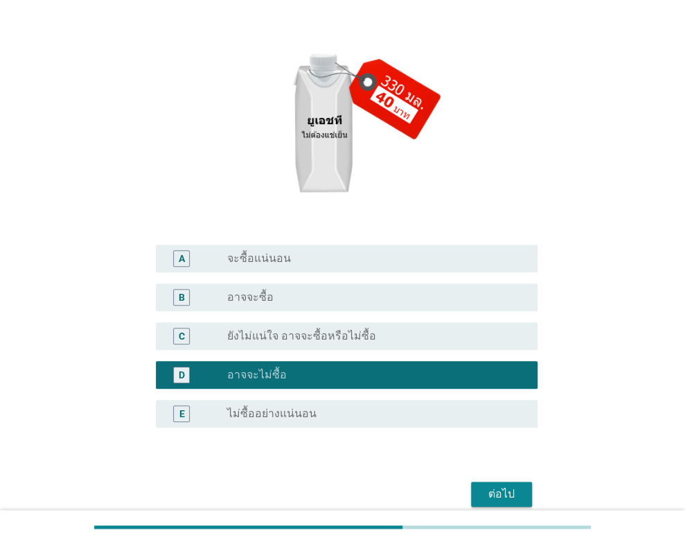
click at [493, 492] on div "ต่อไป" at bounding box center [501, 494] width 39 height 17
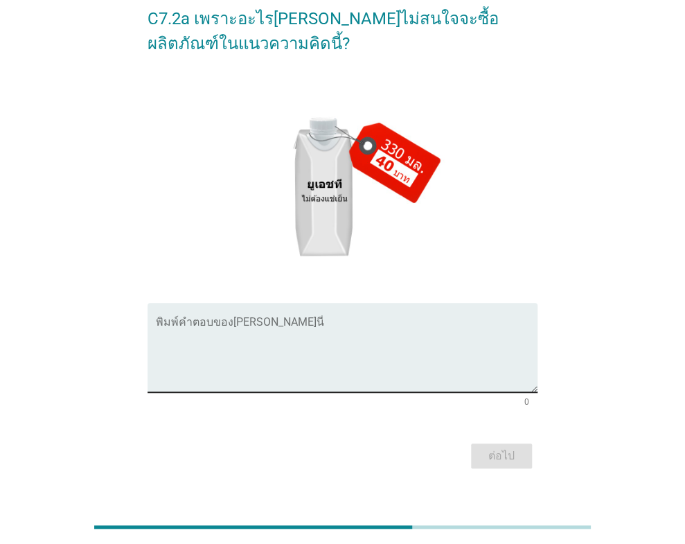
click at [371, 379] on textarea "พิมพ์คำตอบของคุณ ที่นี่" at bounding box center [347, 355] width 382 height 73
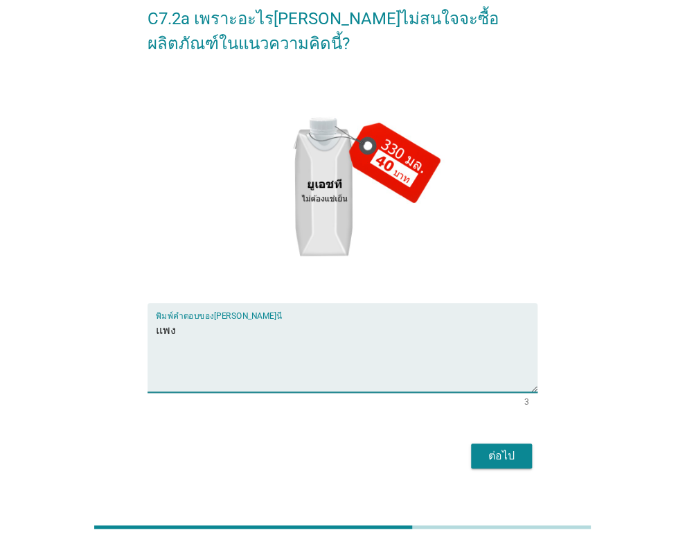
type textarea "แพง"
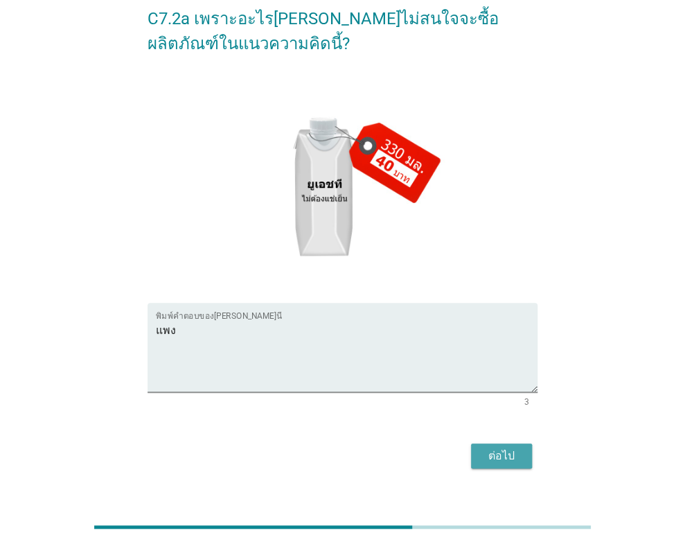
click at [510, 456] on div "ต่อไป" at bounding box center [501, 456] width 39 height 17
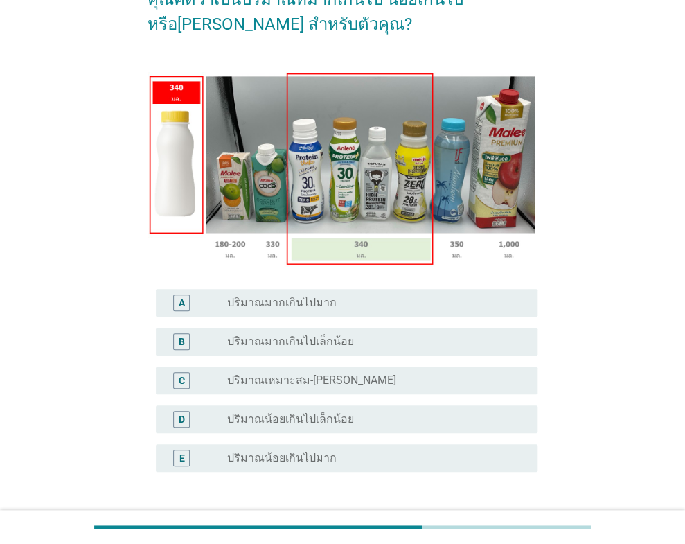
click at [329, 309] on div "radio_button_unchecked ปริมาณมากเกินไปมาก" at bounding box center [371, 303] width 289 height 14
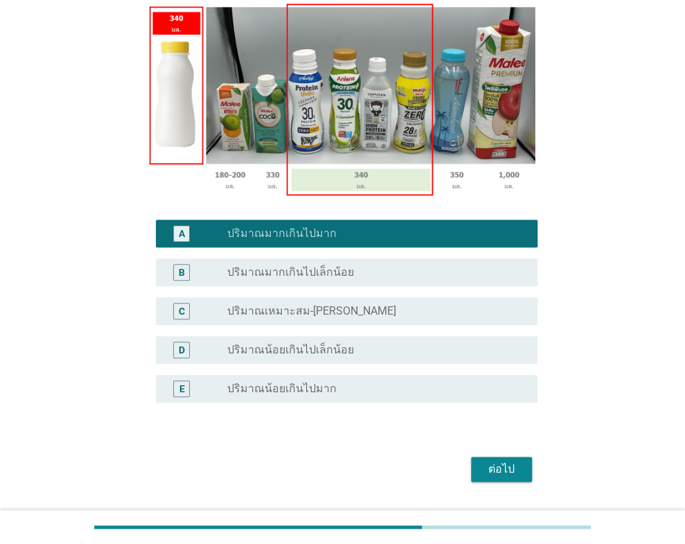
click at [500, 471] on div "ต่อไป" at bounding box center [501, 469] width 39 height 17
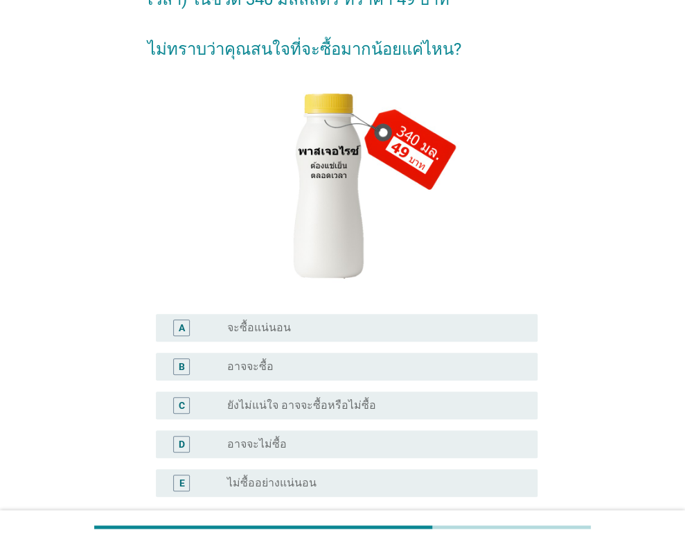
click at [292, 442] on div "radio_button_unchecked อาจจะไม่ซื้อ" at bounding box center [371, 444] width 289 height 14
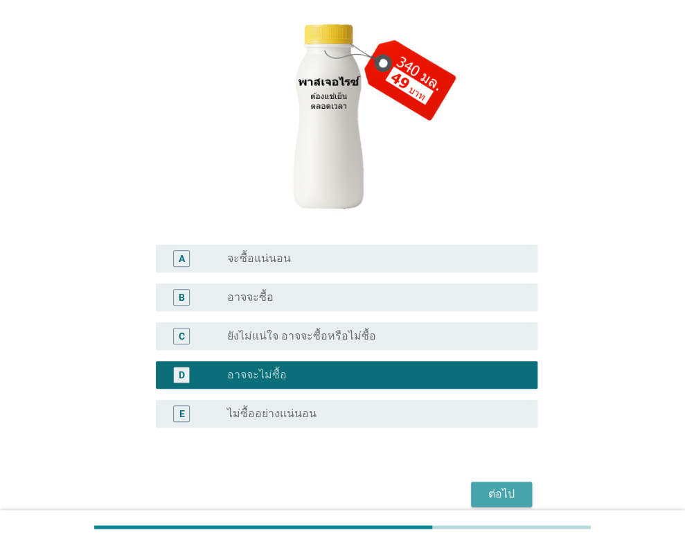
click at [520, 496] on div "ต่อไป" at bounding box center [501, 494] width 39 height 17
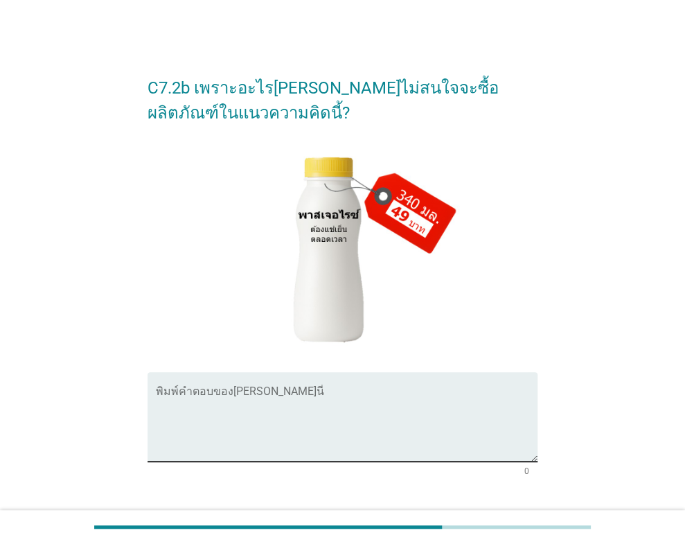
click at [373, 395] on textarea "พิมพ์คำตอบของคุณ ที่นี่" at bounding box center [347, 425] width 382 height 73
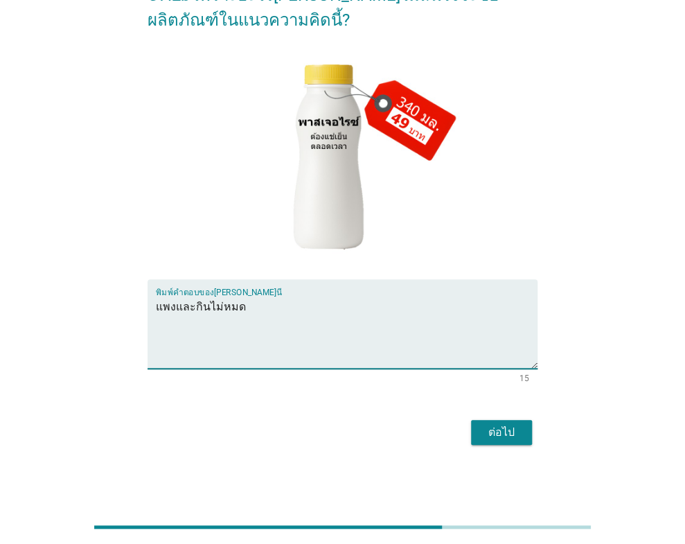
type textarea "แพงและกินไม่หมด"
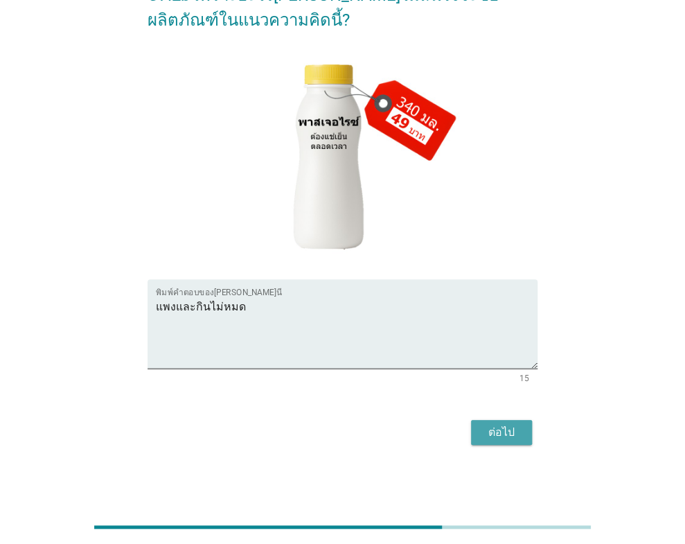
click at [509, 432] on div "ต่อไป" at bounding box center [501, 432] width 39 height 17
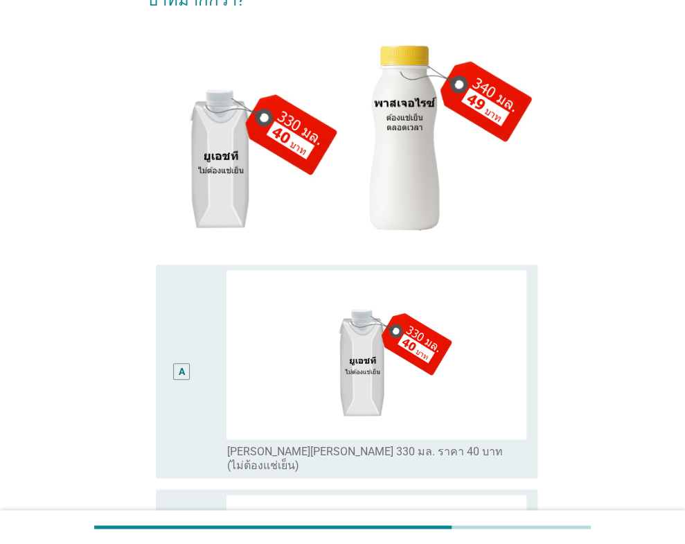
scroll to position [263, 0]
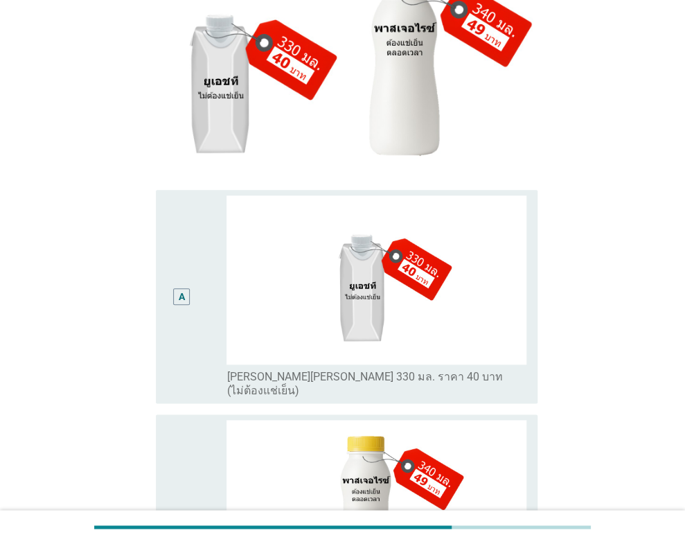
click at [194, 264] on div "A" at bounding box center [182, 296] width 30 height 202
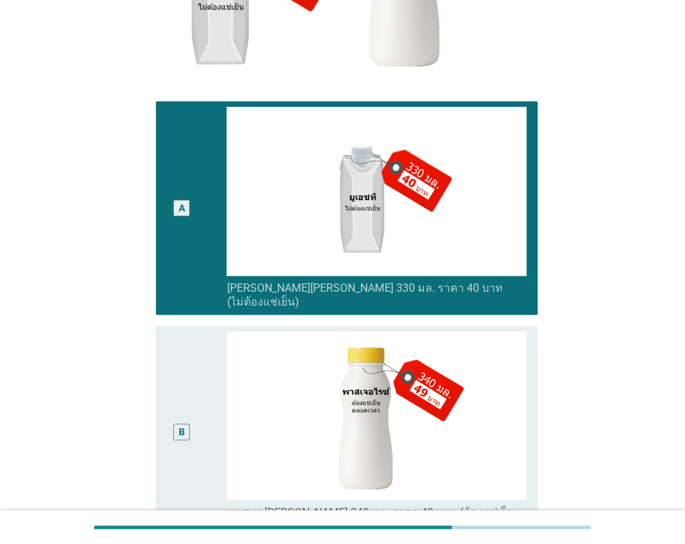
scroll to position [471, 0]
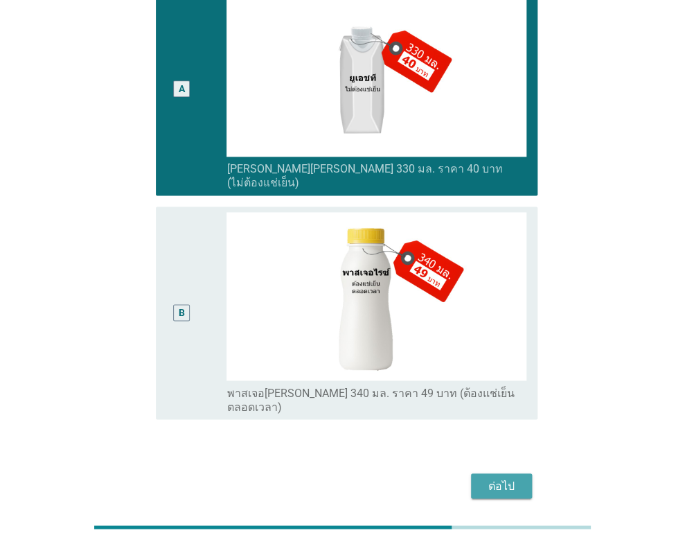
click at [496, 477] on div "ต่อไป" at bounding box center [501, 485] width 39 height 17
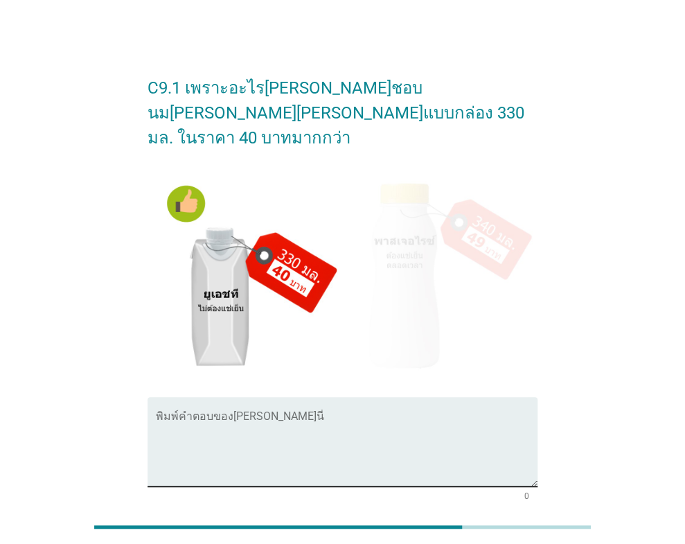
click at [337, 414] on textarea "พิมพ์คำตอบของคุณ ที่นี่" at bounding box center [347, 450] width 382 height 73
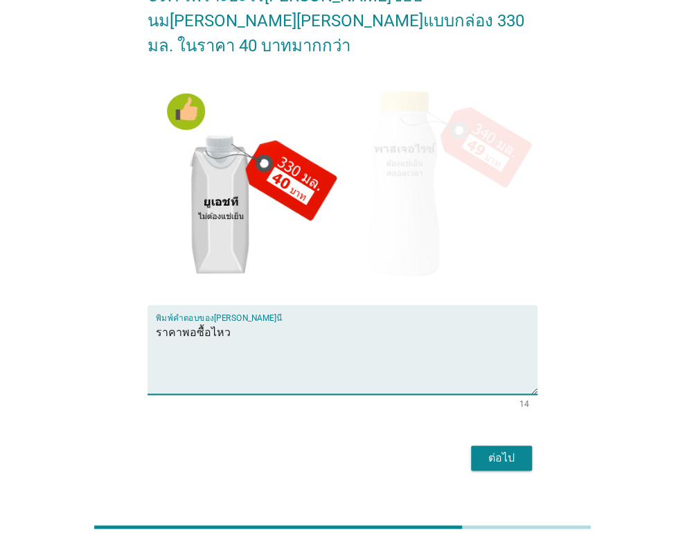
scroll to position [93, 0]
type textarea "ราคาพอซื้อไหว"
click at [495, 449] on div "ต่อไป" at bounding box center [501, 457] width 39 height 17
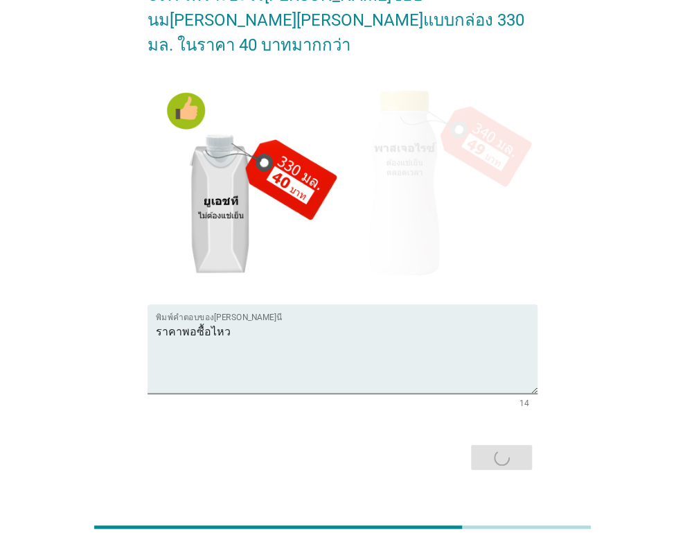
scroll to position [0, 0]
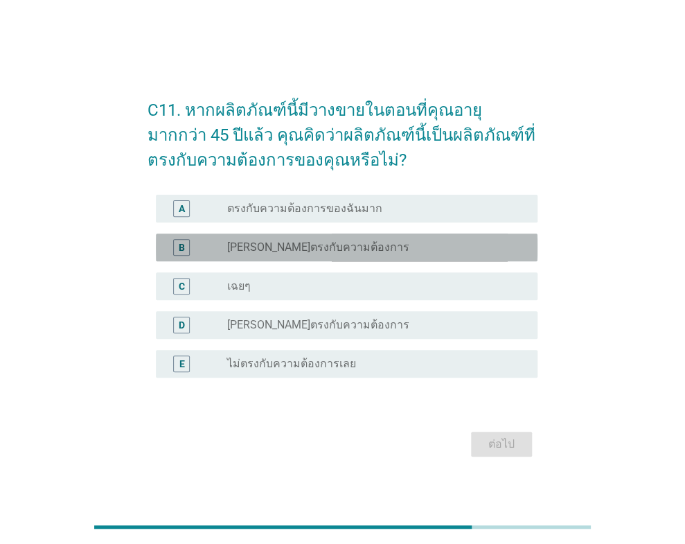
click at [326, 259] on div "B radio_button_unchecked [PERSON_NAME]ตรงกับความต้องการ" at bounding box center [347, 248] width 382 height 28
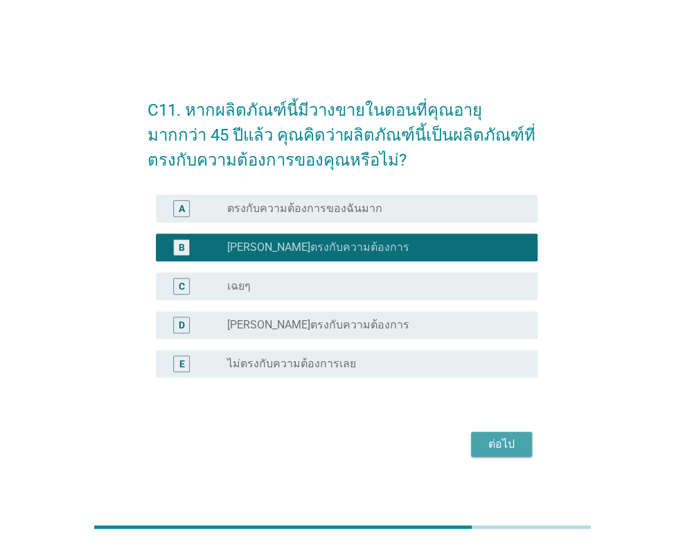
click at [489, 449] on div "ต่อไป" at bounding box center [501, 444] width 39 height 17
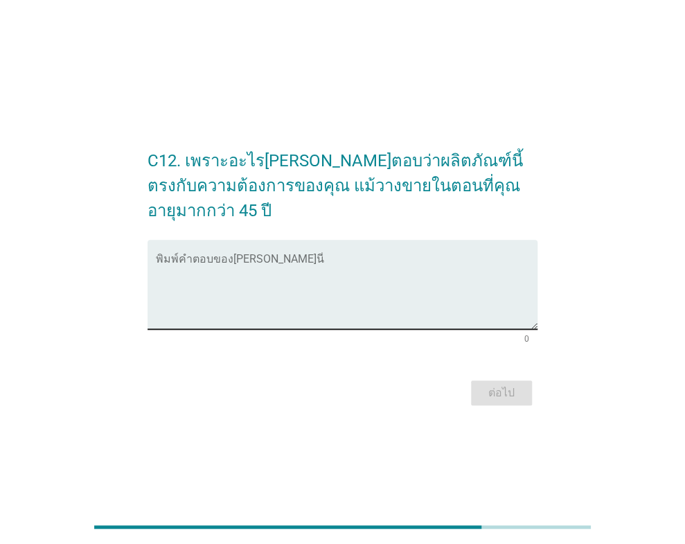
click at [311, 281] on textarea "พิมพ์คำตอบของคุณ ที่นี่" at bounding box center [347, 292] width 382 height 73
type textarea "เ"
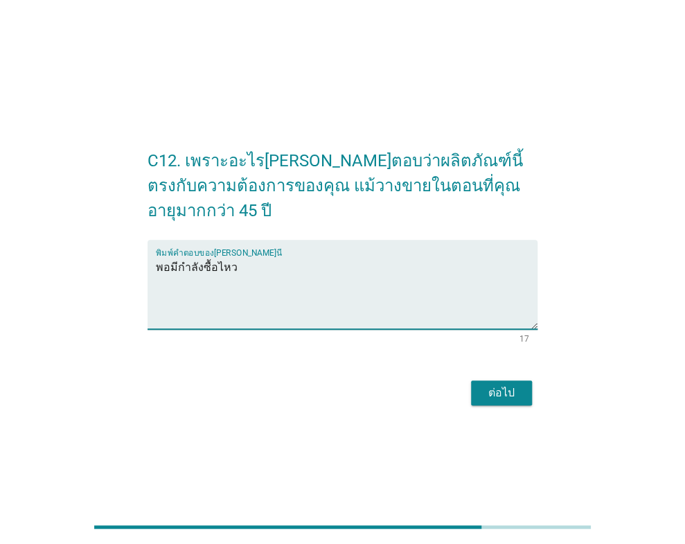
type textarea "พอมีกำลังซื้อไหว"
click at [516, 389] on button "ต่อไป" at bounding box center [501, 392] width 61 height 25
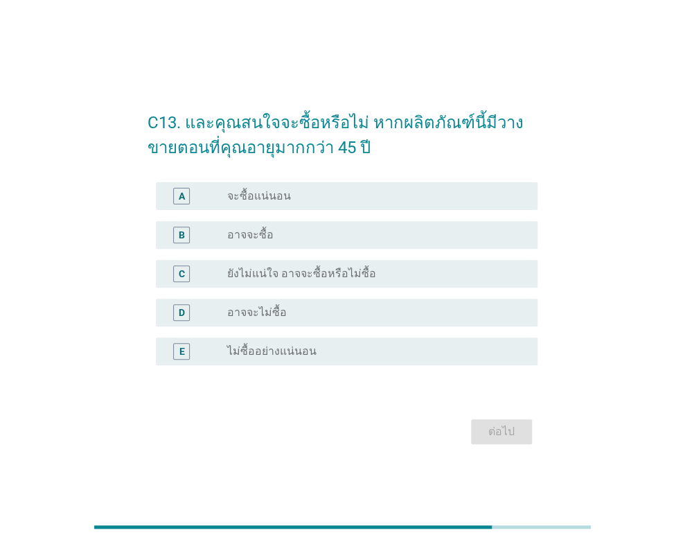
click at [315, 241] on div "radio_button_unchecked อาจจะซื้อ" at bounding box center [371, 235] width 289 height 14
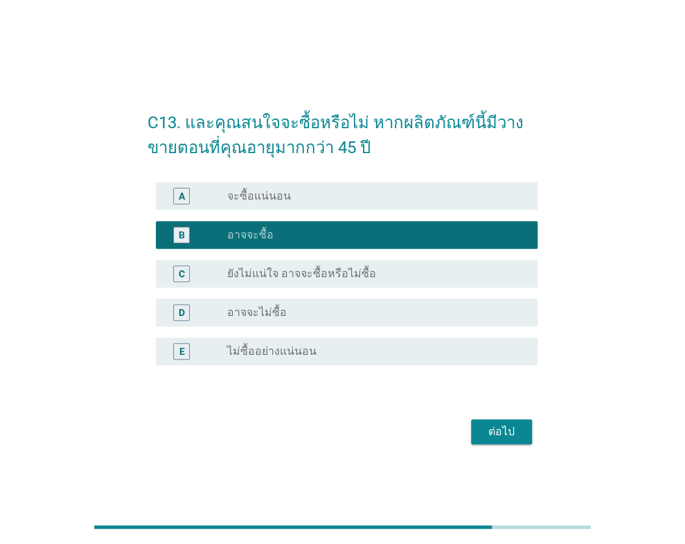
click at [500, 434] on div "ต่อไป" at bounding box center [501, 431] width 39 height 17
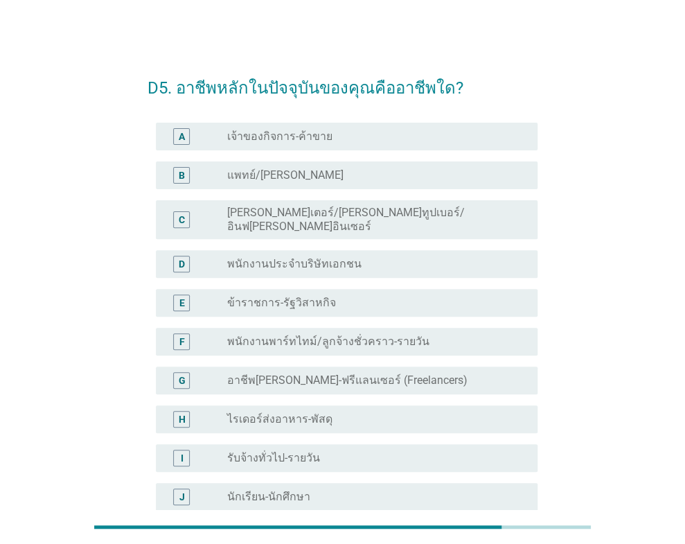
click at [327, 257] on label "พนักงานประจำบริษัทเอกชน" at bounding box center [294, 264] width 134 height 14
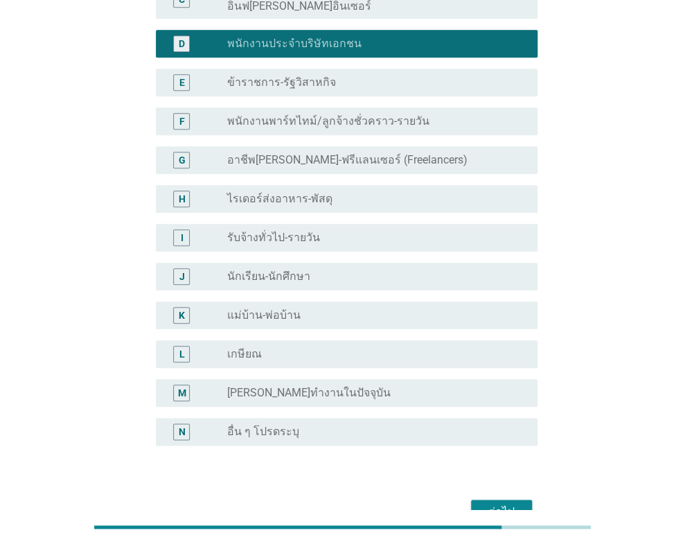
scroll to position [277, 0]
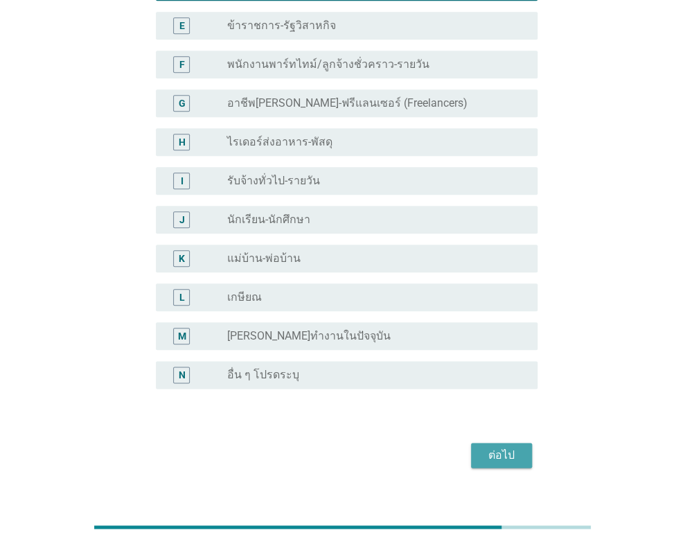
click at [509, 448] on div "ต่อไป" at bounding box center [501, 455] width 39 height 17
